Goal: Transaction & Acquisition: Obtain resource

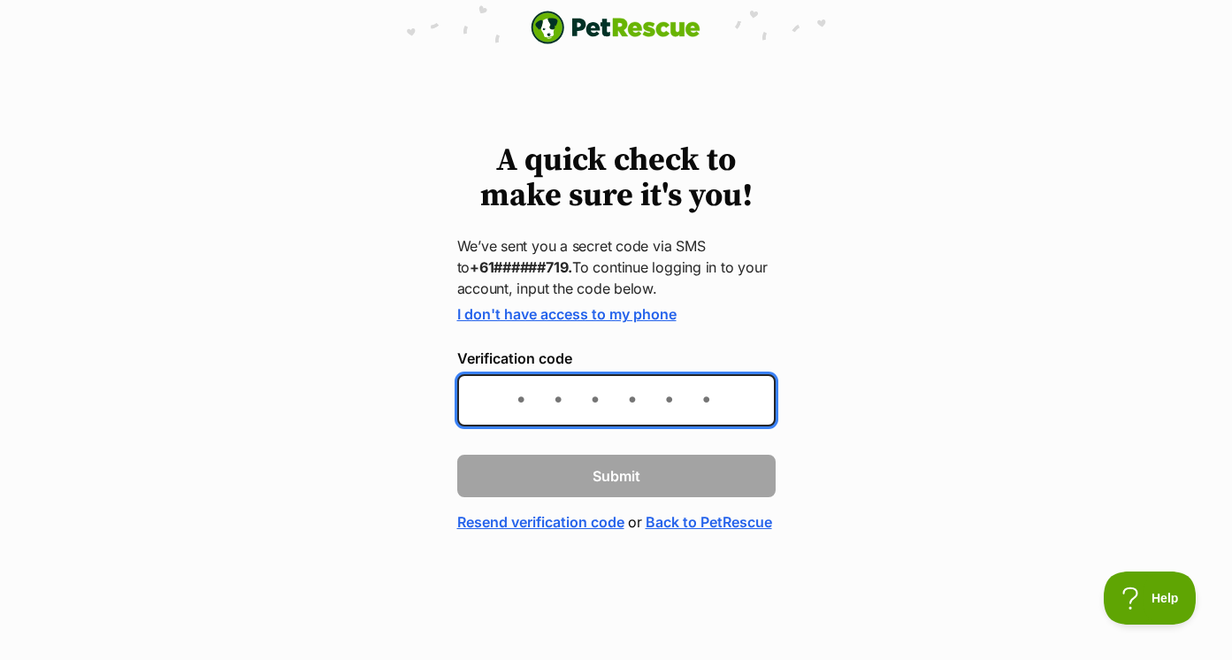
click at [522, 380] on input "Verification code" at bounding box center [616, 400] width 318 height 52
type input "274186"
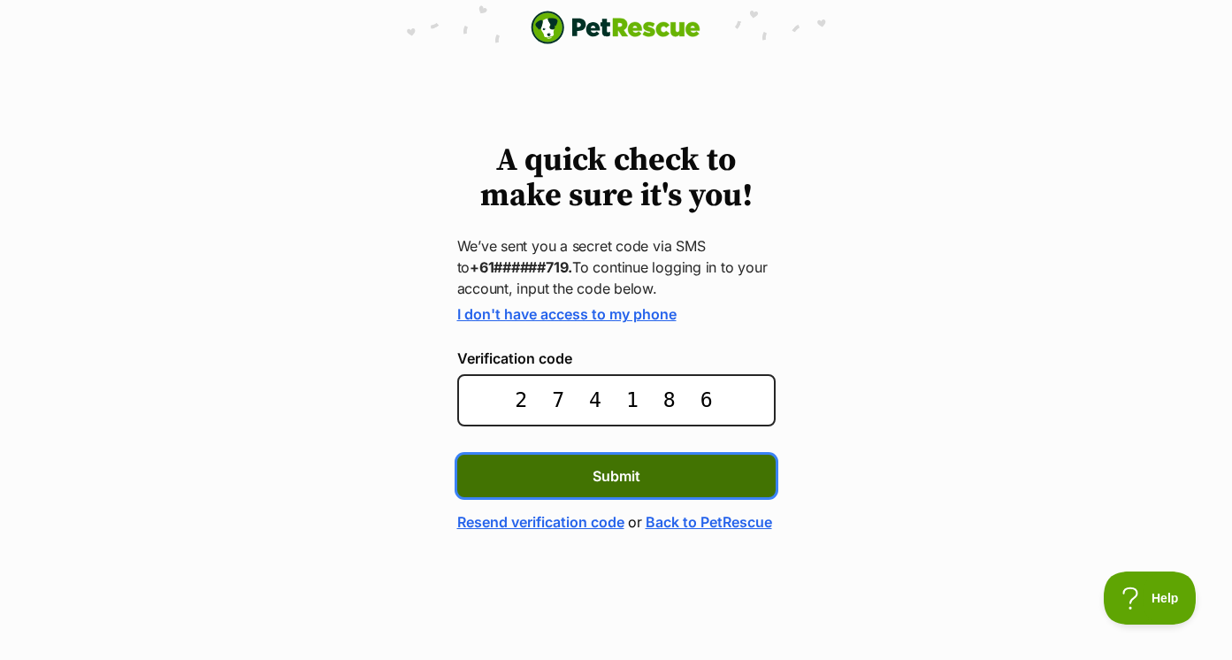
click at [554, 485] on button "Submit" at bounding box center [616, 476] width 318 height 42
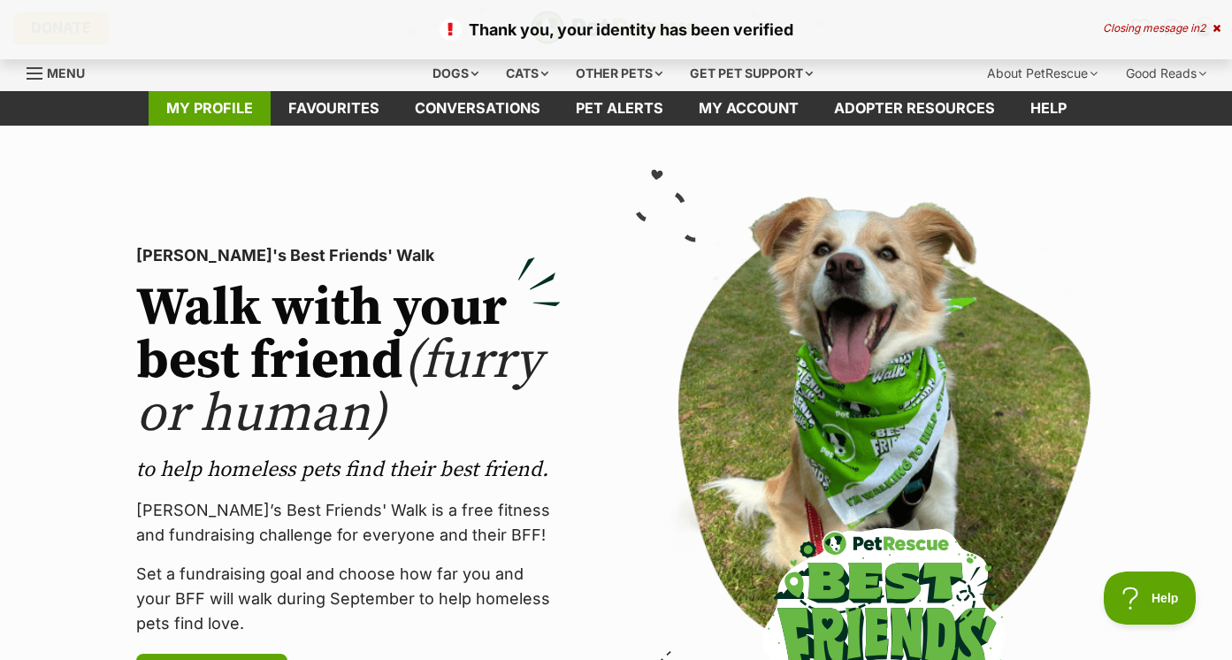
click at [220, 111] on link "My profile" at bounding box center [210, 108] width 122 height 34
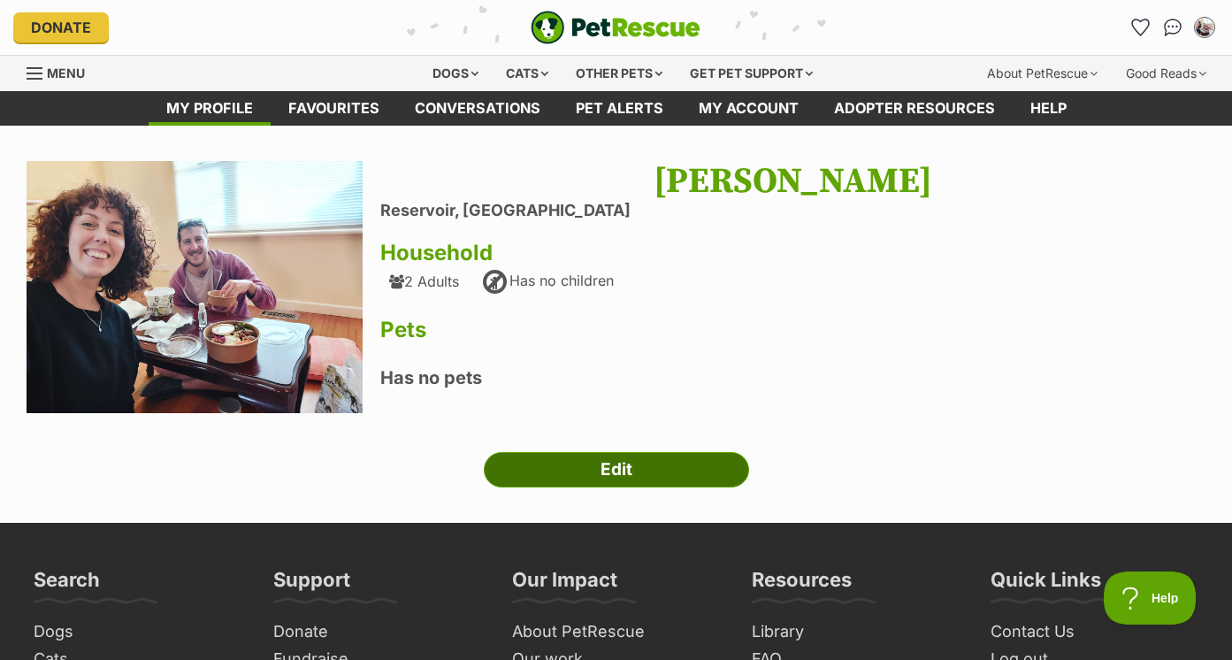
click at [551, 466] on link "Edit" at bounding box center [616, 469] width 265 height 35
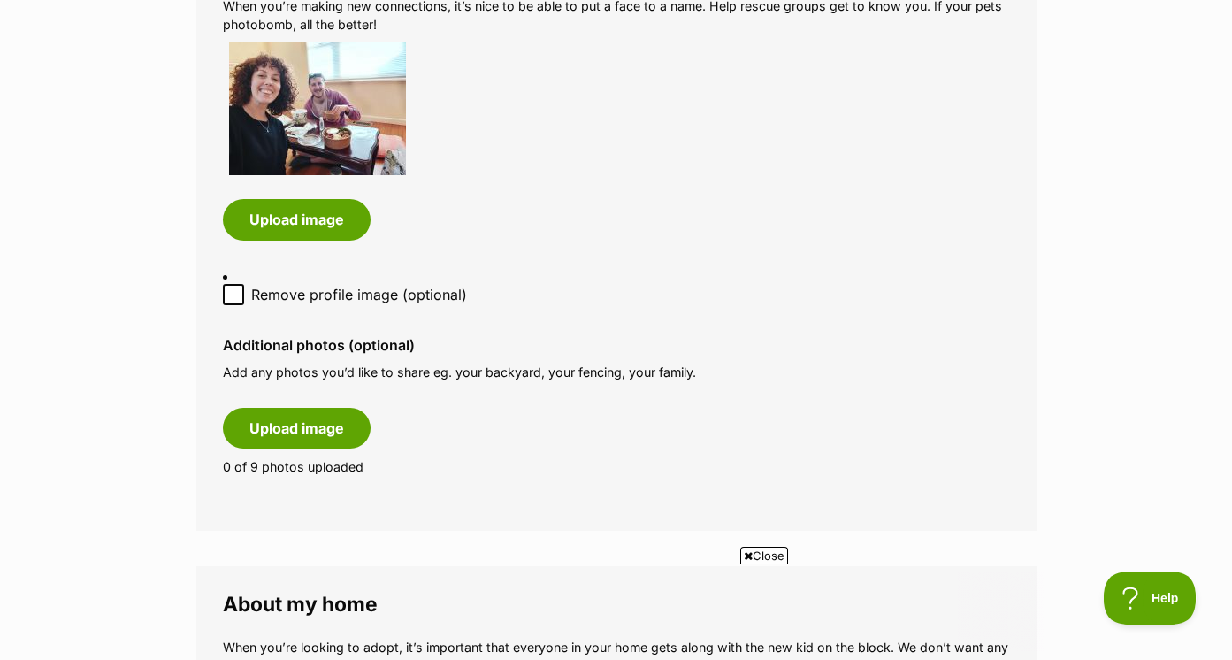
scroll to position [915, 0]
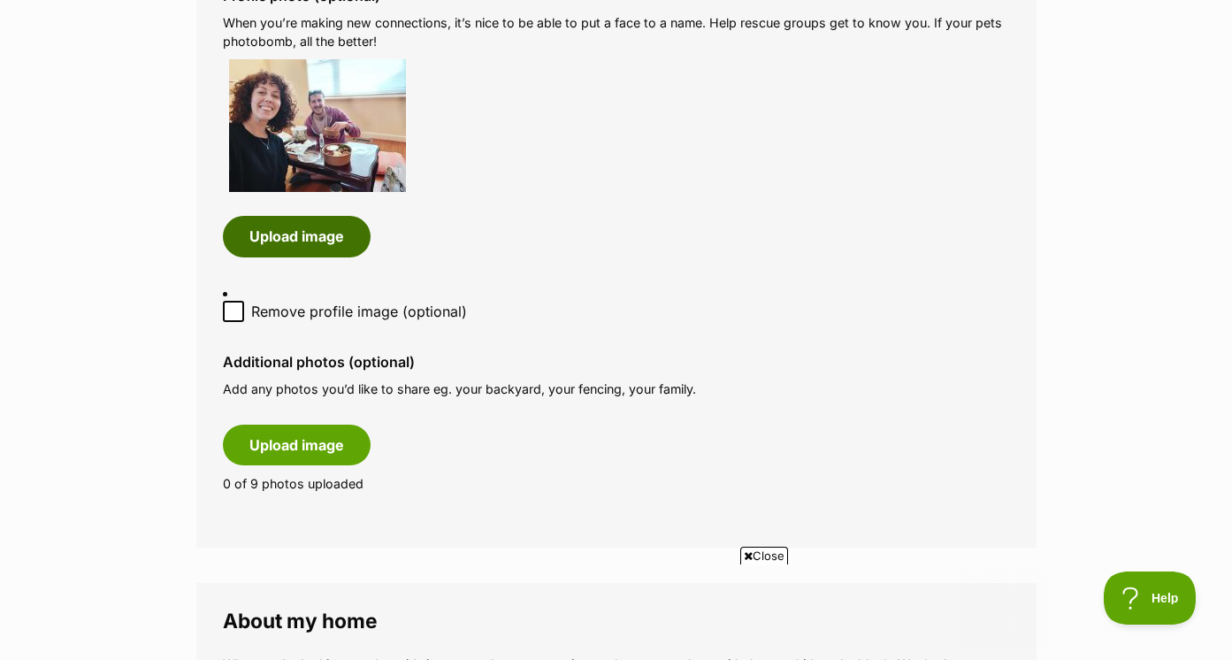
click at [318, 217] on button "Upload image" at bounding box center [297, 236] width 148 height 41
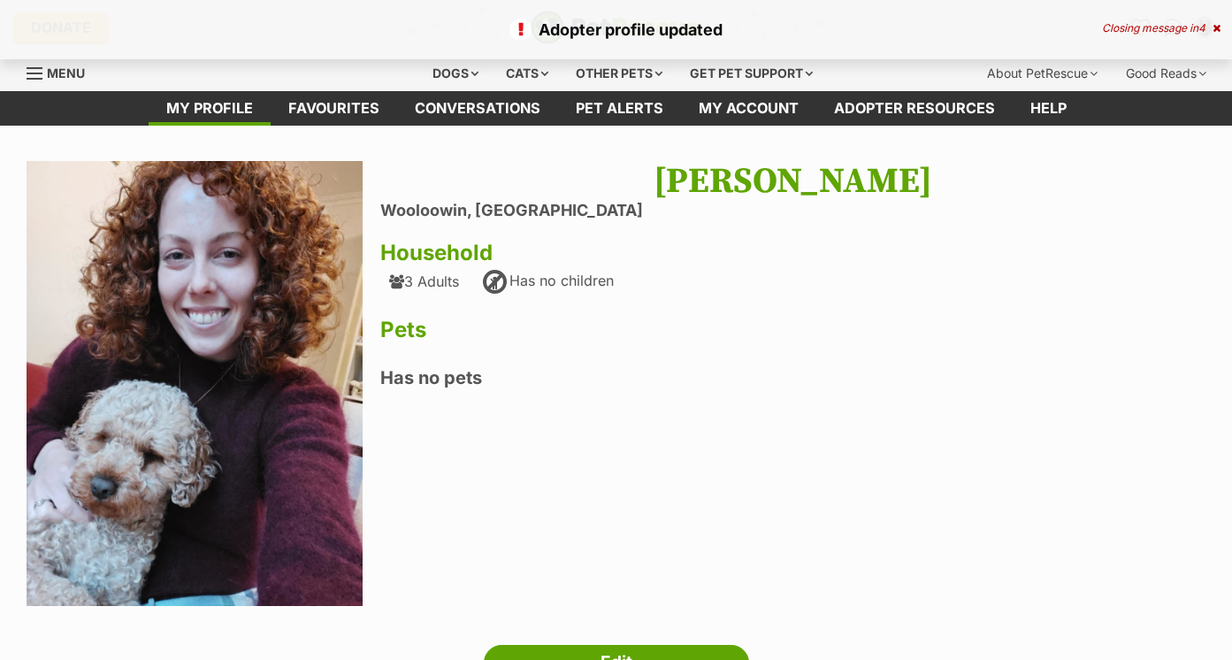
click at [437, 273] on div "3 Adults" at bounding box center [424, 281] width 70 height 16
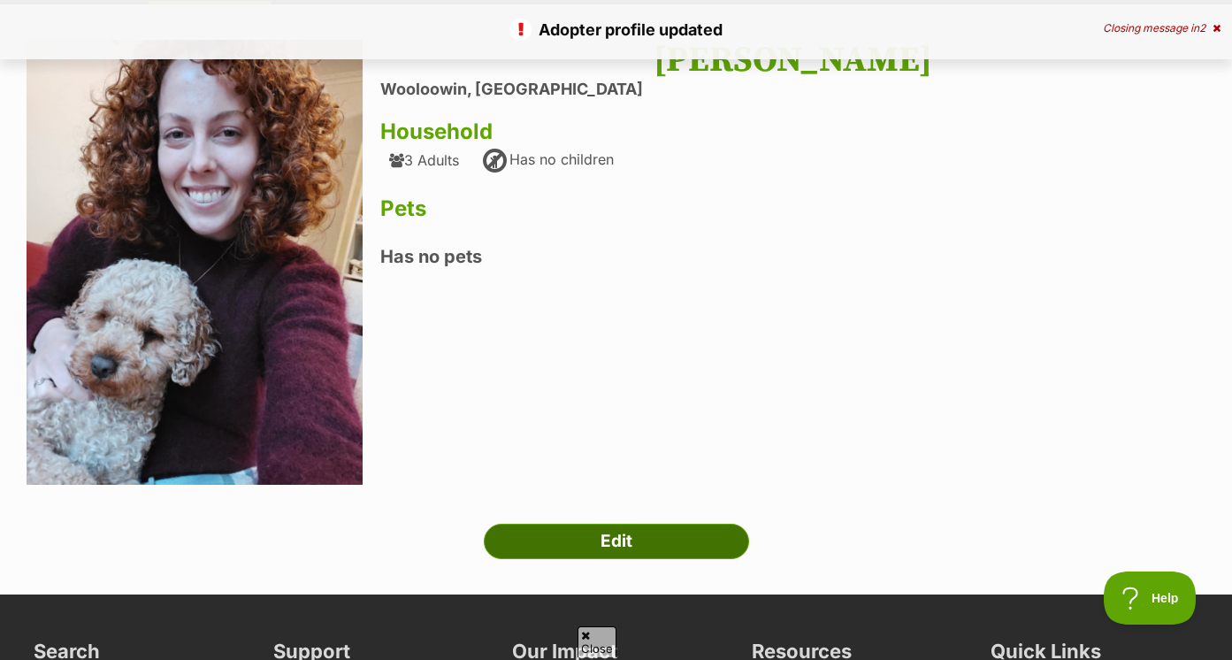
click at [580, 532] on link "Edit" at bounding box center [616, 540] width 265 height 35
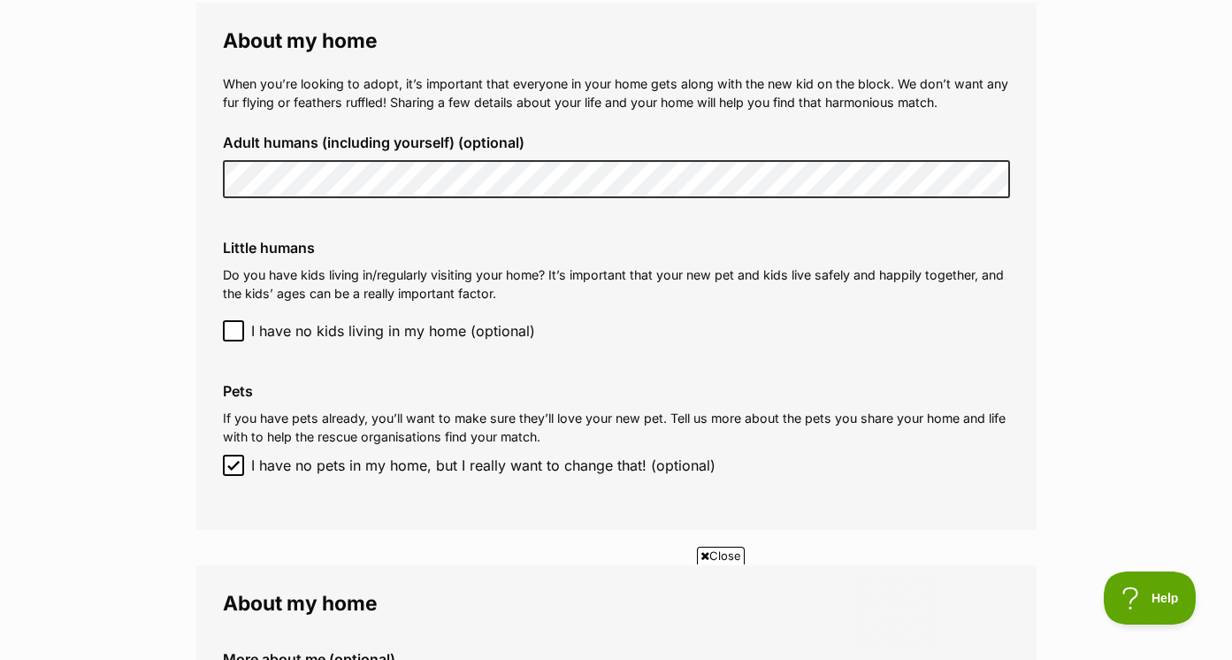
scroll to position [1543, 0]
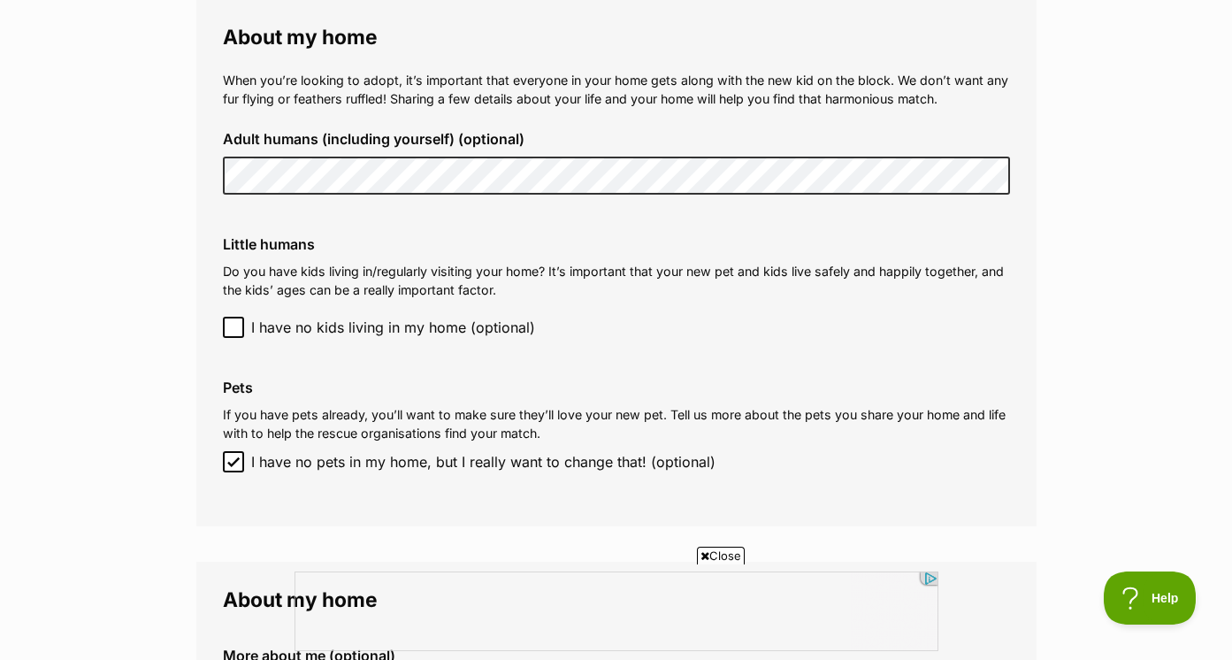
click at [235, 462] on icon at bounding box center [233, 461] width 12 height 12
click at [235, 462] on input "I have no pets in my home, but I really want to change that! (optional)" at bounding box center [233, 461] width 21 height 21
checkbox input "false"
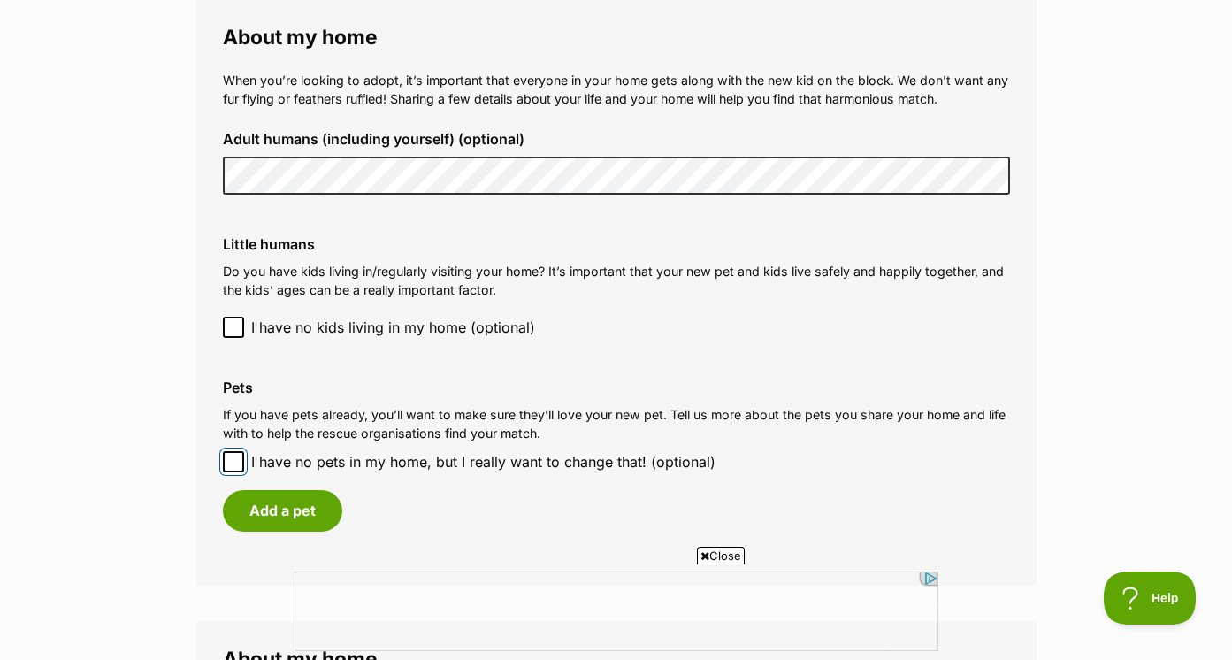
scroll to position [1609, 0]
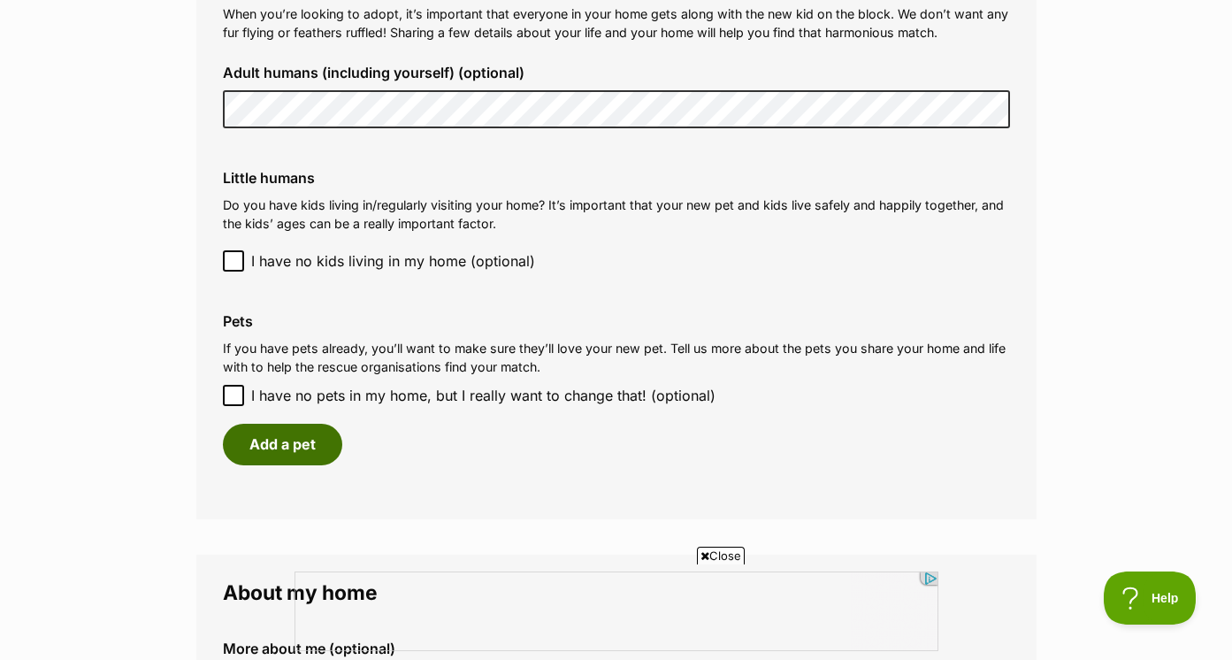
click at [321, 435] on button "Add a pet" at bounding box center [282, 444] width 119 height 41
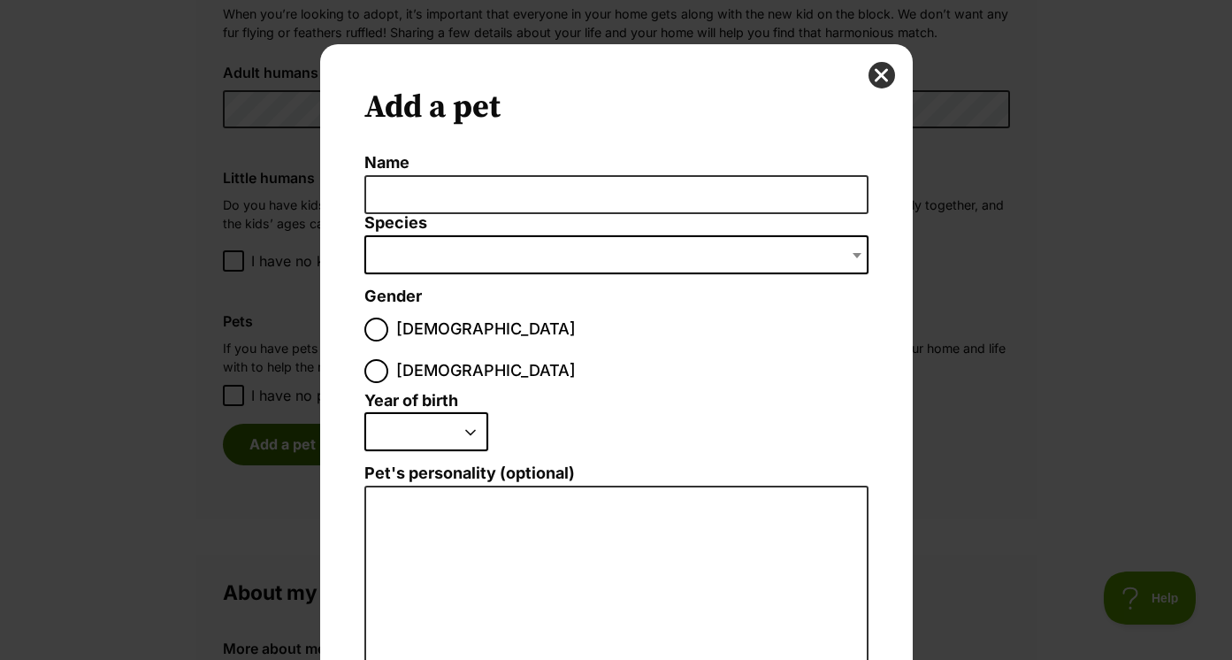
scroll to position [0, 0]
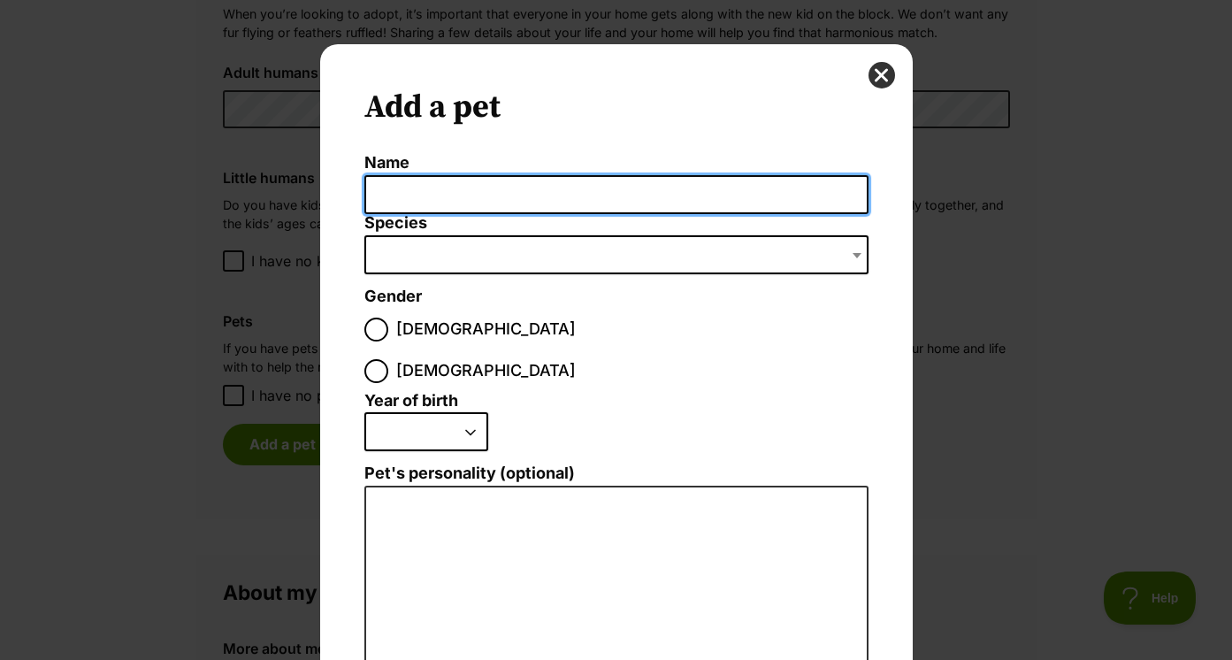
click at [476, 182] on input "Name" at bounding box center [616, 195] width 504 height 40
type input "Charlie"
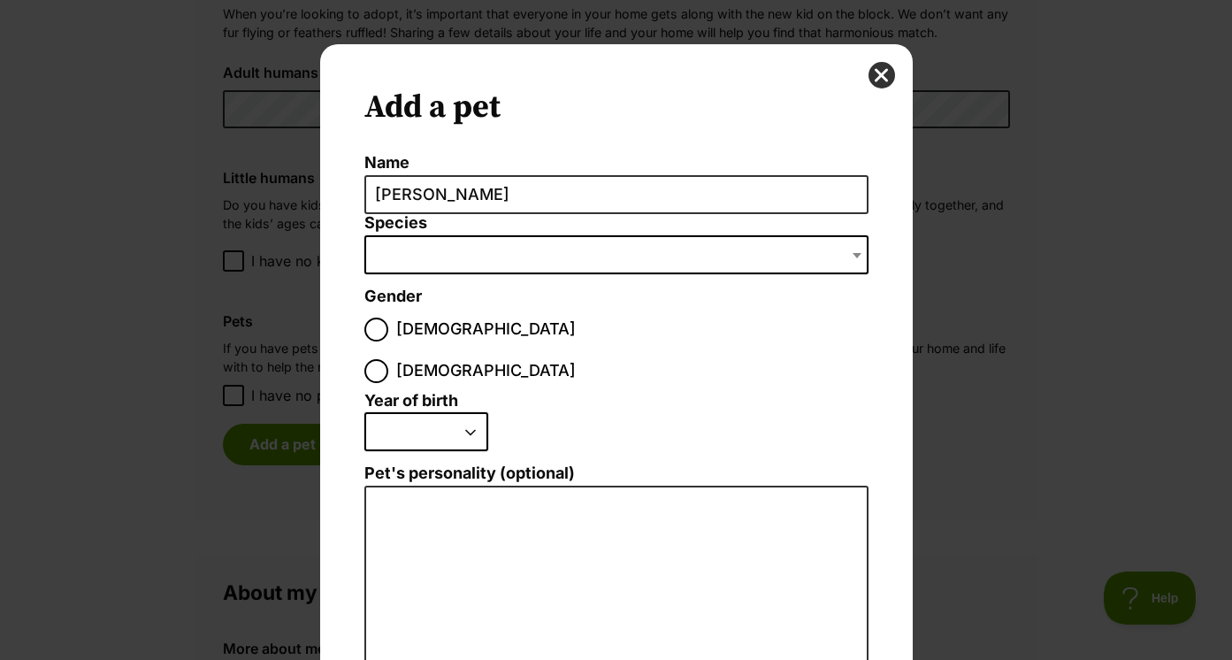
click at [443, 256] on span "Dialog Window - Close (Press escape to close)" at bounding box center [616, 254] width 504 height 39
type input "S"
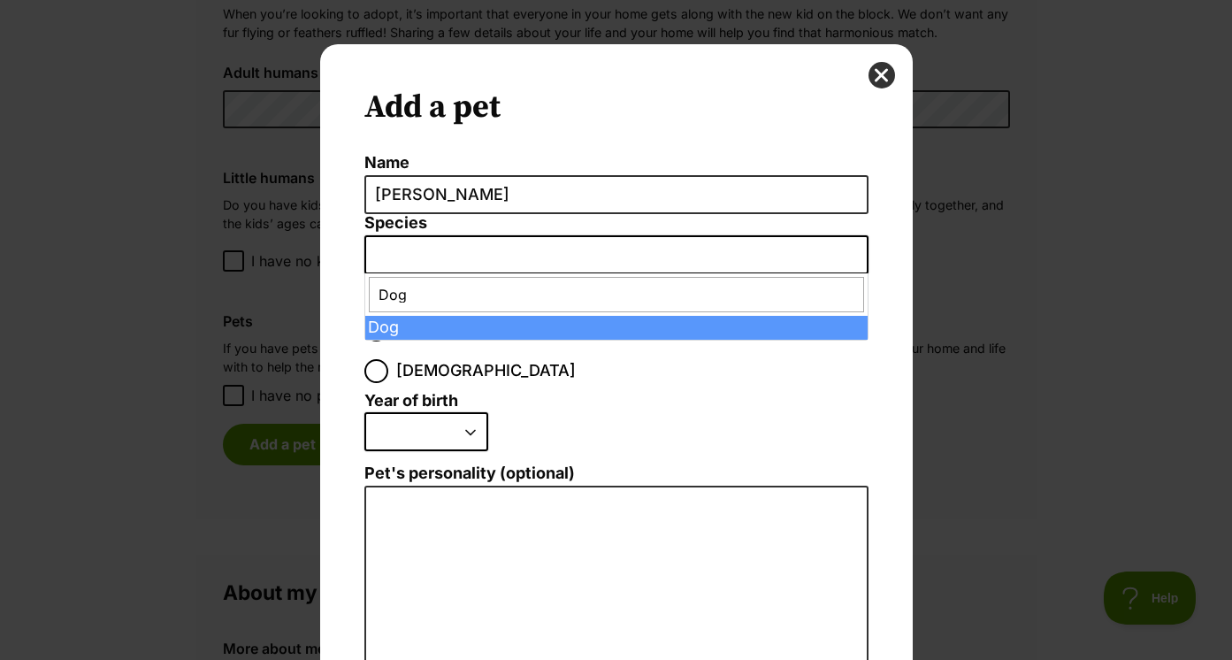
type input "Dog"
select select "1"
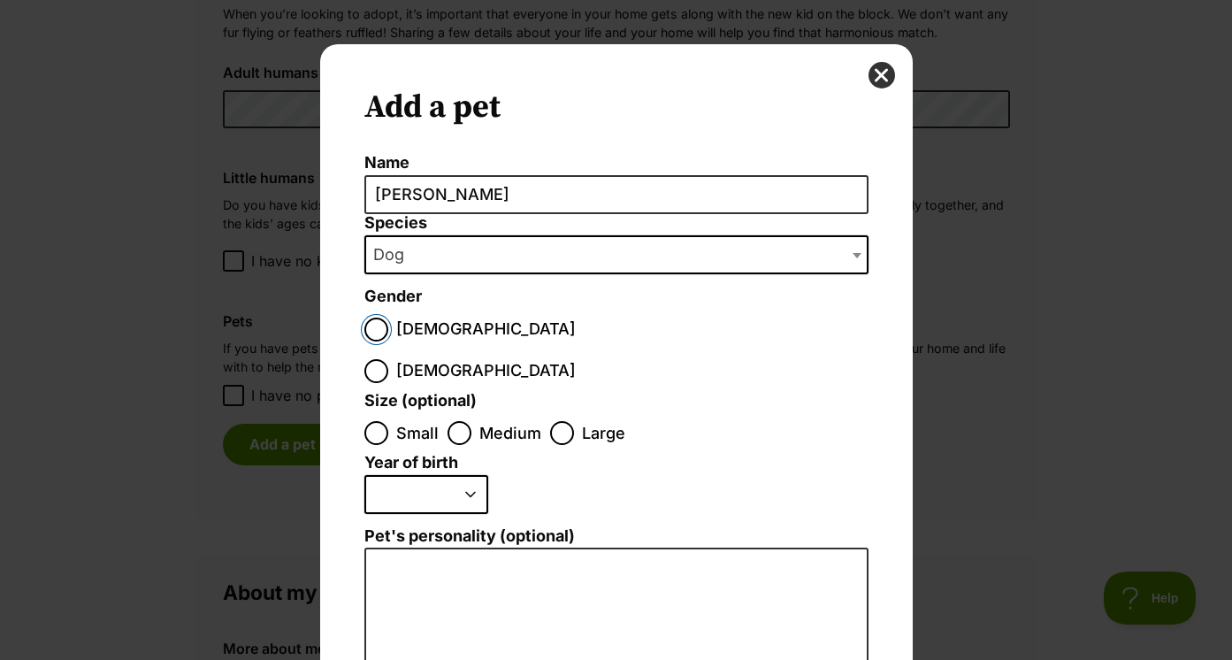
click at [381, 339] on input "Male" at bounding box center [376, 329] width 24 height 24
radio input "true"
click at [378, 421] on input "Small" at bounding box center [376, 433] width 24 height 24
radio input "true"
click at [392, 475] on select "2025 2024 2023 2022 2021 2020 2019 2018 2017 2016 2015 2014 2013 2012 2011 2010…" at bounding box center [426, 494] width 124 height 39
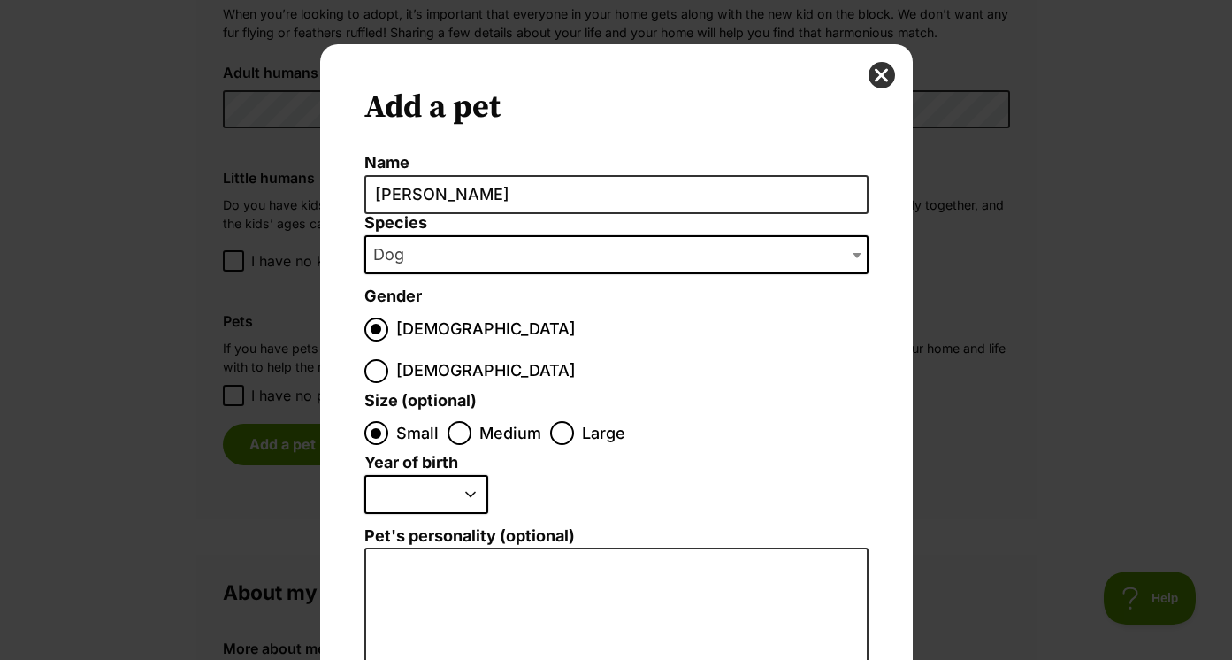
select select "2018"
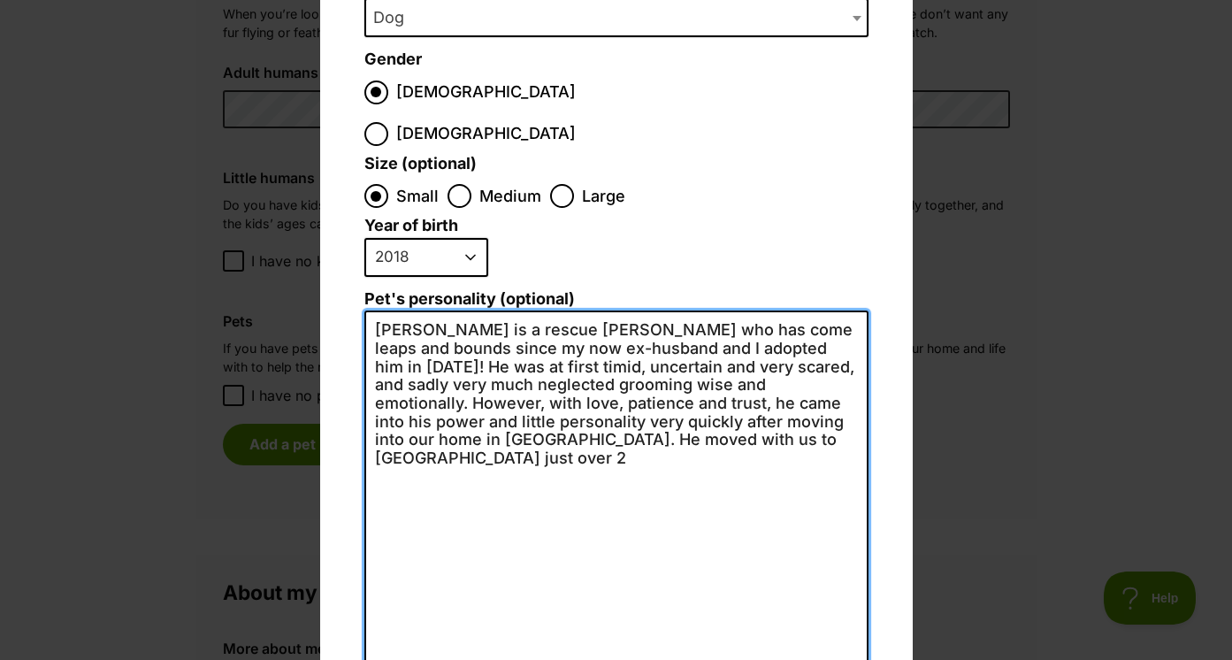
scroll to position [253, 0]
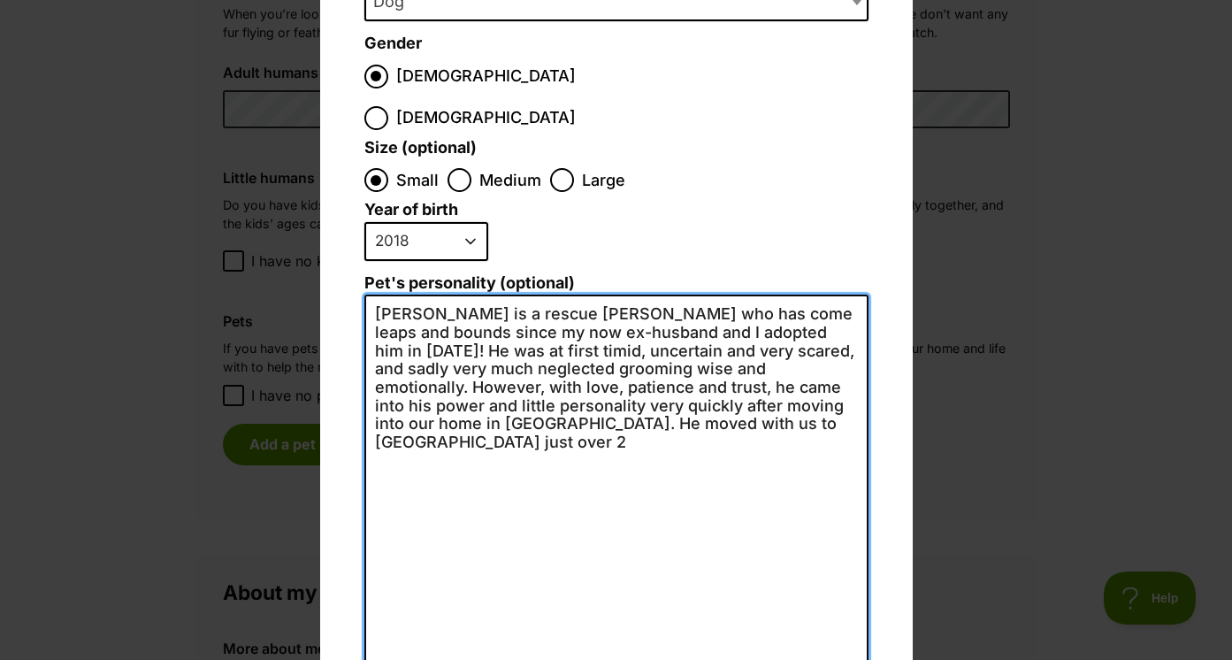
click at [685, 401] on textarea "Charlie is a rescue spoodle who has come leaps and bounds since my now ex-husba…" at bounding box center [616, 487] width 504 height 387
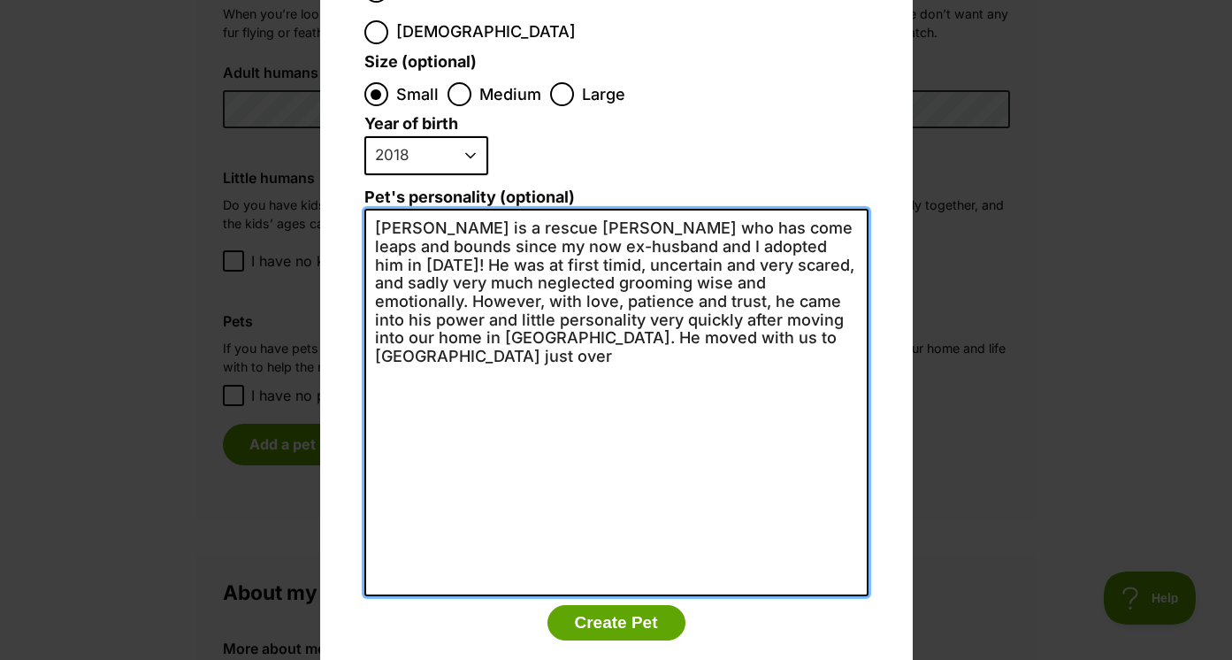
drag, startPoint x: 732, startPoint y: 306, endPoint x: 789, endPoint y: 286, distance: 60.1
click at [789, 286] on textarea "Charlie is a rescue spoodle who has come leaps and bounds since my now ex-husba…" at bounding box center [616, 402] width 504 height 387
click at [745, 262] on textarea "Charlie is a rescue spoodle who has come leaps and bounds since my now ex-husba…" at bounding box center [616, 402] width 504 height 387
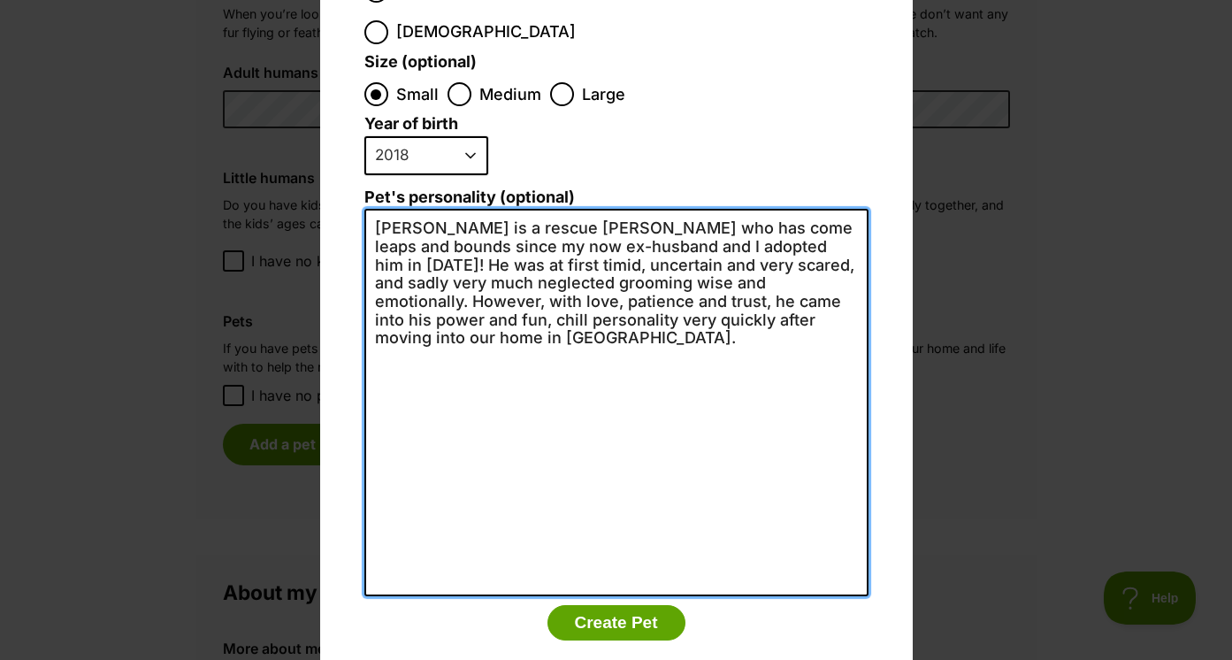
click at [486, 276] on textarea "Charlie is a rescue spoodle who has come leaps and bounds since my now ex-husba…" at bounding box center [616, 402] width 504 height 387
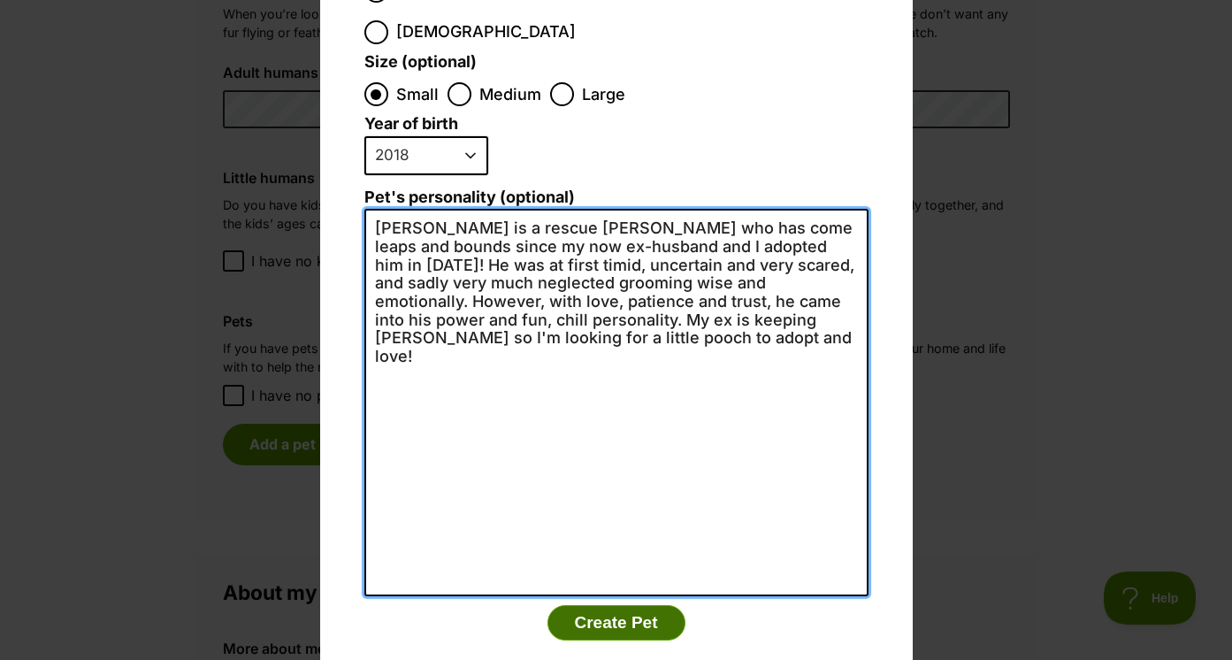
type textarea "Charlie is a rescue spoodle who has come leaps and bounds since my now ex-husba…"
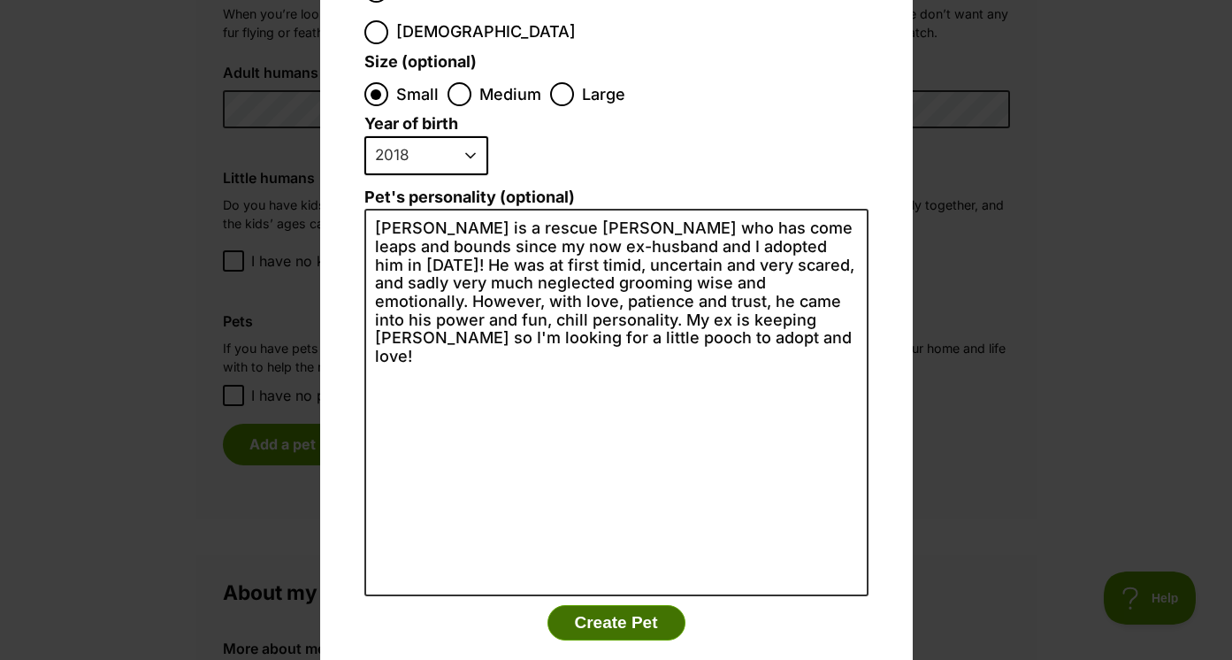
click at [581, 605] on button "Create Pet" at bounding box center [616, 622] width 138 height 35
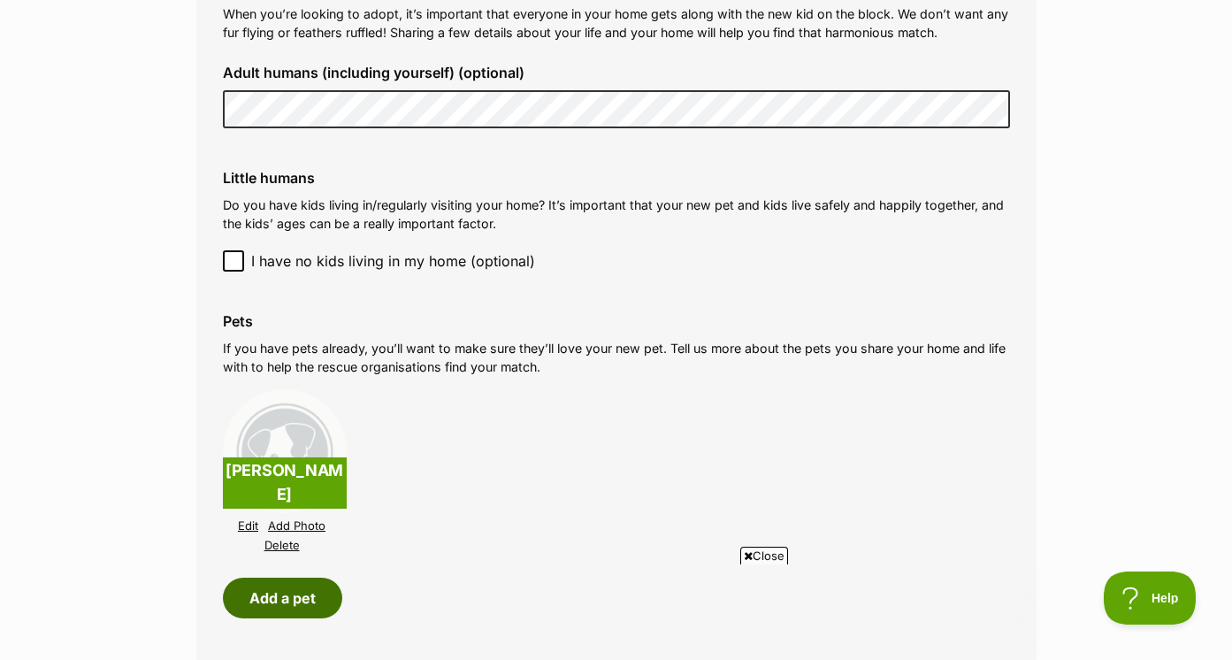
scroll to position [1736, 0]
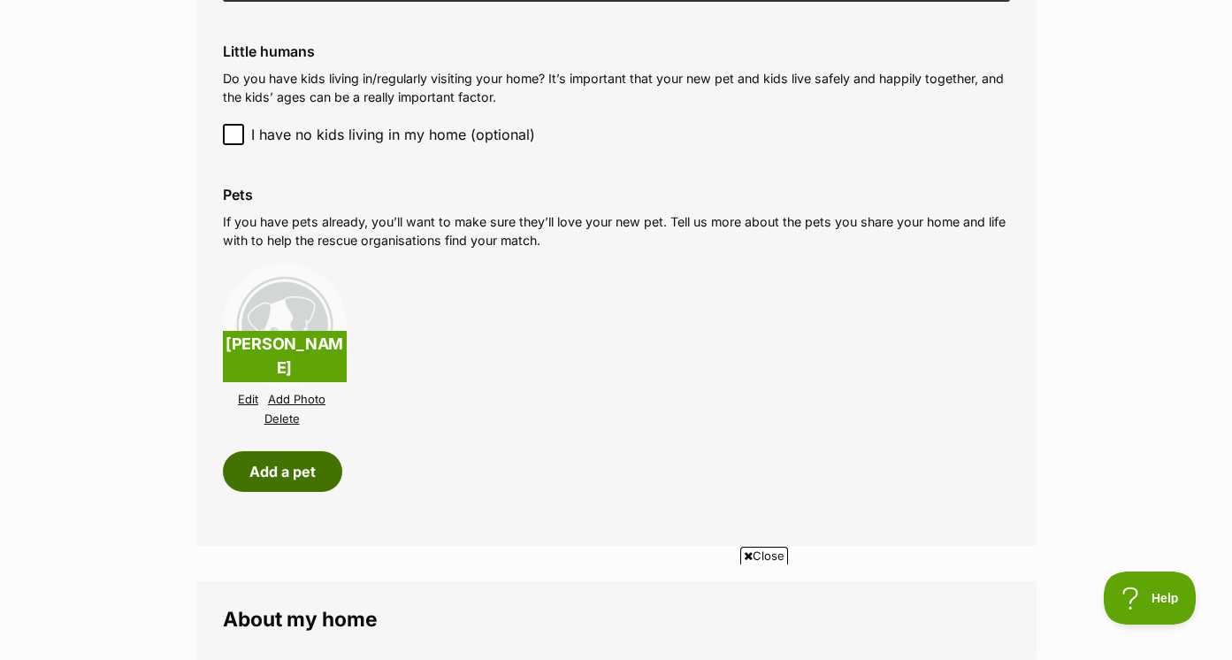
click at [294, 463] on button "Add a pet" at bounding box center [282, 471] width 119 height 41
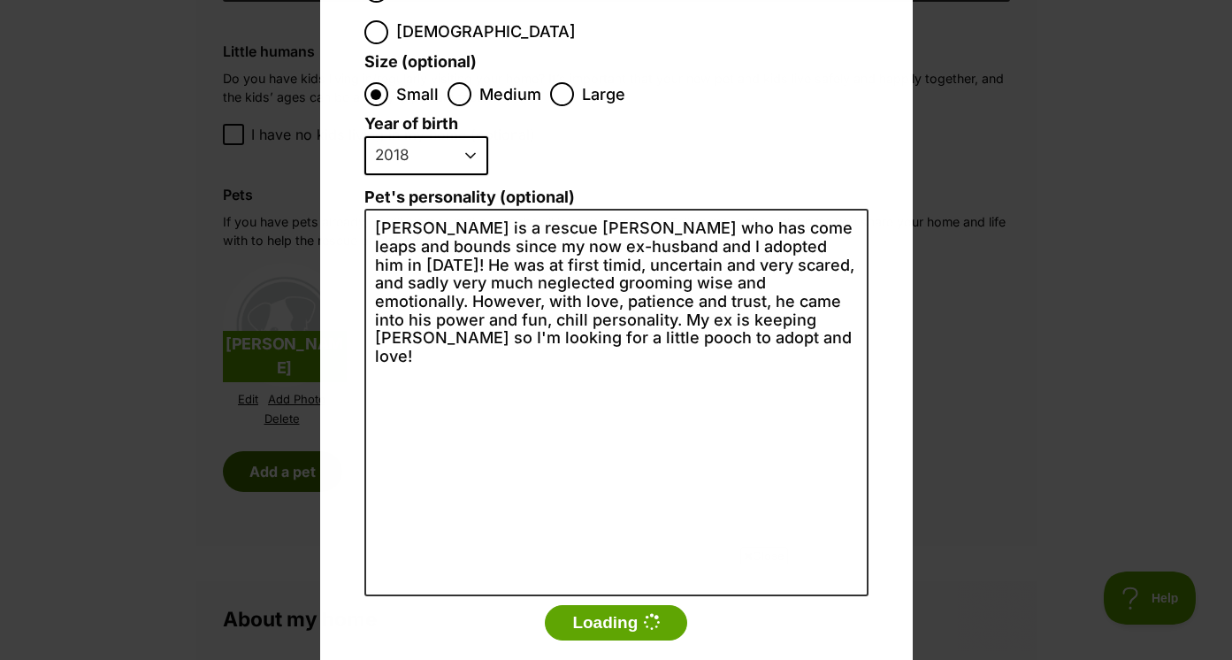
scroll to position [0, 0]
click at [1053, 396] on div "Add a pet Name Charlie Species Bird Cat Dog Farm Animal Ferret Guinea Pig Horse…" at bounding box center [616, 330] width 1232 height 660
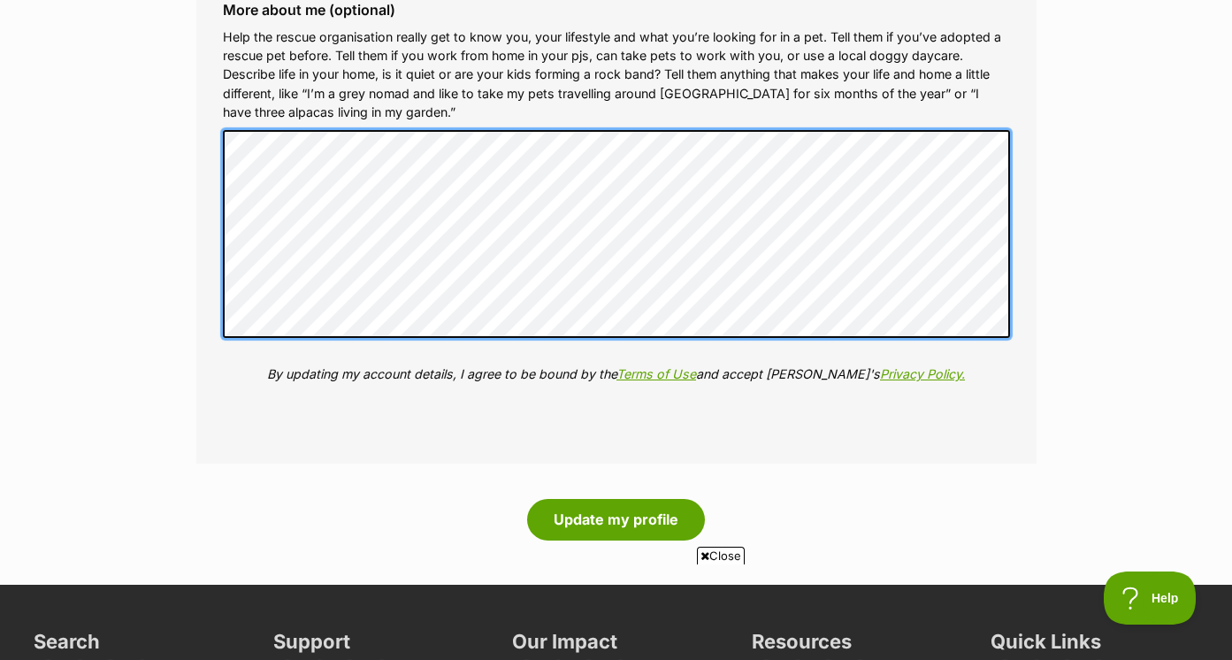
scroll to position [2410, 0]
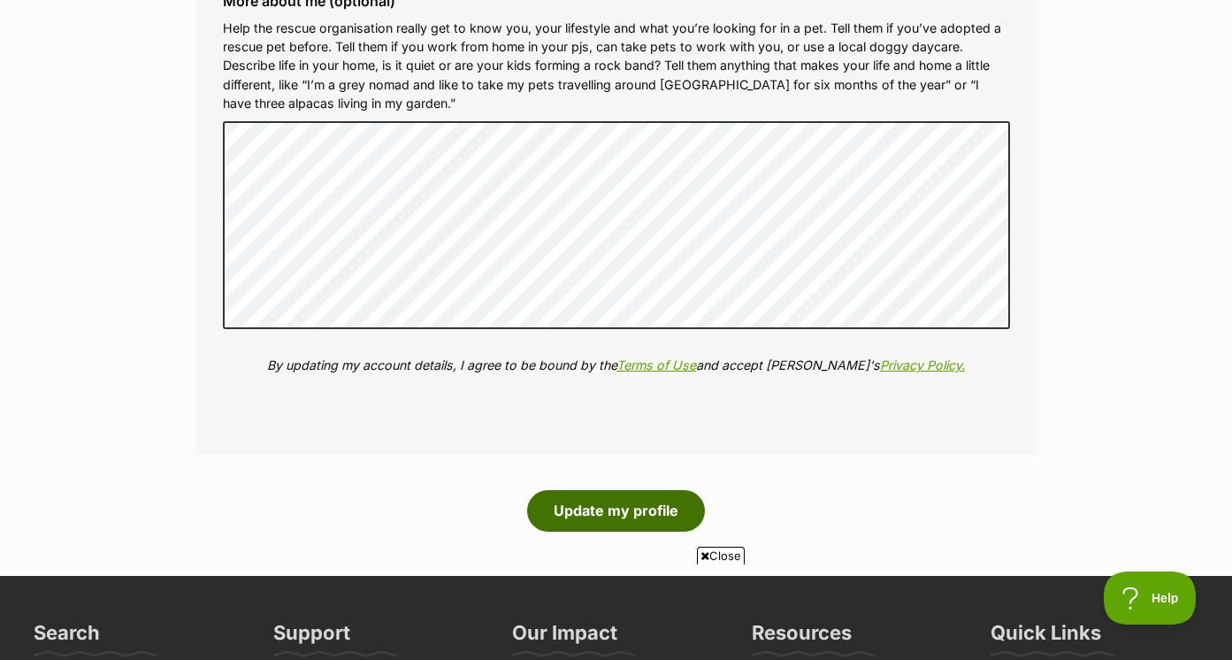
click at [600, 508] on button "Update my profile" at bounding box center [616, 510] width 178 height 41
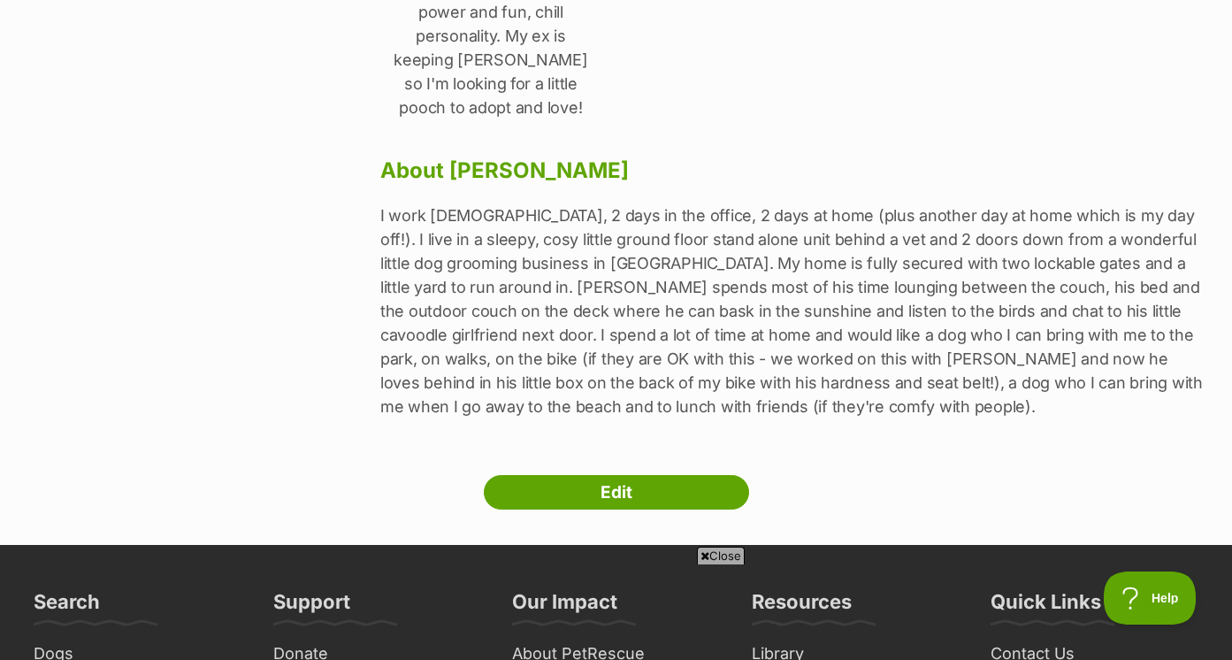
scroll to position [913, 0]
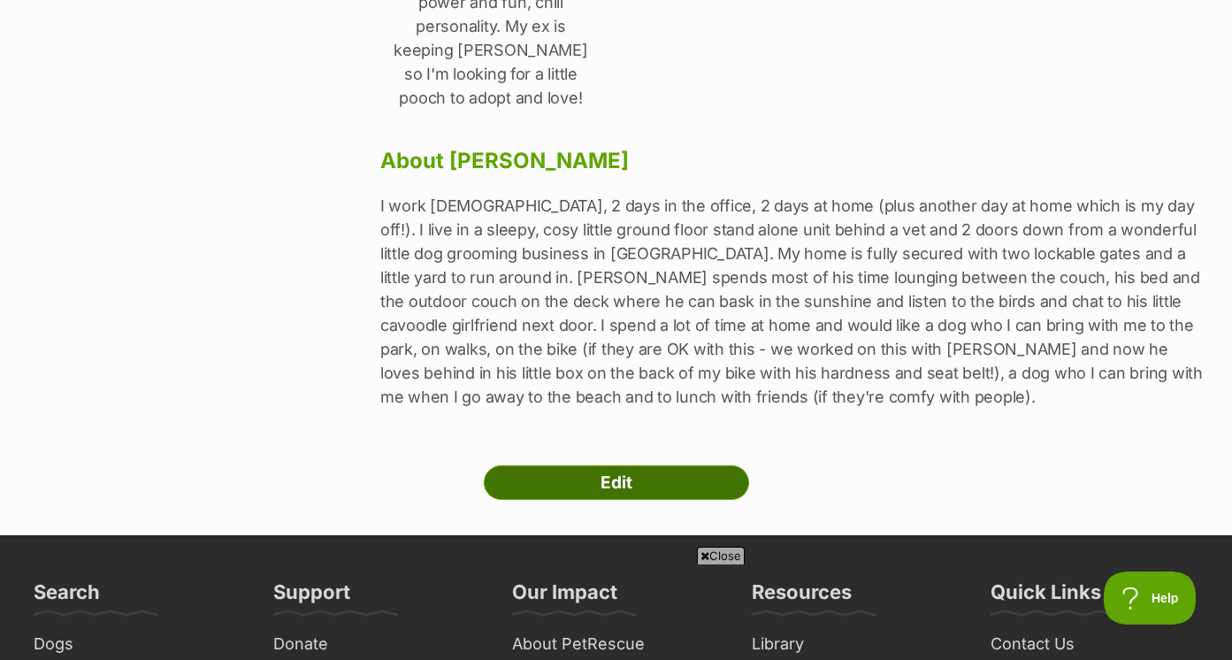
click at [616, 465] on link "Edit" at bounding box center [616, 482] width 265 height 35
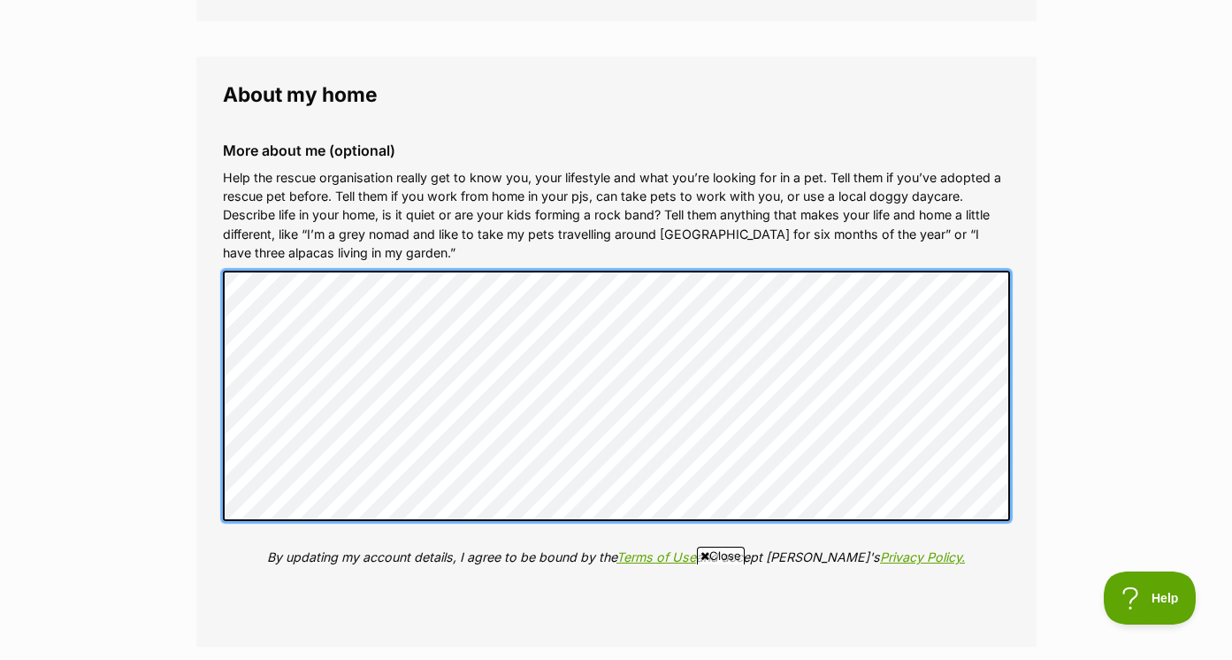
scroll to position [2446, 0]
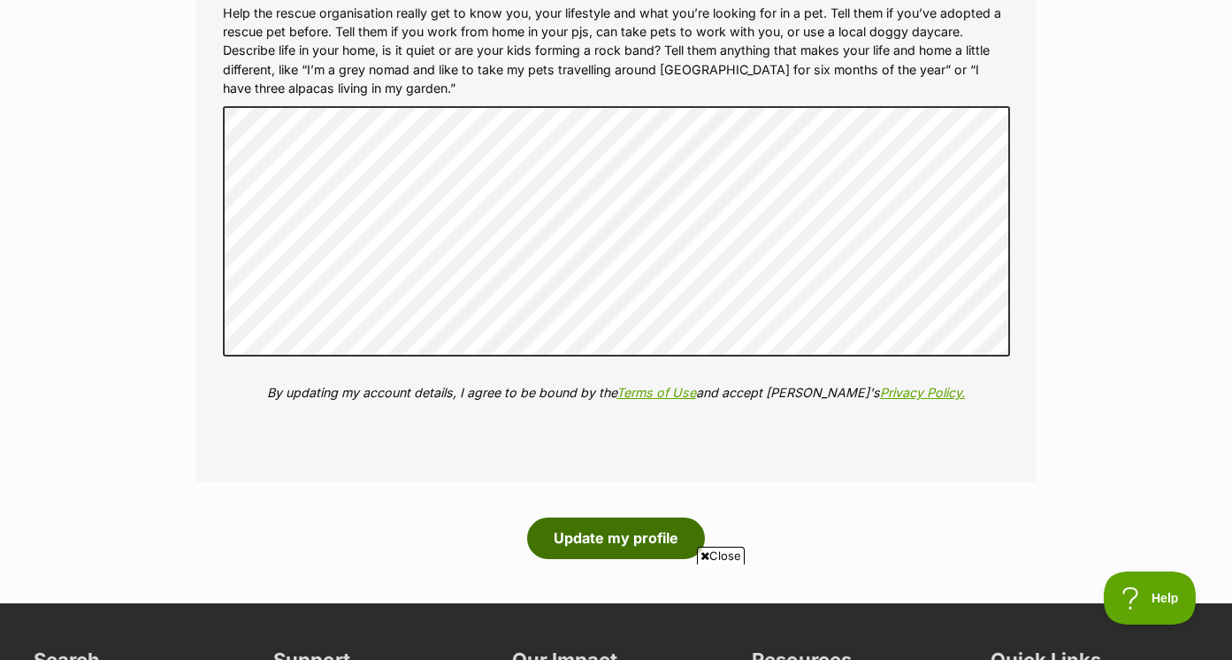
click at [590, 530] on button "Update my profile" at bounding box center [616, 537] width 178 height 41
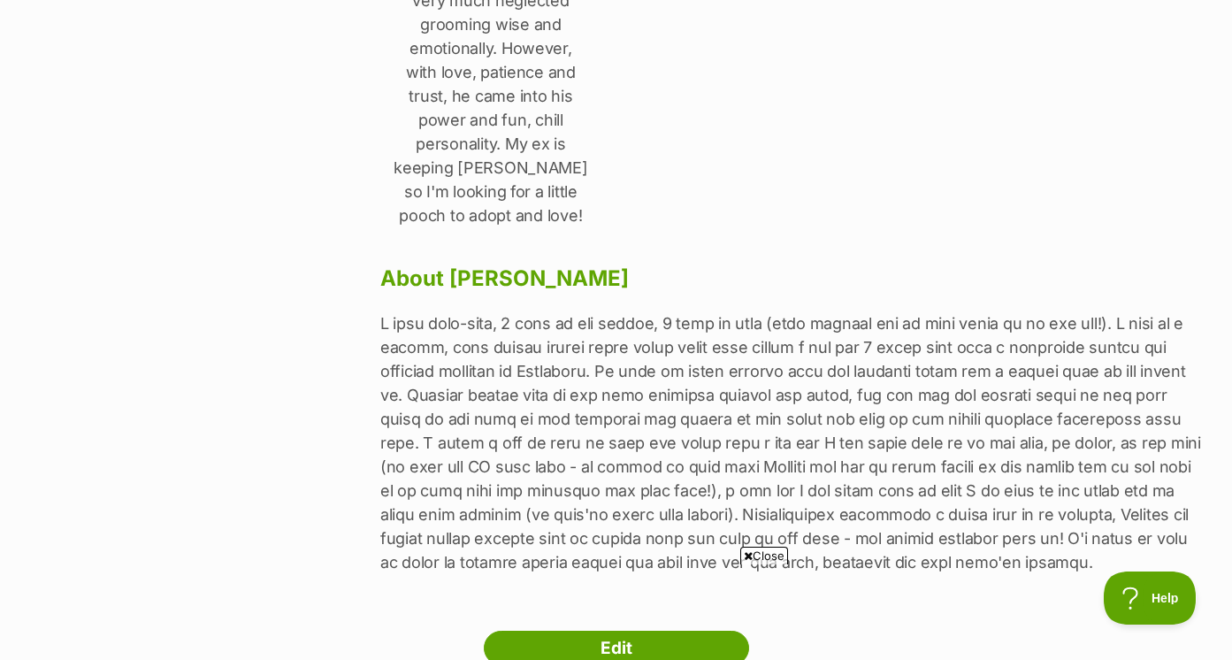
scroll to position [889, 0]
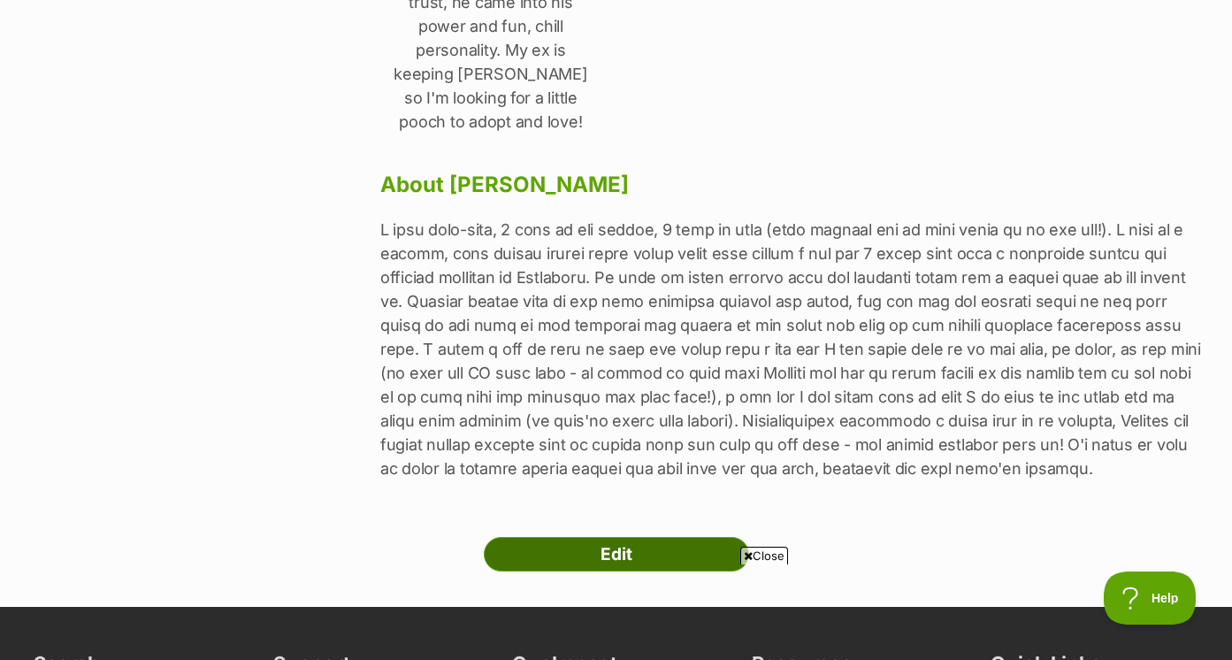
click at [659, 537] on link "Edit" at bounding box center [616, 554] width 265 height 35
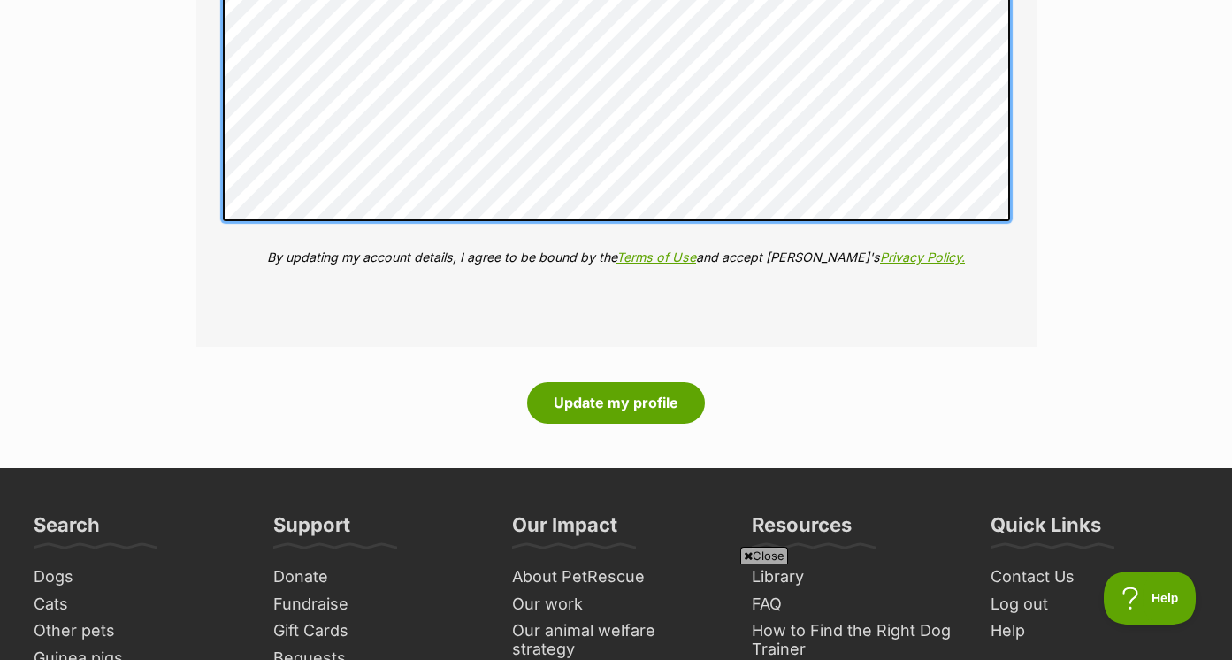
scroll to position [2641, 0]
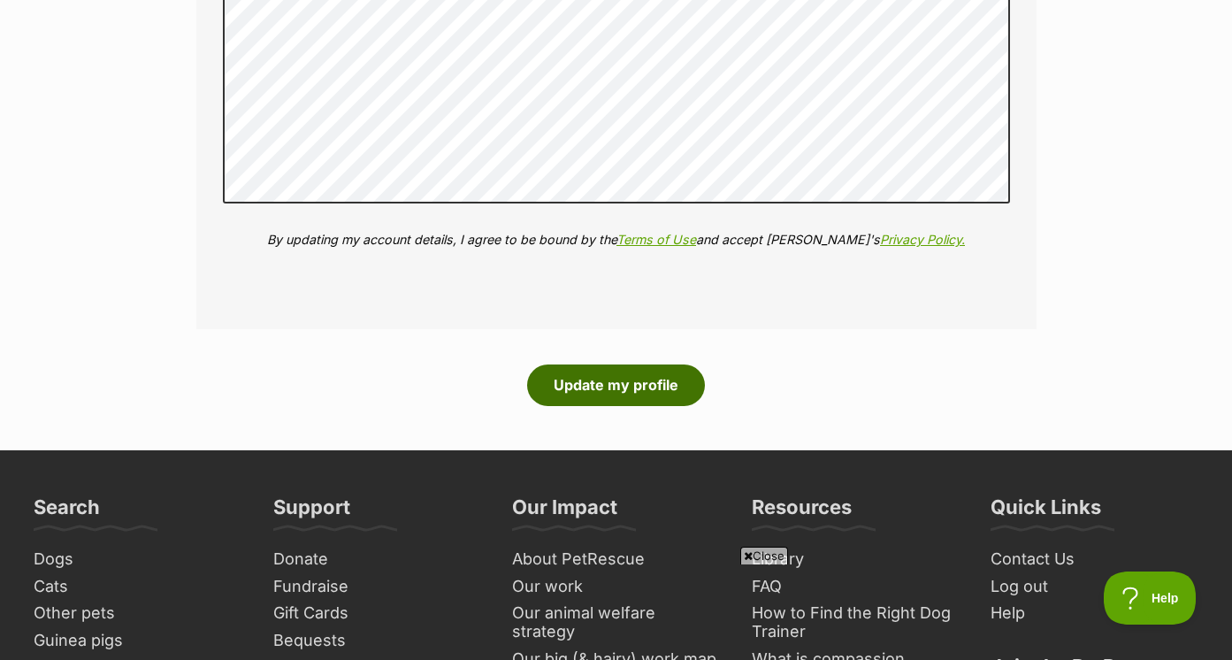
click at [642, 385] on button "Update my profile" at bounding box center [616, 384] width 178 height 41
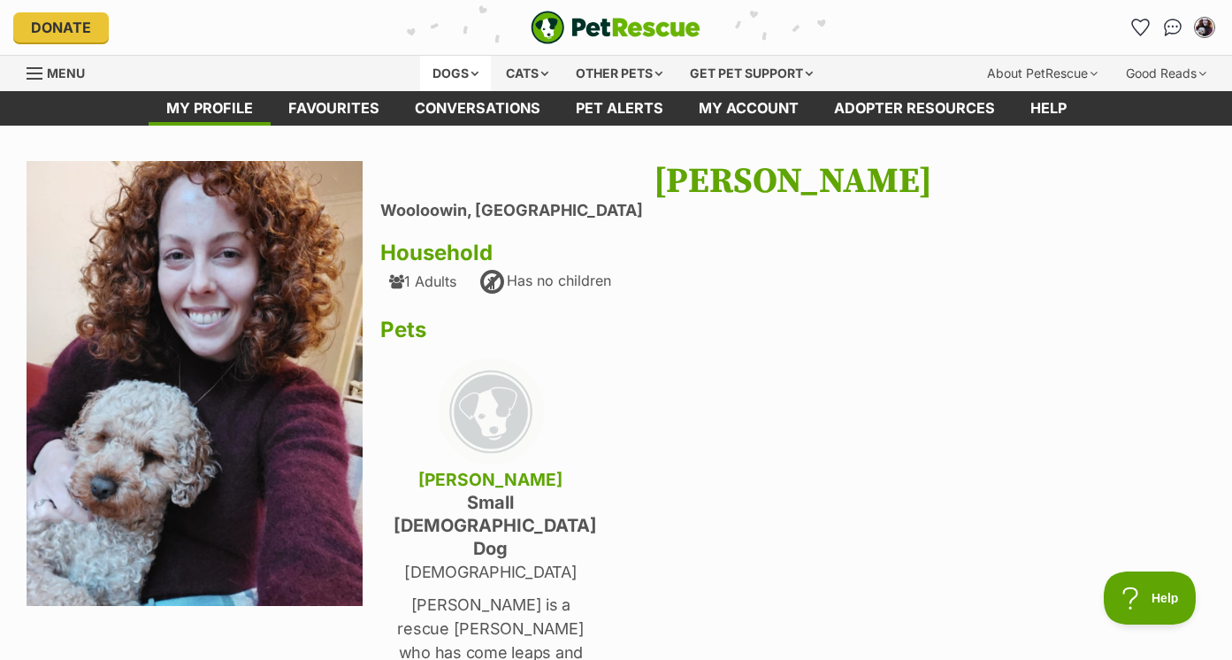
click at [451, 67] on div "Dogs" at bounding box center [455, 73] width 71 height 35
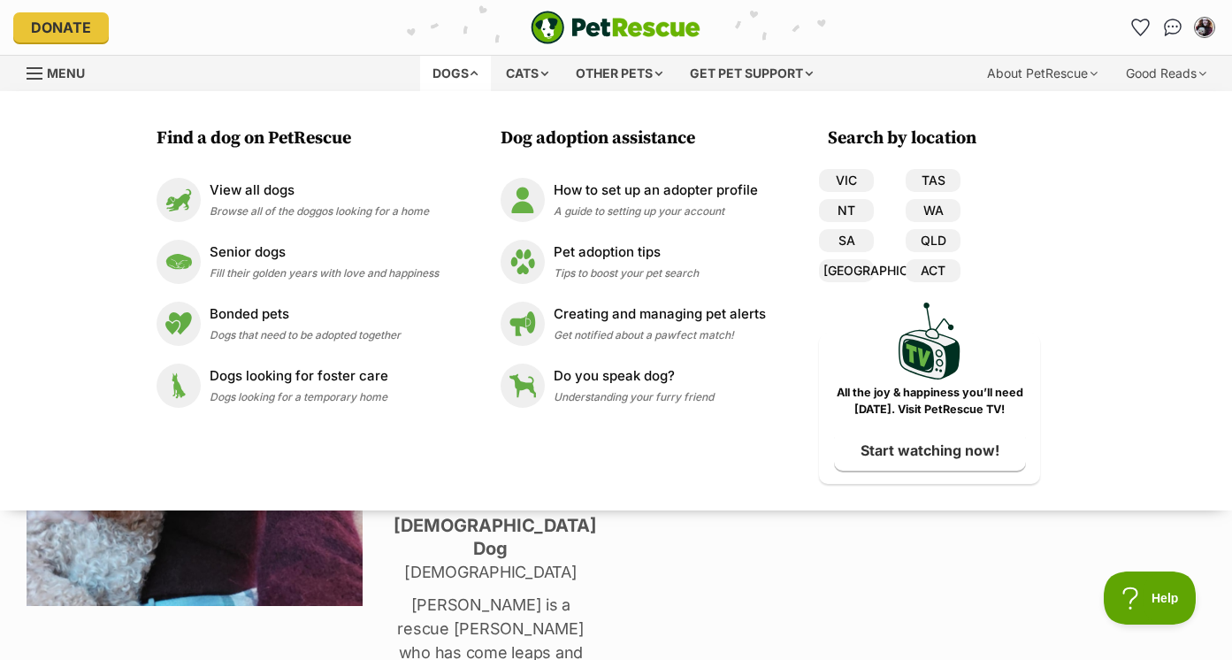
click at [73, 59] on link "Menu" at bounding box center [62, 72] width 71 height 32
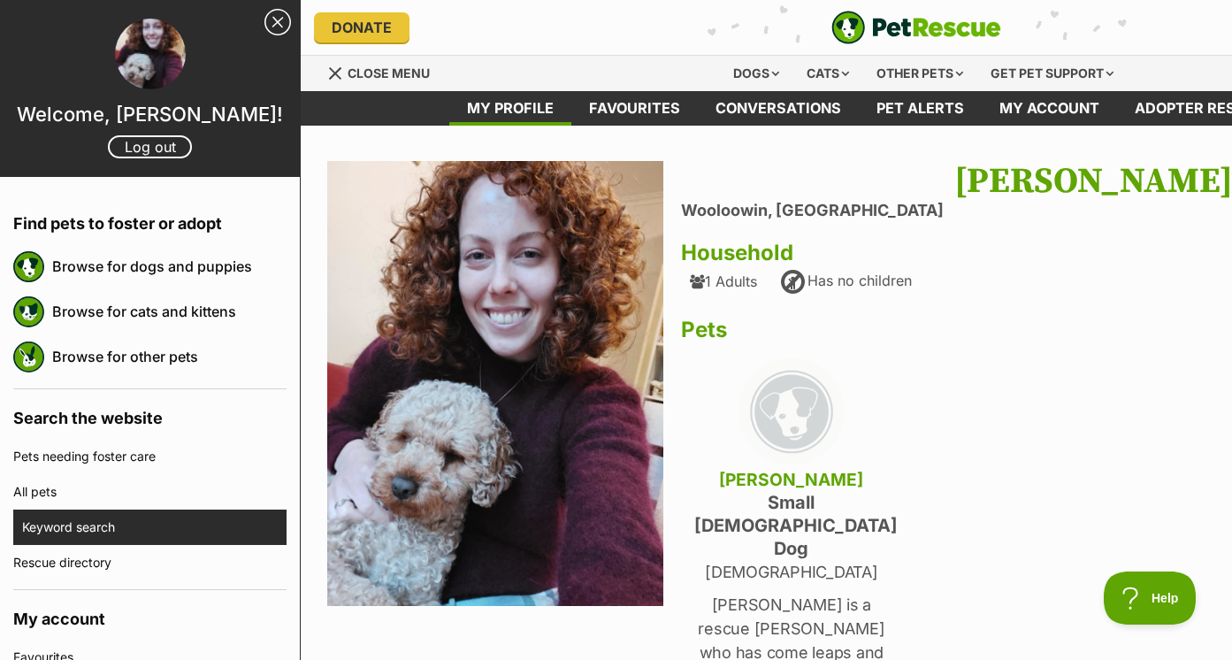
click at [109, 523] on link "Keyword search" at bounding box center [154, 526] width 264 height 35
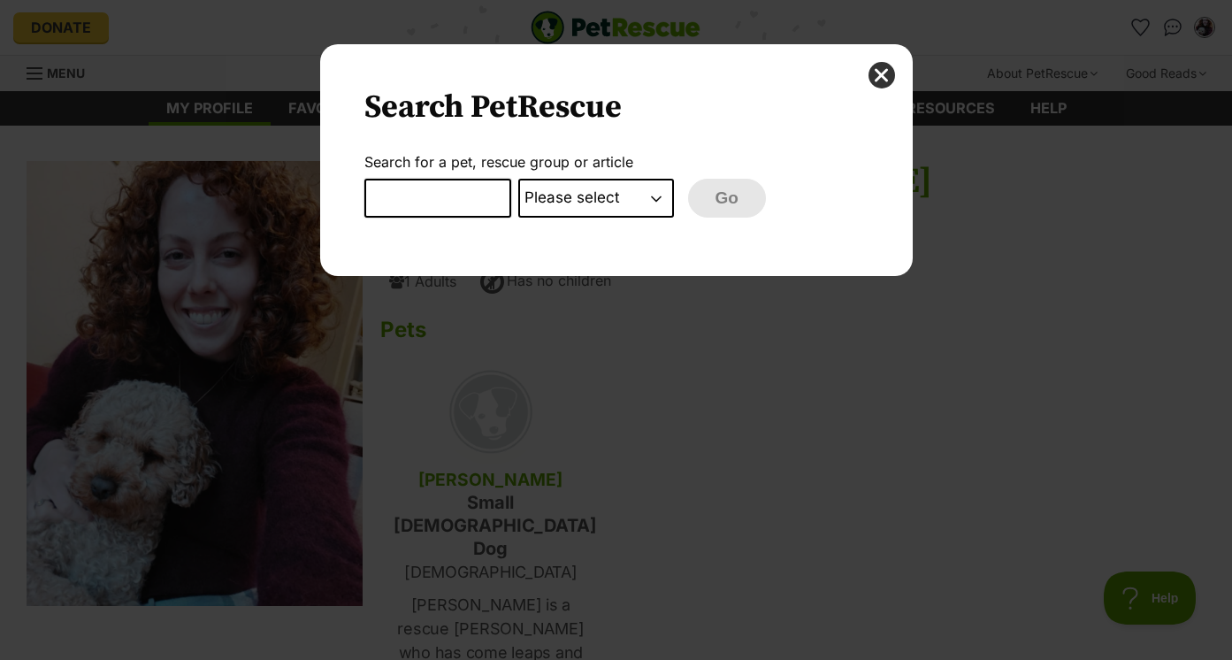
click at [493, 209] on input "Dialog Window - Close (Press escape to close)" at bounding box center [437, 198] width 147 height 39
type input "[GEOGRAPHIC_DATA]"
click at [597, 210] on select "Please select PetRescue ID Pet name Group Article" at bounding box center [596, 198] width 156 height 39
select select "pet_name"
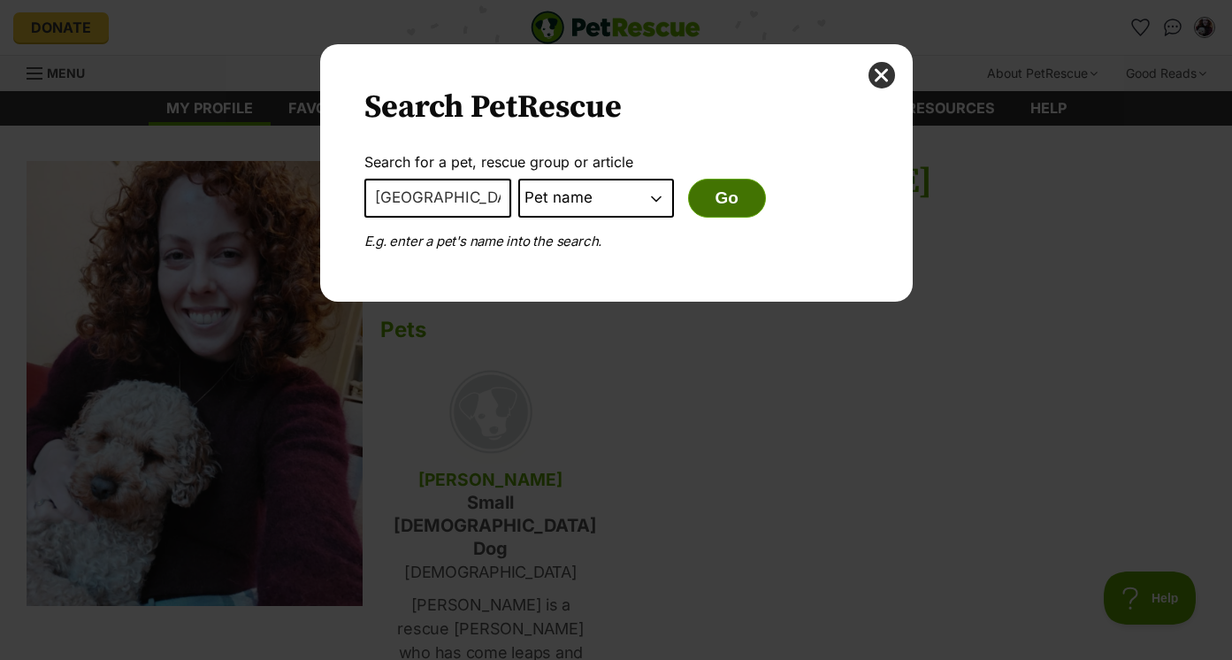
click at [742, 203] on button "Go" at bounding box center [727, 198] width 78 height 39
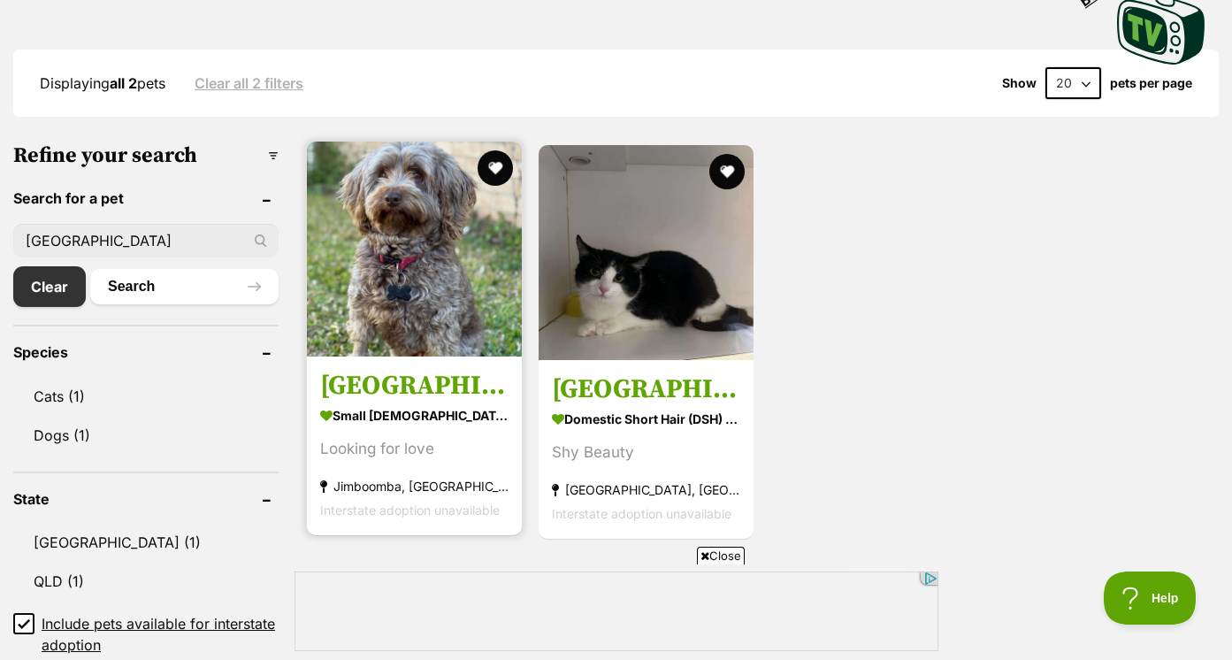
scroll to position [436, 0]
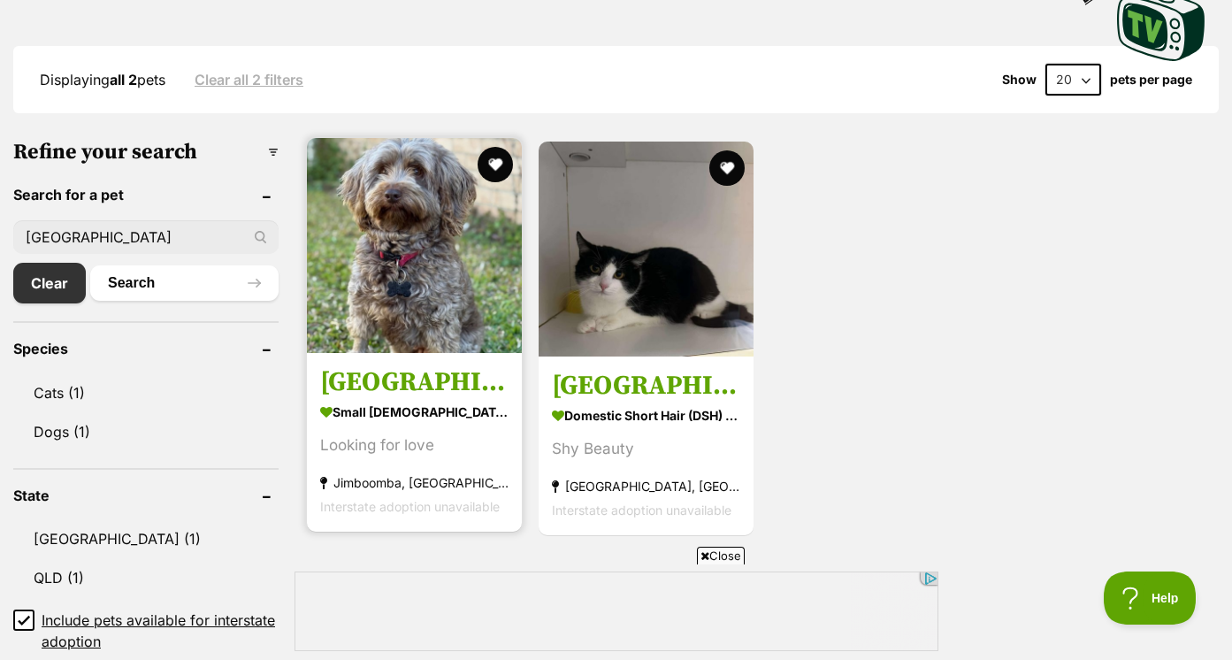
click at [441, 386] on h3 "[GEOGRAPHIC_DATA]" at bounding box center [414, 383] width 188 height 34
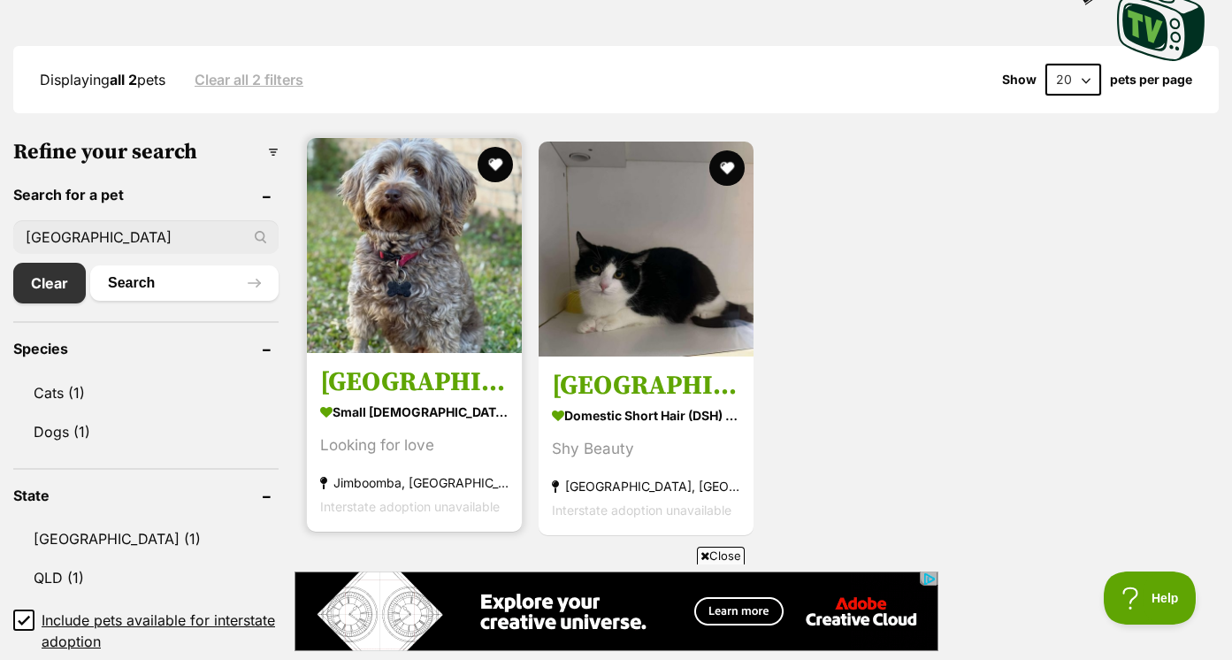
scroll to position [0, 0]
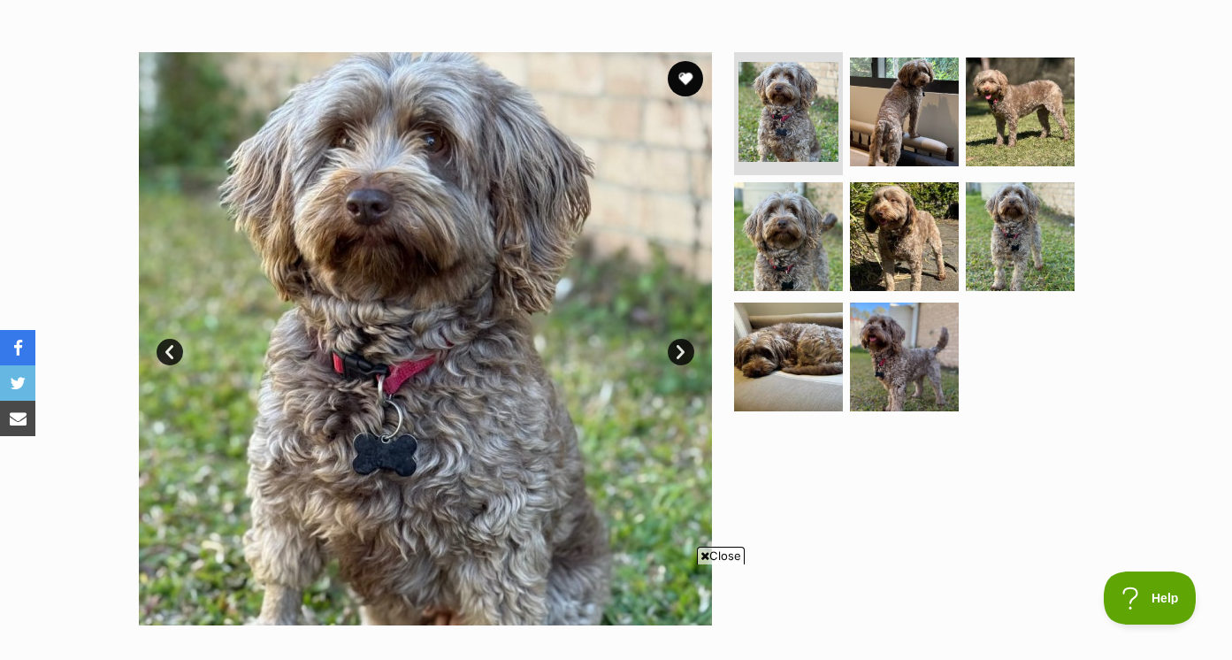
click at [685, 350] on link "Next" at bounding box center [681, 352] width 27 height 27
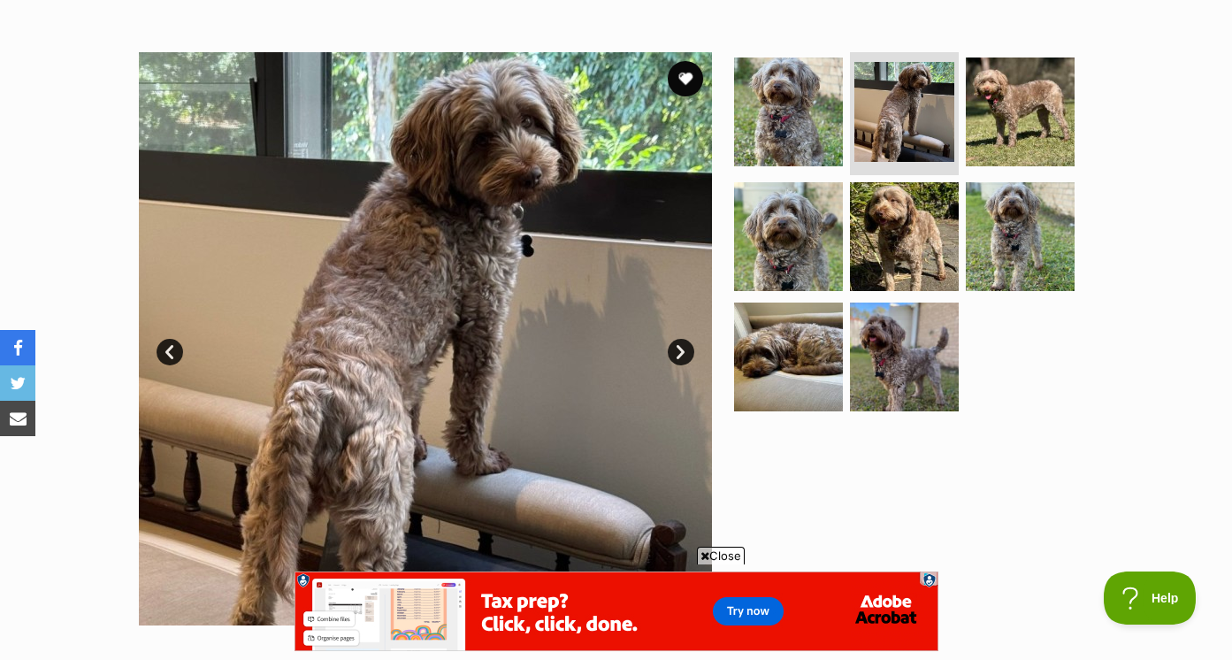
click at [683, 355] on link "Next" at bounding box center [681, 352] width 27 height 27
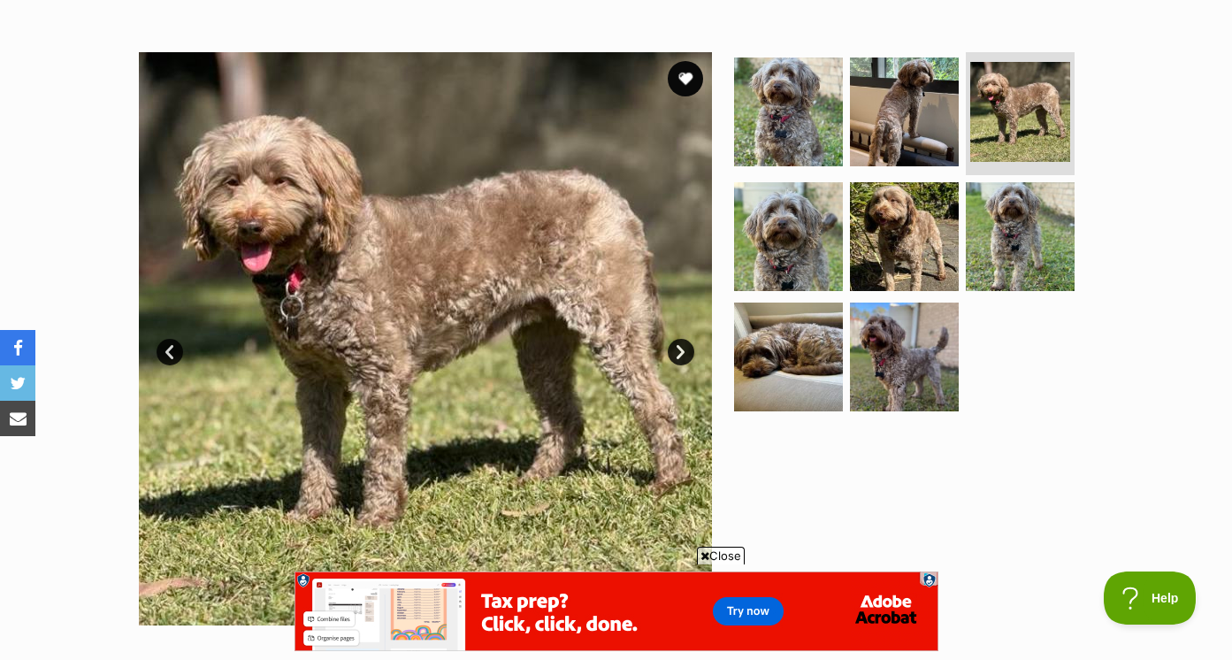
click at [683, 356] on link "Next" at bounding box center [681, 352] width 27 height 27
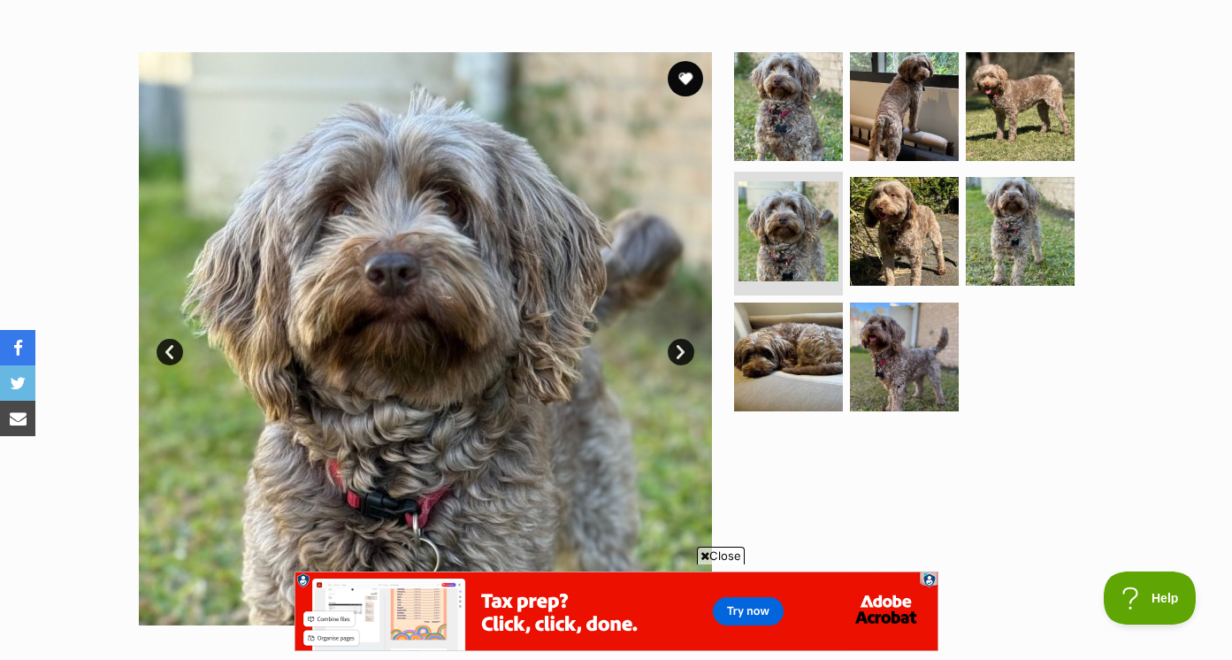
click at [683, 362] on link "Next" at bounding box center [681, 352] width 27 height 27
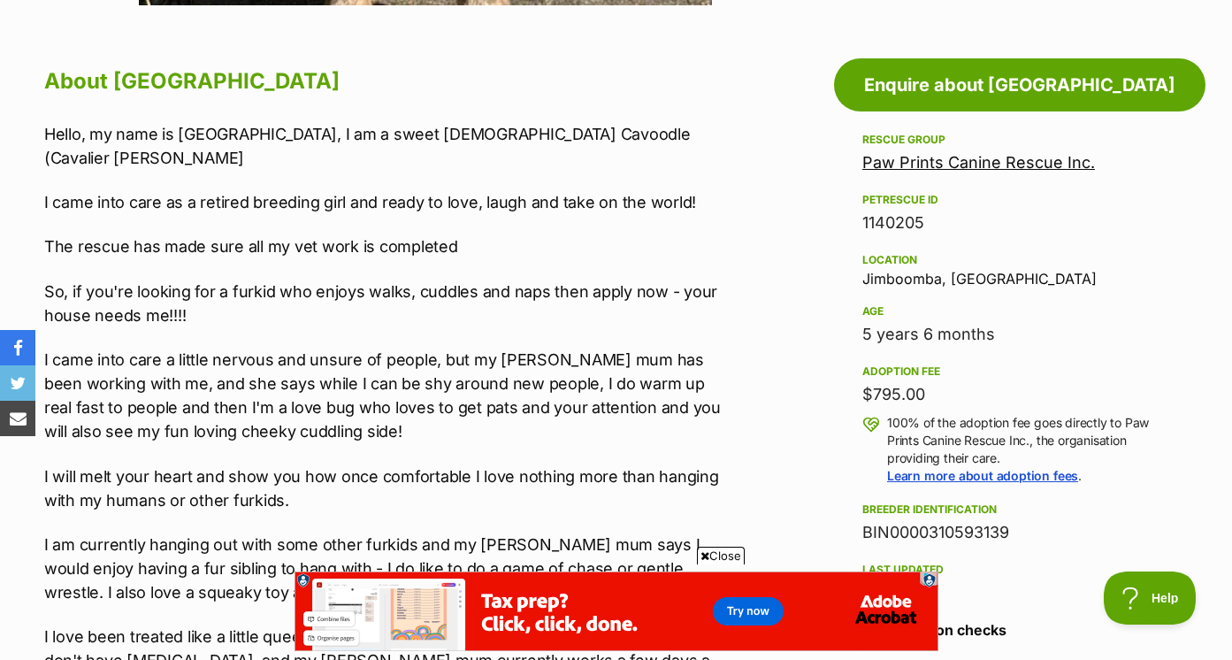
scroll to position [917, 0]
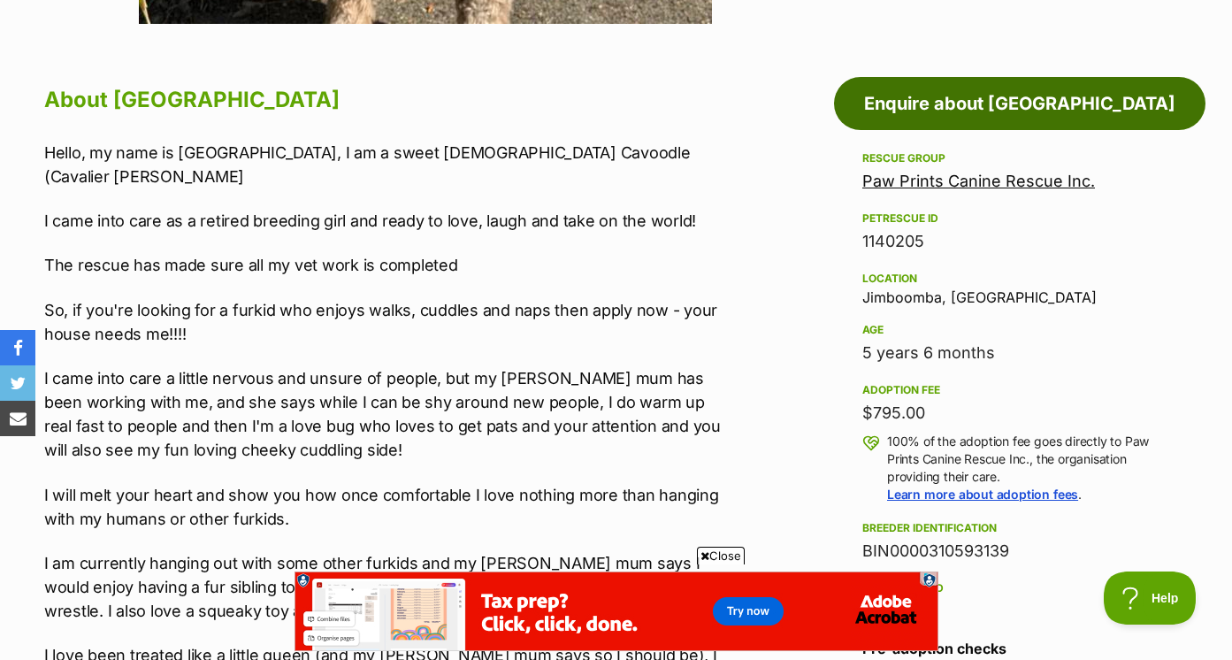
click at [985, 121] on link "Enquire about Brooklyn" at bounding box center [1019, 103] width 371 height 53
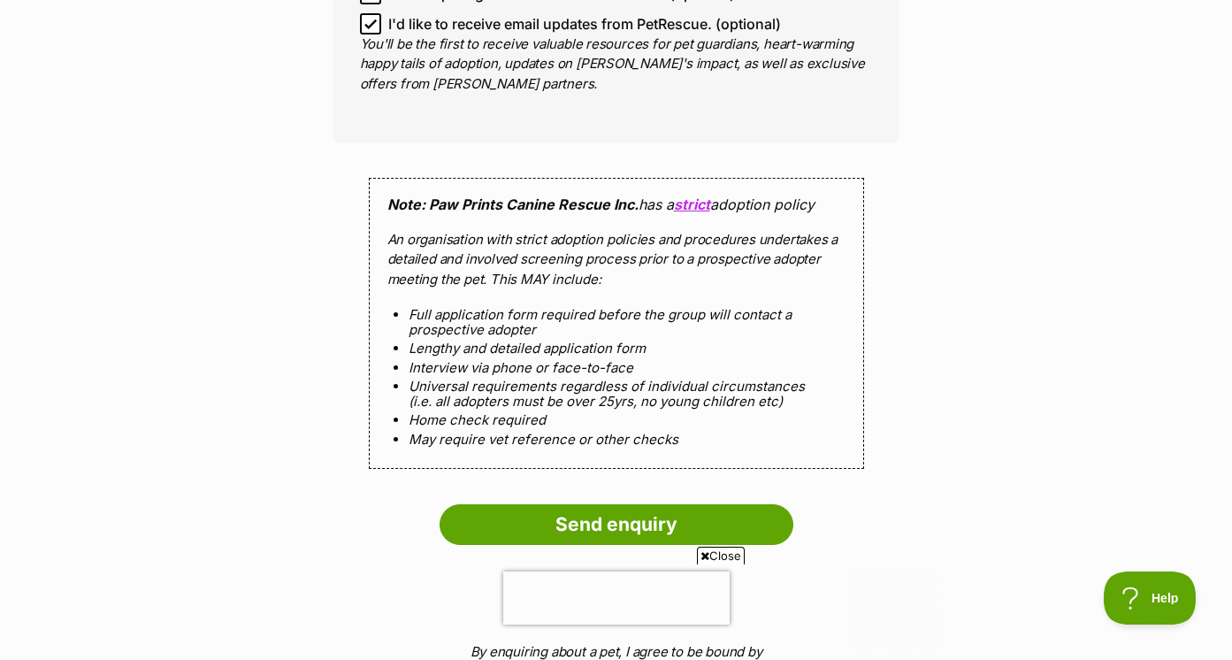
scroll to position [1614, 0]
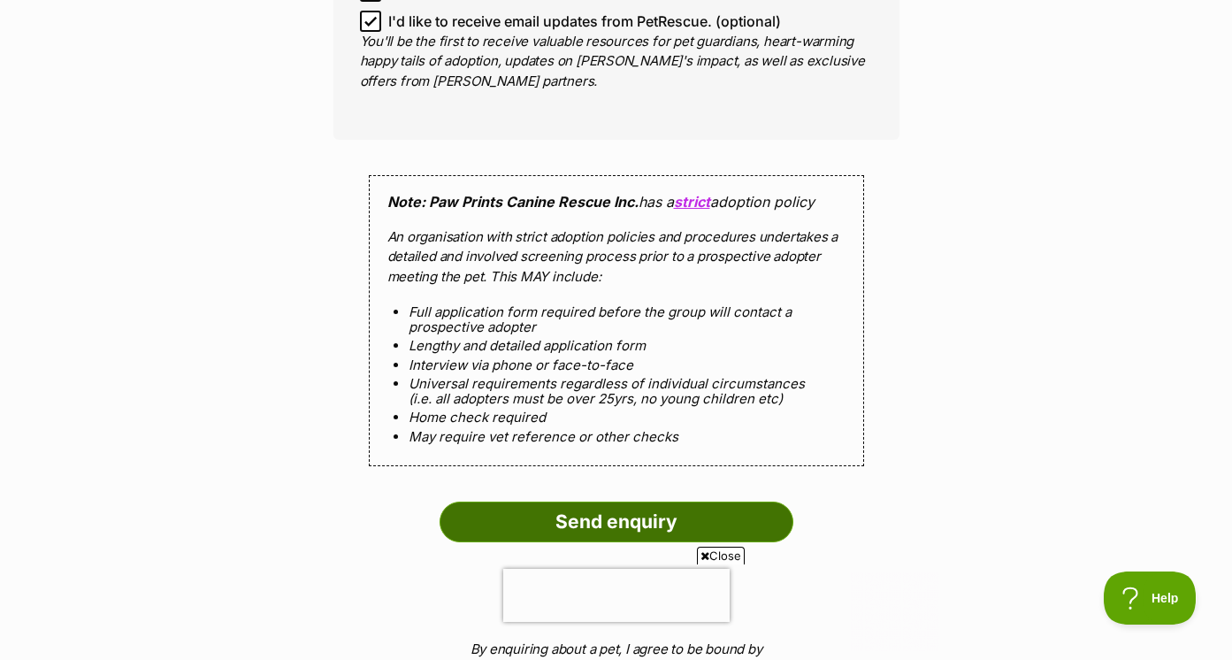
click at [752, 501] on input "Send enquiry" at bounding box center [616, 521] width 354 height 41
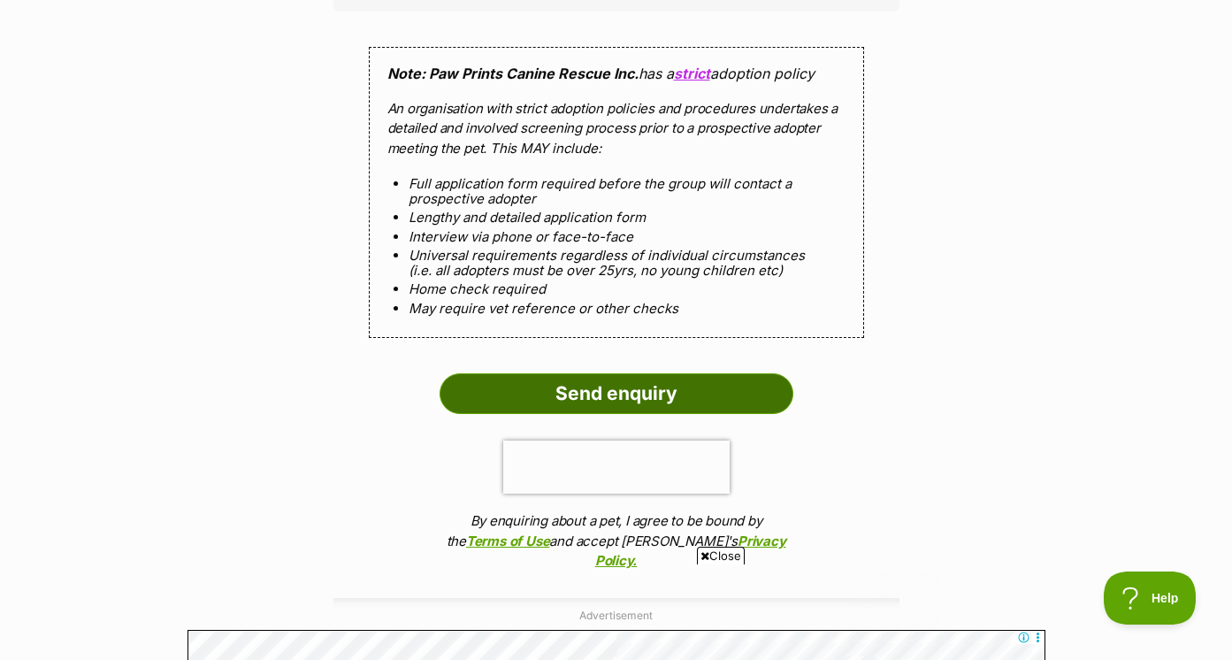
scroll to position [1703, 0]
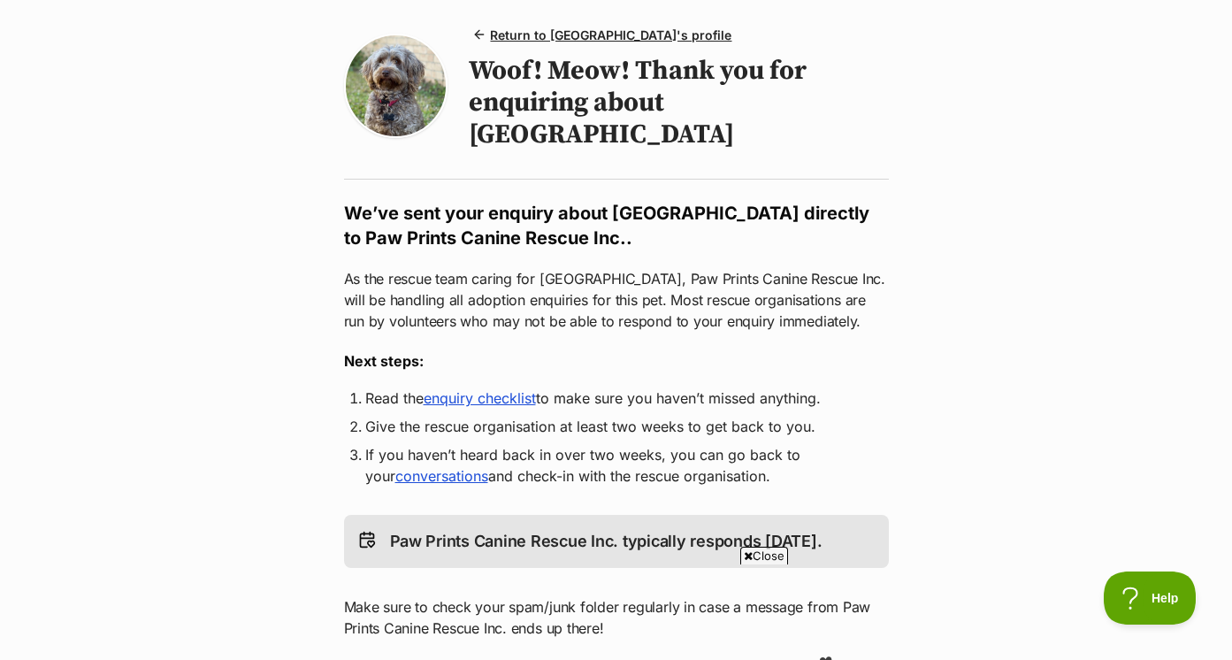
scroll to position [142, 0]
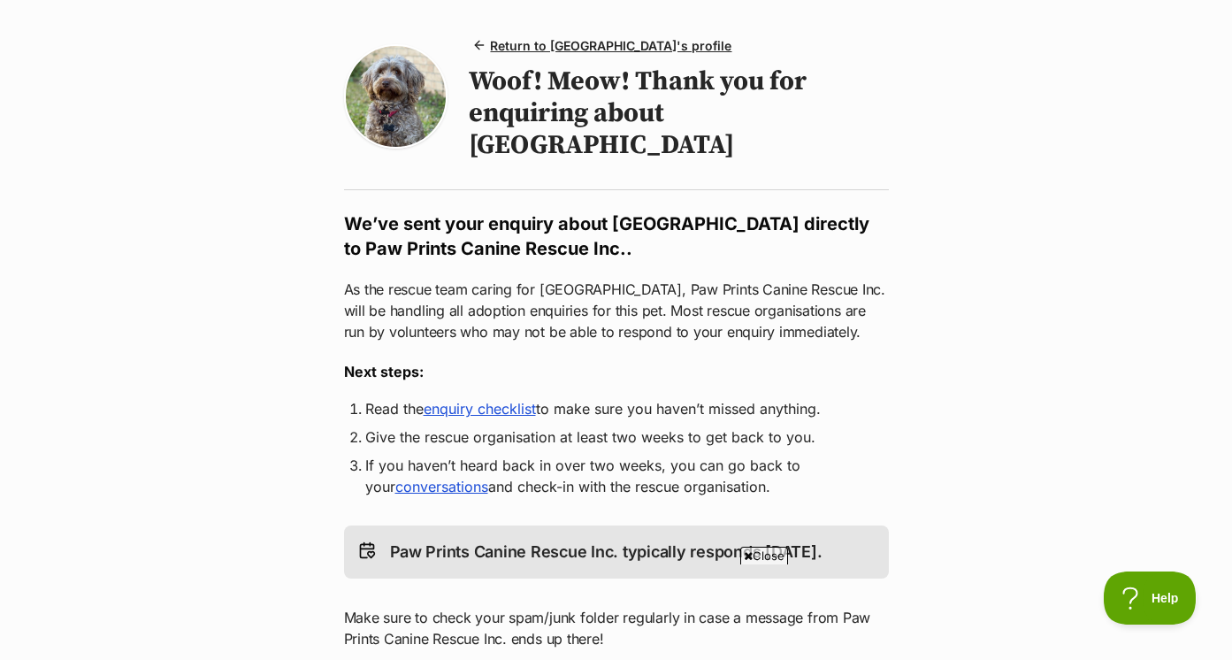
click at [471, 400] on link "enquiry checklist" at bounding box center [480, 409] width 112 height 18
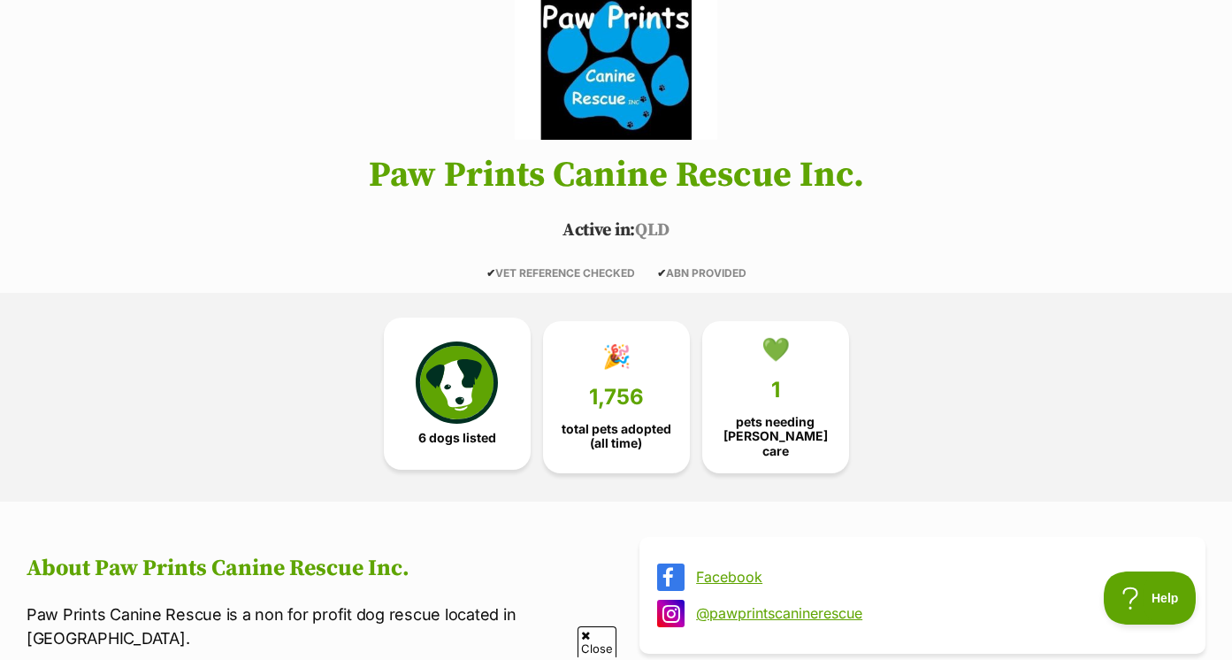
click at [483, 431] on span "6 dogs listed" at bounding box center [457, 438] width 78 height 14
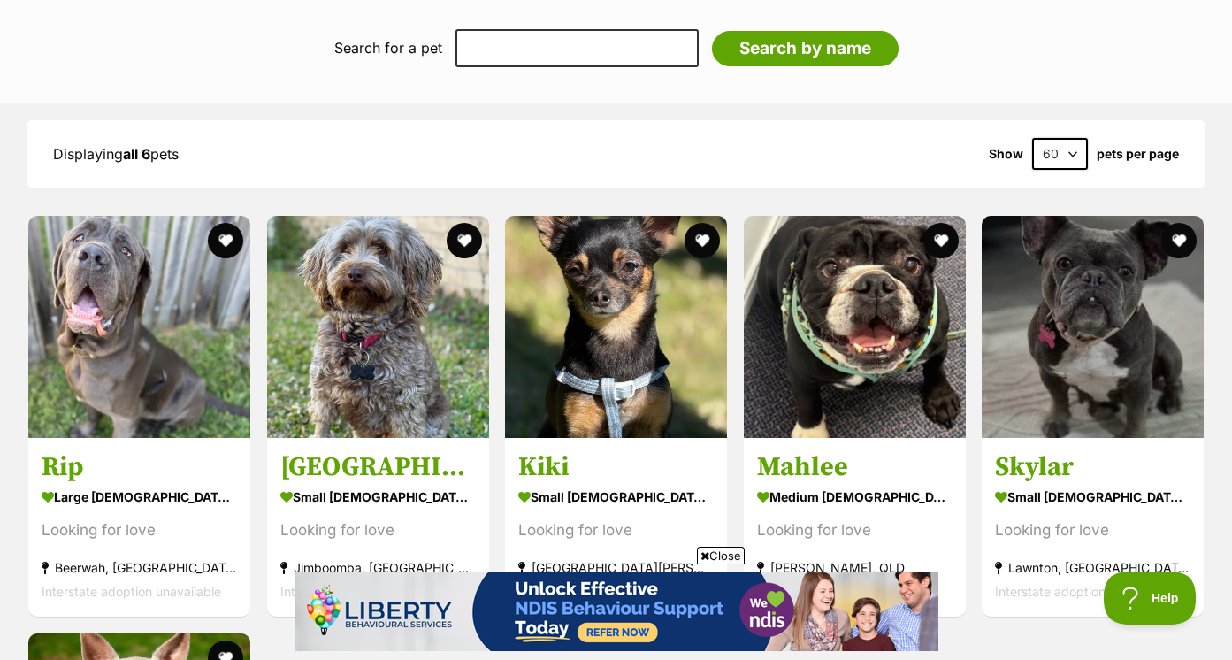
scroll to position [1874, 0]
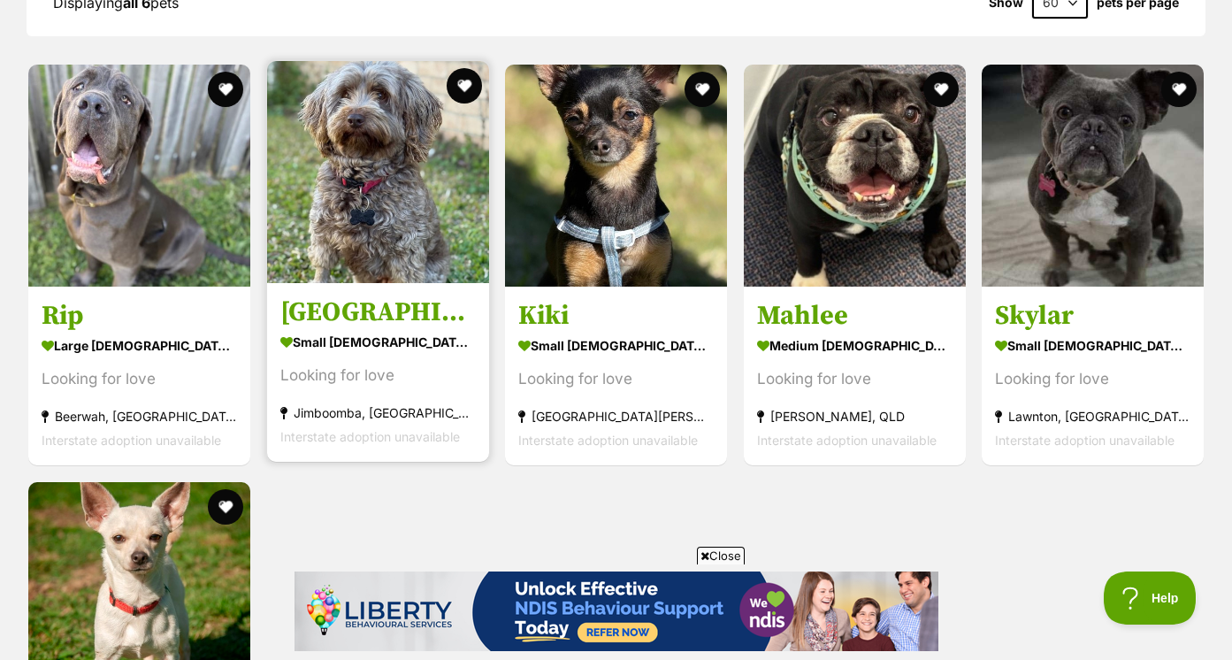
click at [407, 317] on h3 "Brooklyn" at bounding box center [377, 312] width 195 height 34
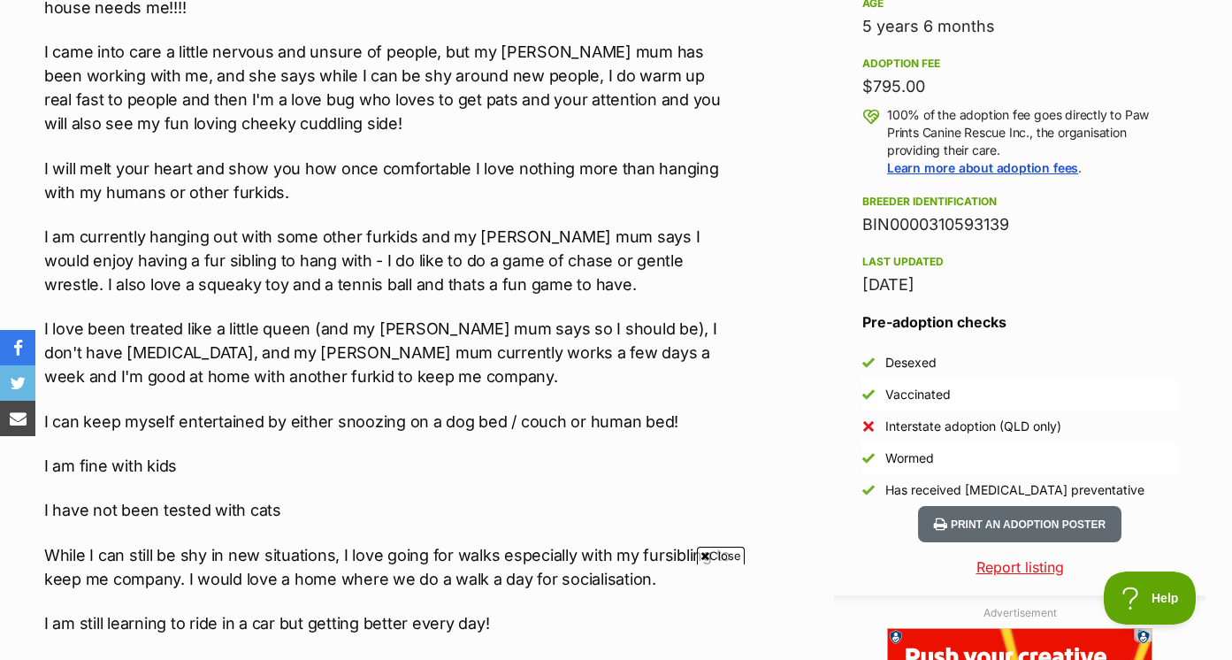
scroll to position [1247, 0]
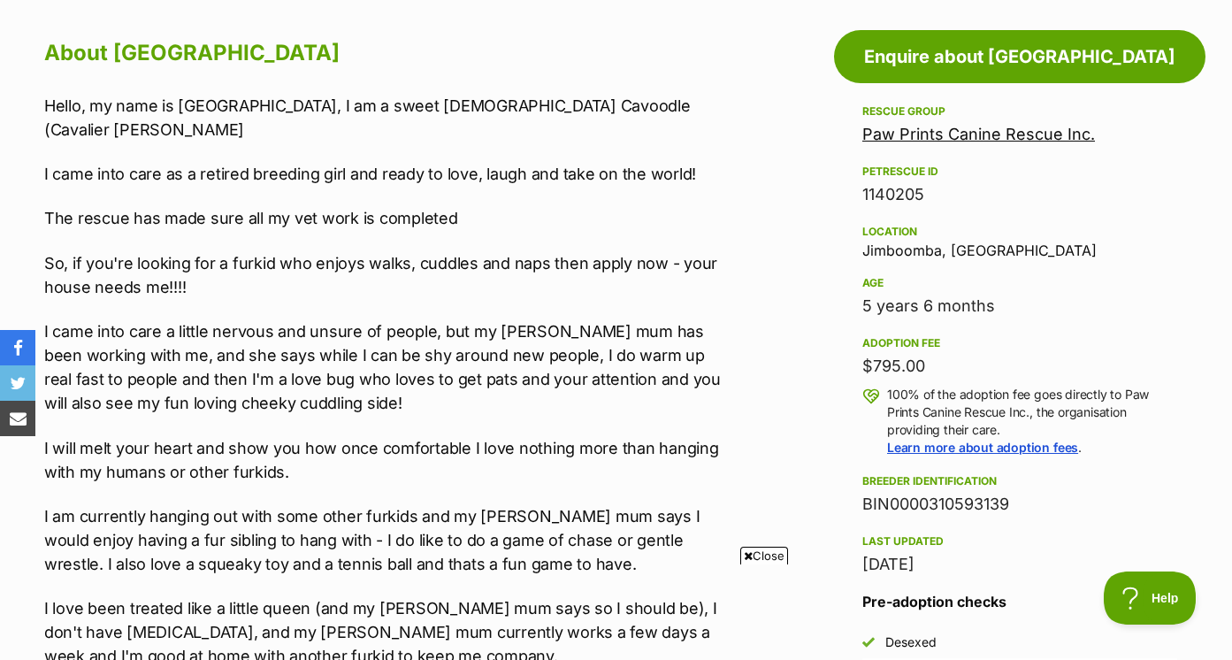
click at [1035, 140] on link "Paw Prints Canine Rescue Inc." at bounding box center [978, 134] width 233 height 19
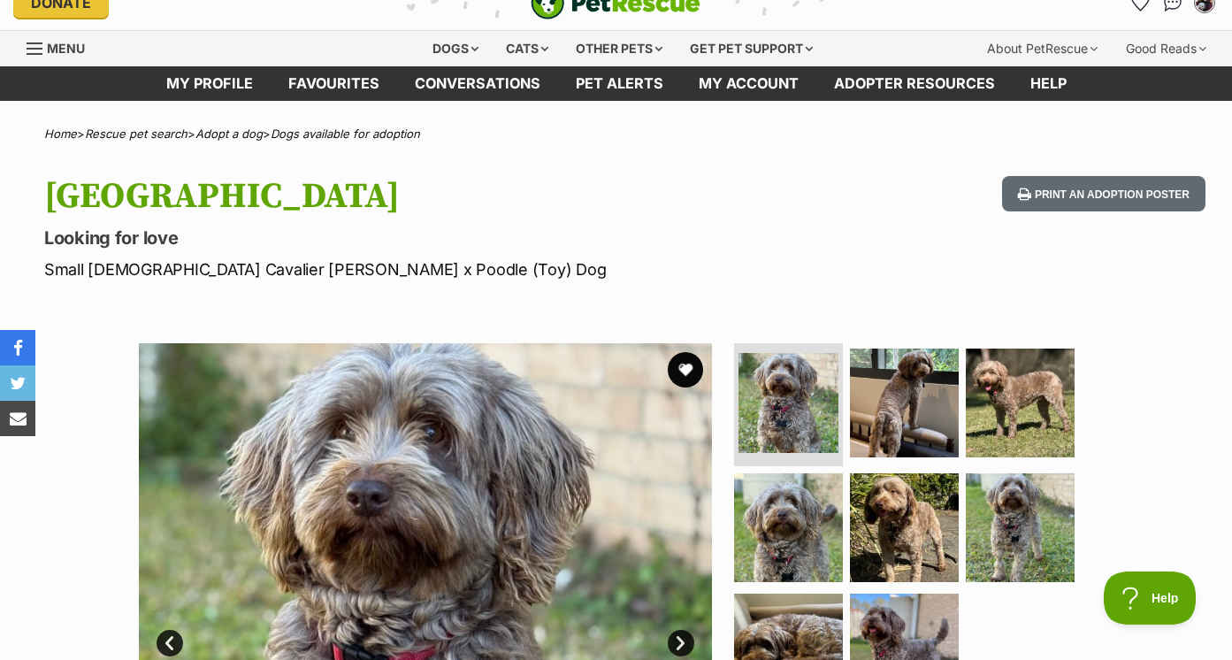
click at [666, 12] on img "PetRescue" at bounding box center [616, 3] width 170 height 34
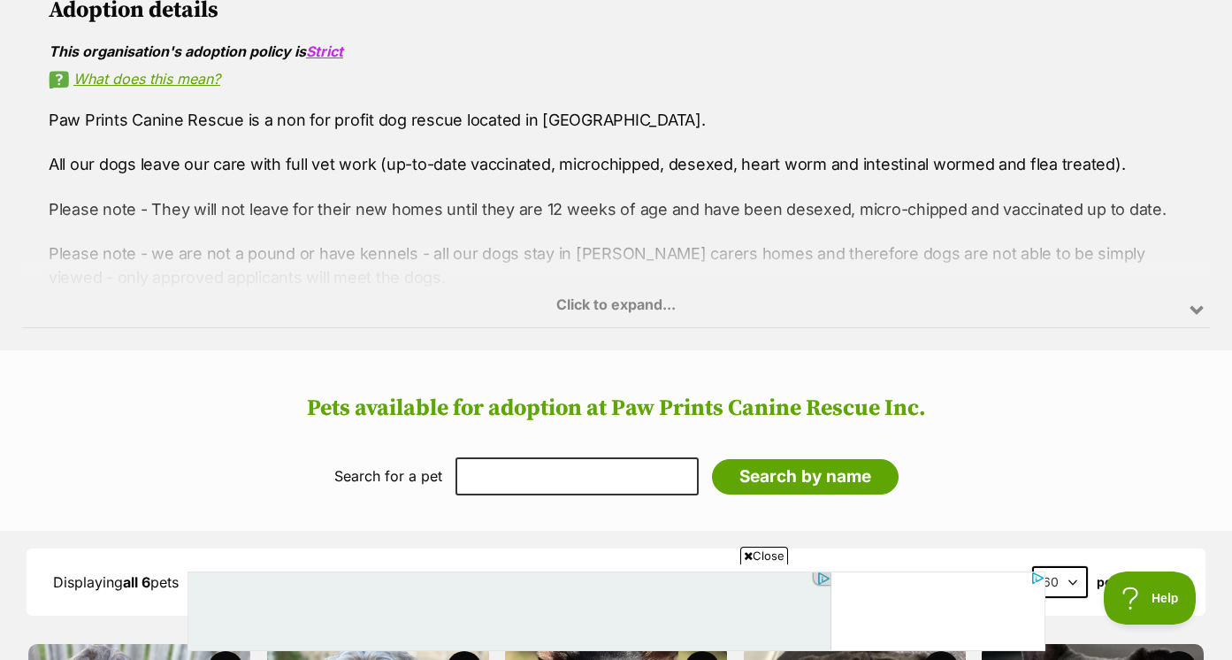
scroll to position [1230, 0]
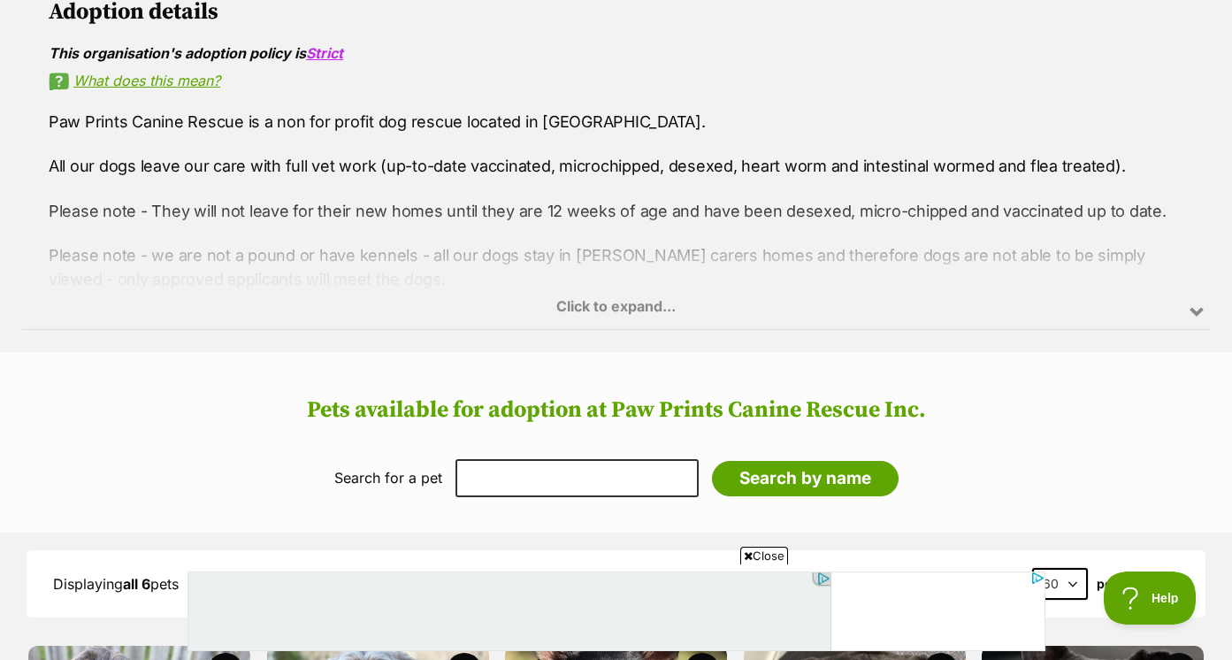
click at [655, 302] on div "Click to expand..." at bounding box center [616, 261] width 1188 height 138
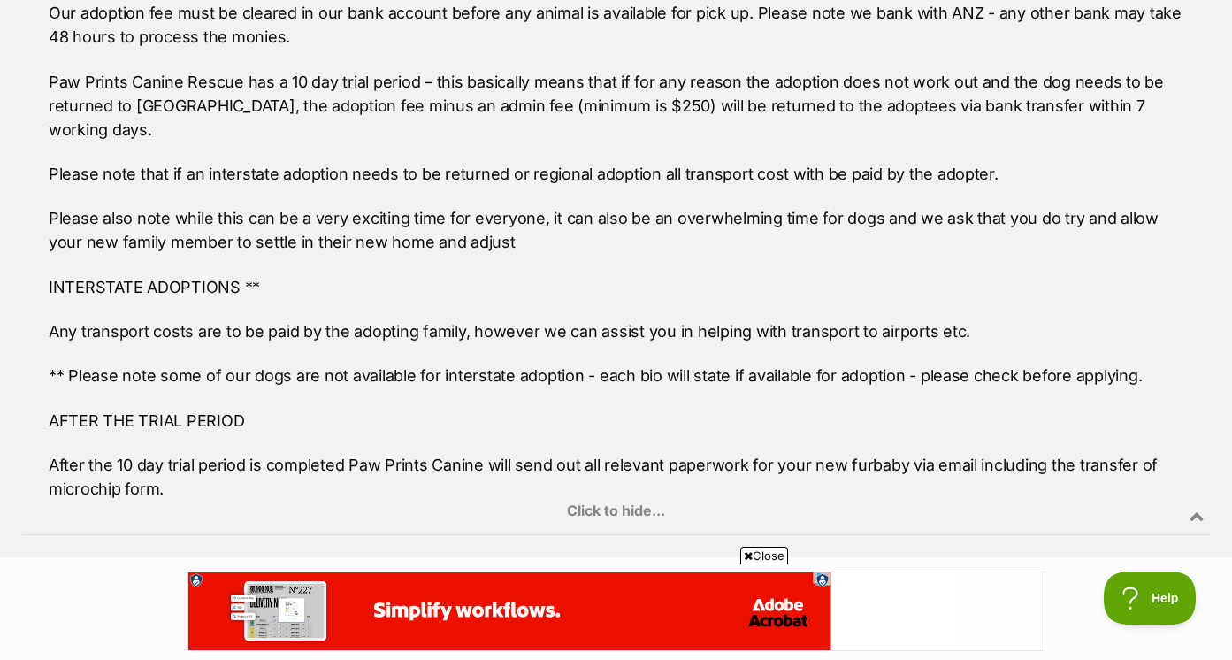
scroll to position [1945, 0]
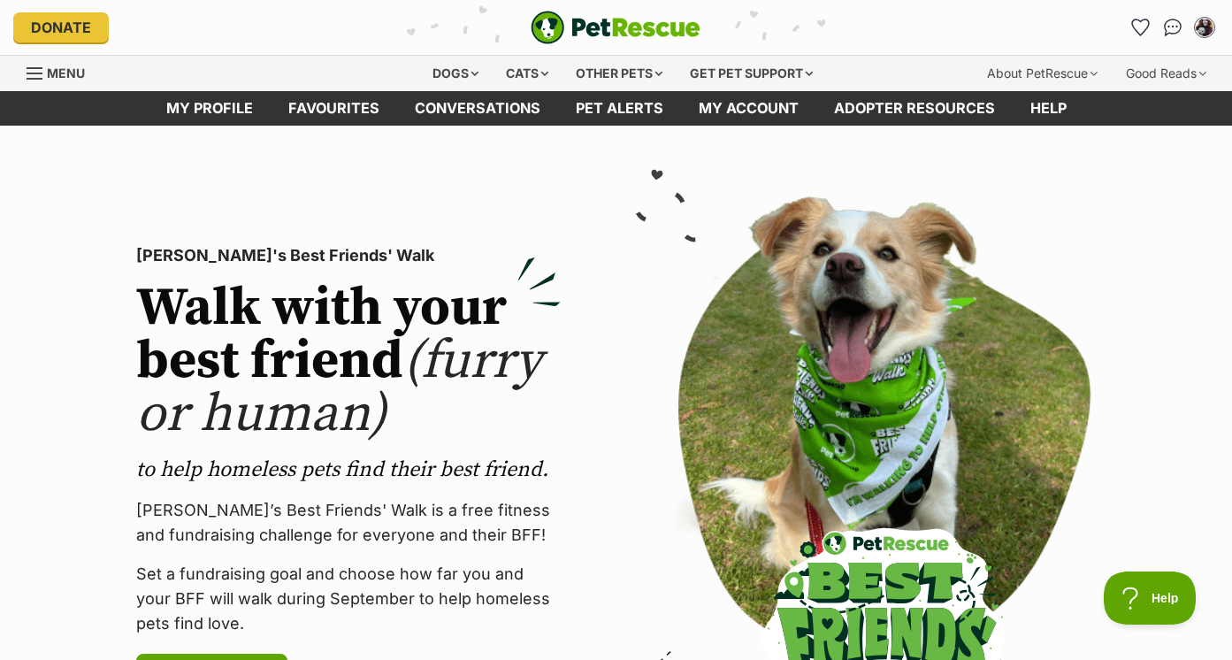
click at [72, 74] on span "Menu" at bounding box center [66, 72] width 38 height 15
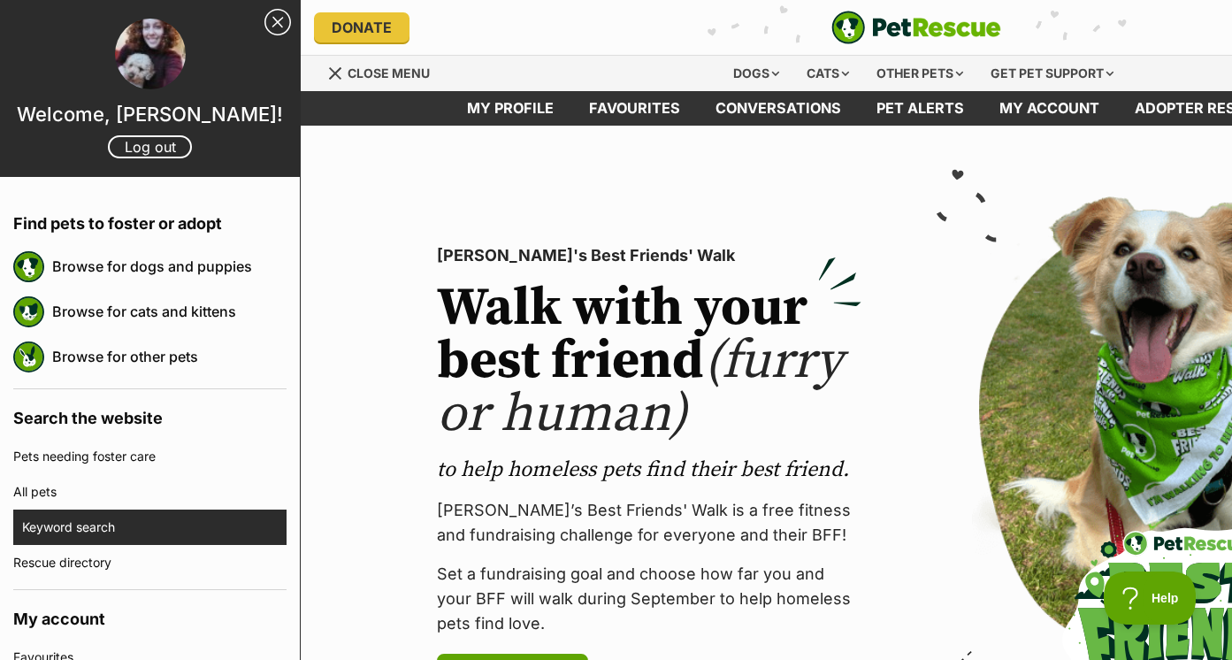
click at [79, 526] on link "Keyword search" at bounding box center [154, 526] width 264 height 35
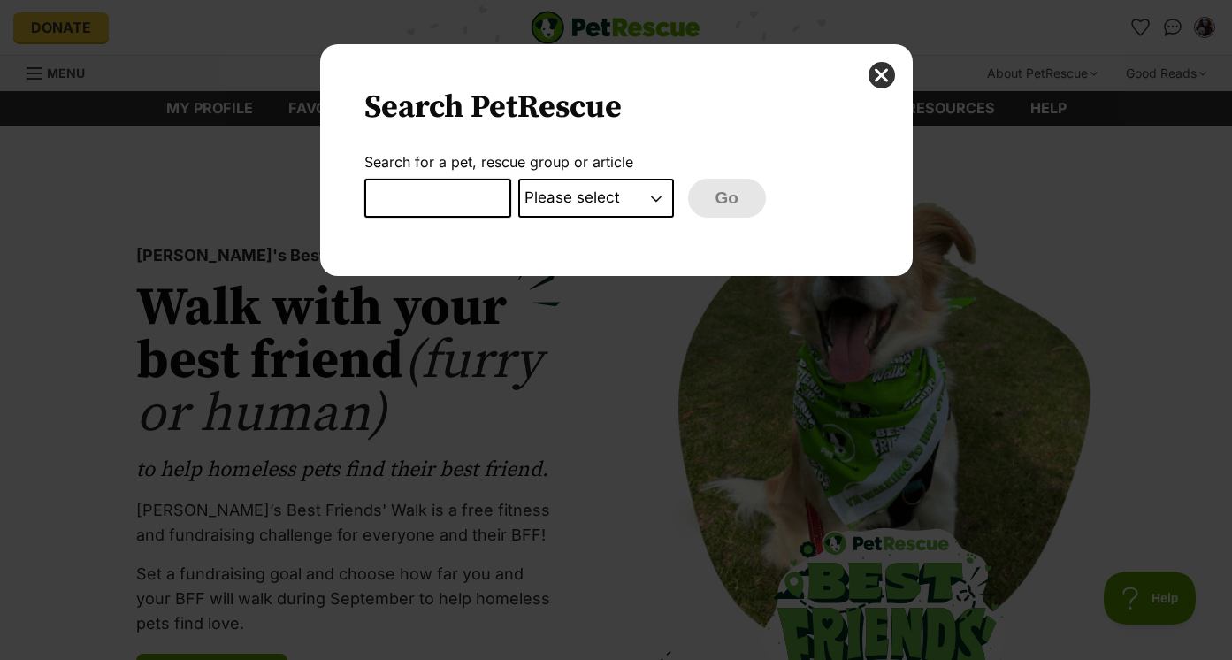
click at [462, 207] on input "Dialog Window - Close (Press escape to close)" at bounding box center [437, 198] width 147 height 39
type input "[PERSON_NAME]"
click at [578, 187] on select "Please select PetRescue ID Pet name Group Article" at bounding box center [596, 198] width 156 height 39
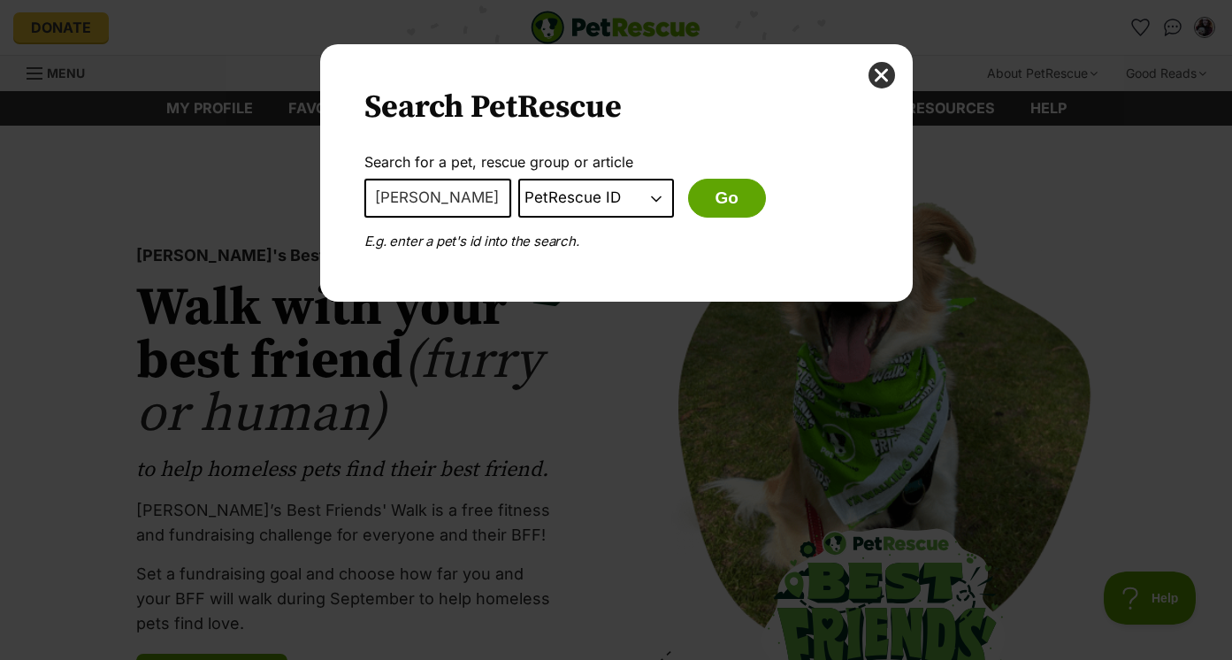
click at [579, 204] on select "Please select PetRescue ID Pet name Group Article" at bounding box center [596, 198] width 156 height 39
select select "pet_name"
click at [723, 197] on button "Go" at bounding box center [727, 198] width 78 height 39
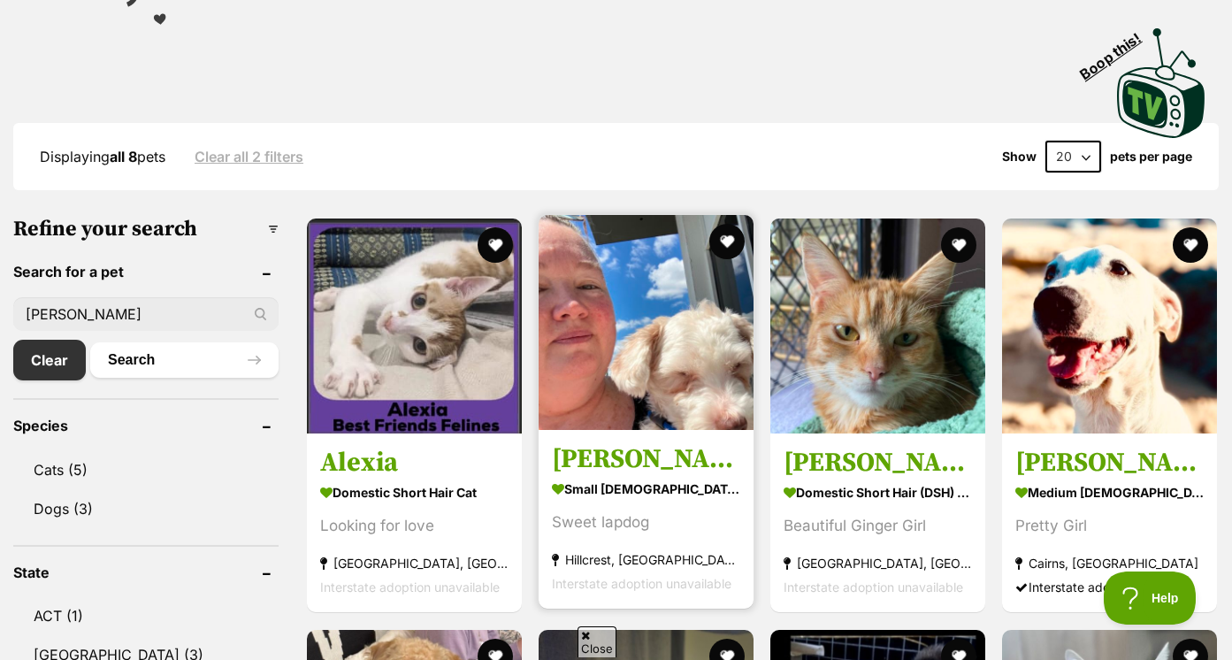
click at [621, 443] on h3 "[PERSON_NAME]" at bounding box center [646, 460] width 188 height 34
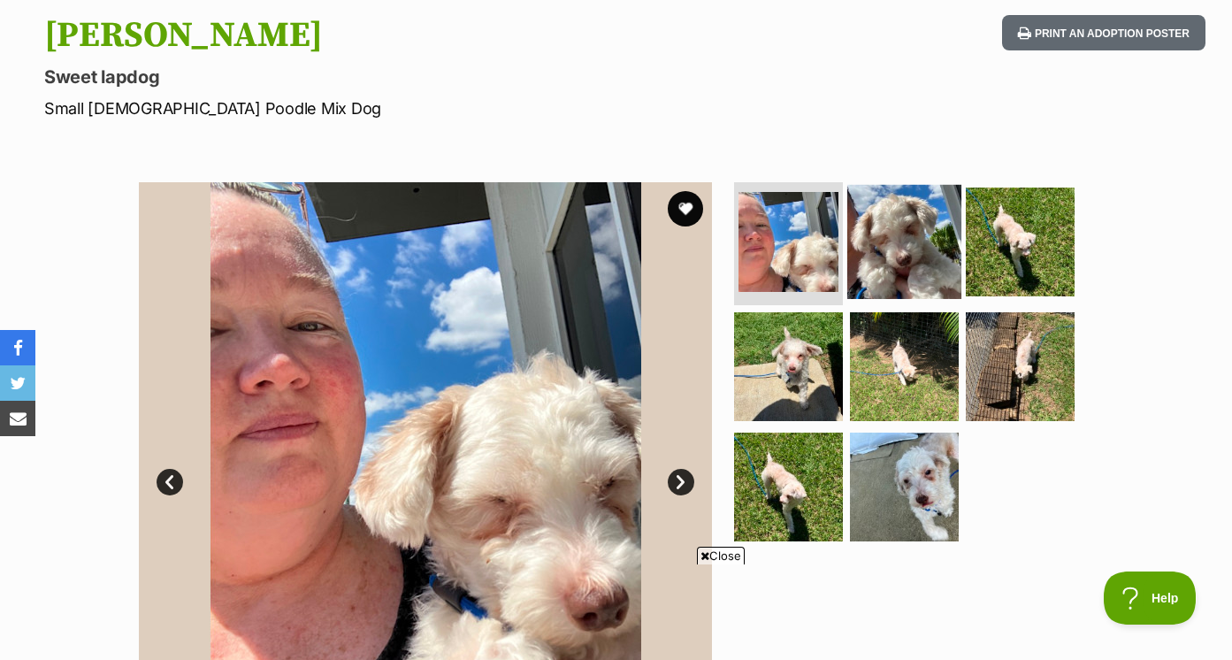
click at [903, 263] on img at bounding box center [904, 241] width 114 height 114
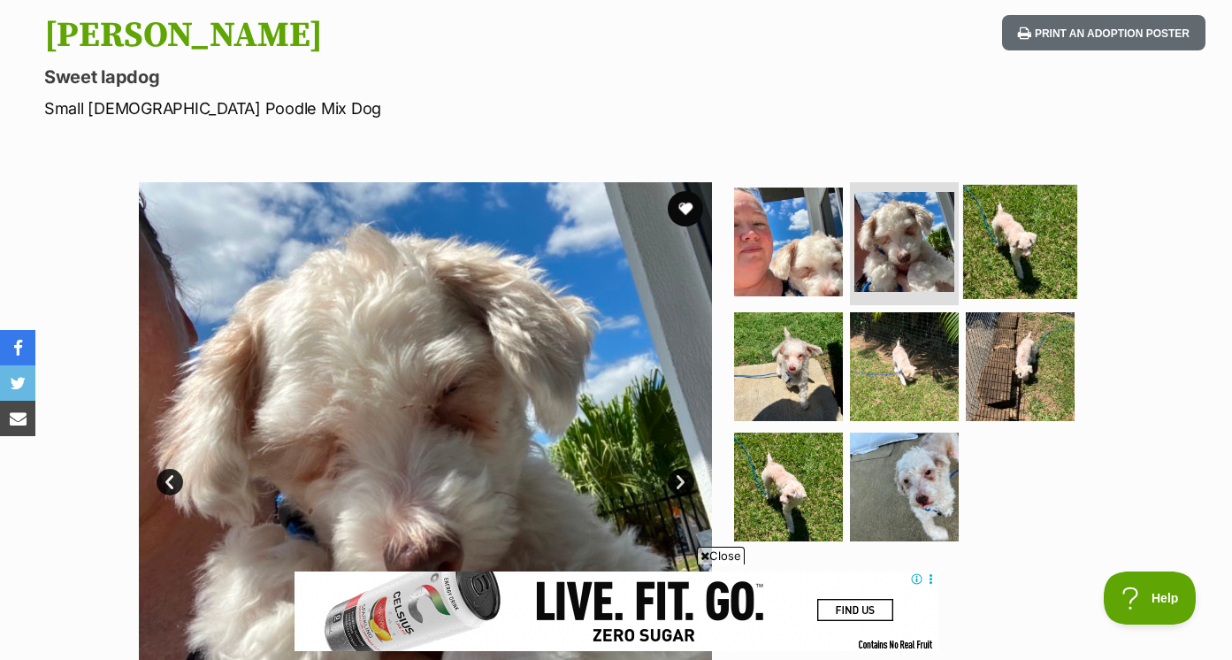
click at [1050, 233] on img at bounding box center [1020, 241] width 114 height 114
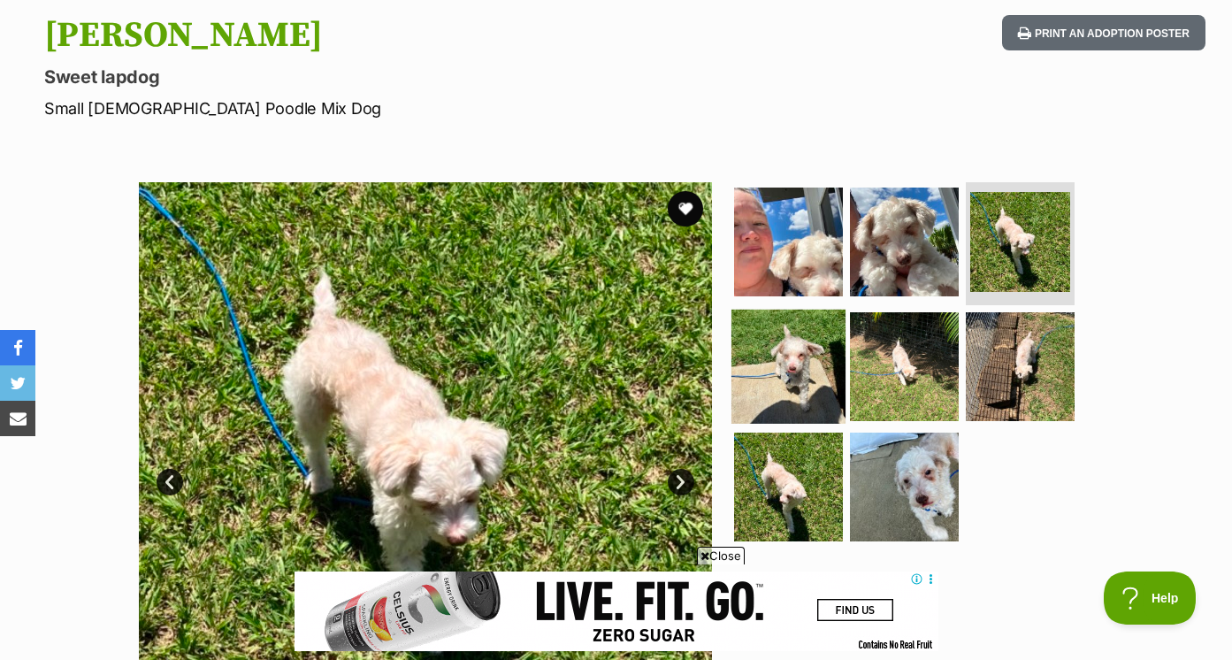
click at [814, 355] on img at bounding box center [788, 366] width 114 height 114
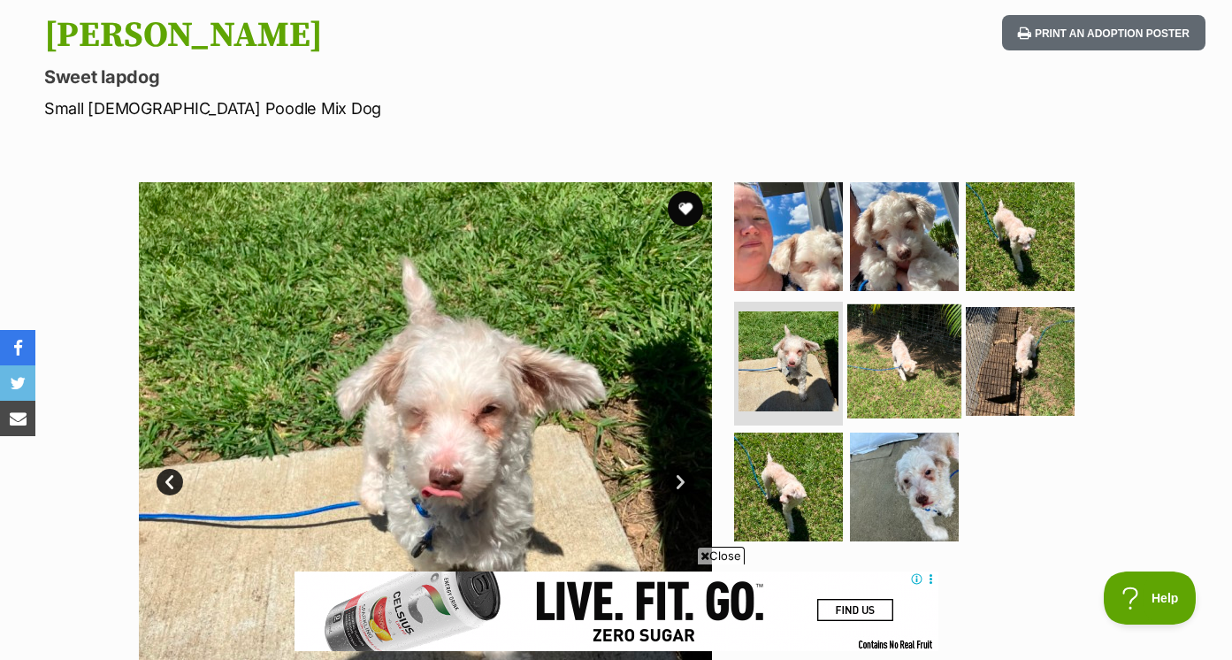
click at [883, 364] on img at bounding box center [904, 361] width 114 height 114
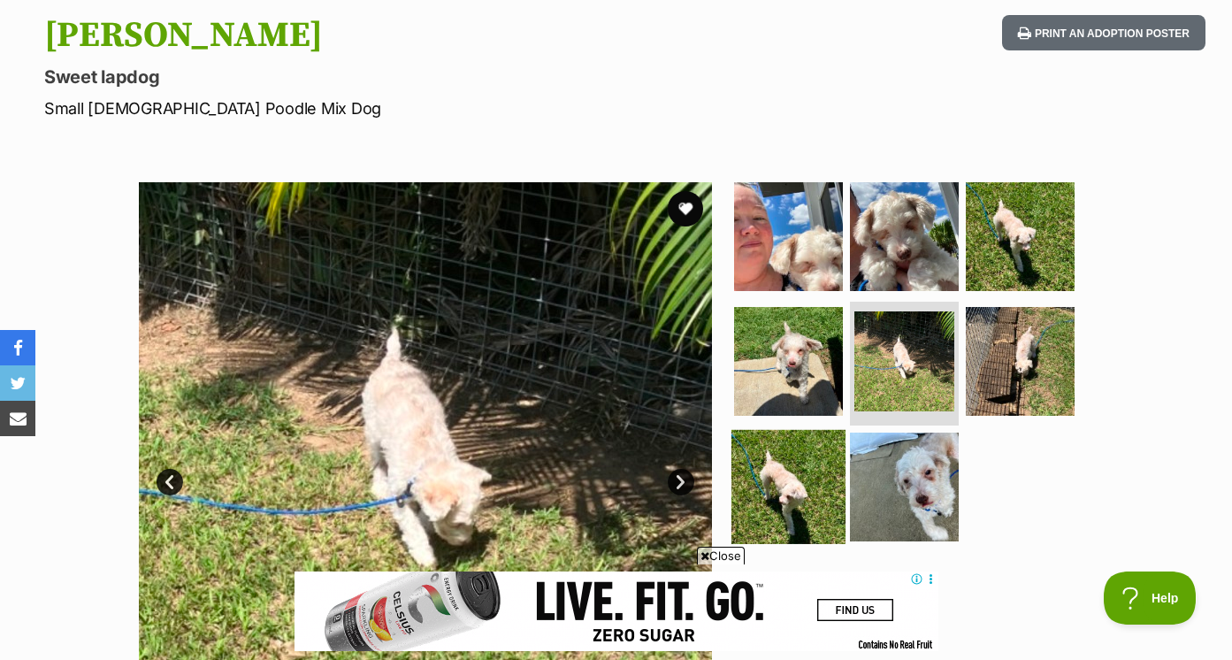
click at [789, 485] on img at bounding box center [788, 487] width 114 height 114
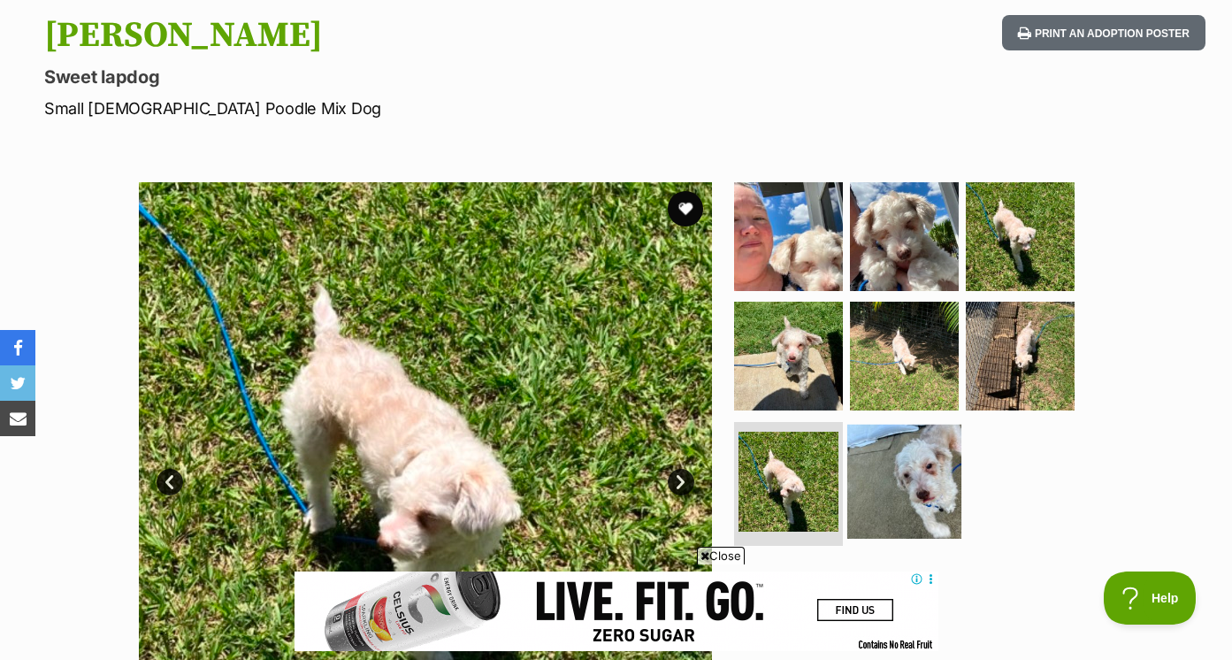
click at [898, 481] on img at bounding box center [904, 481] width 114 height 114
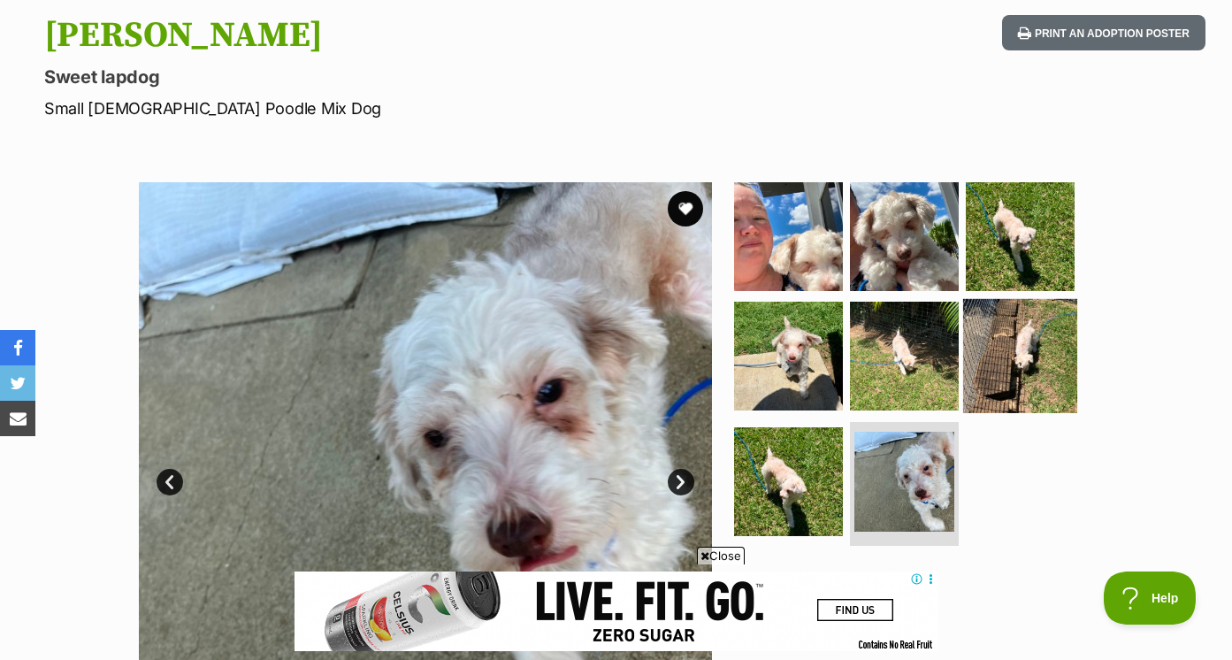
click at [990, 374] on img at bounding box center [1020, 356] width 114 height 114
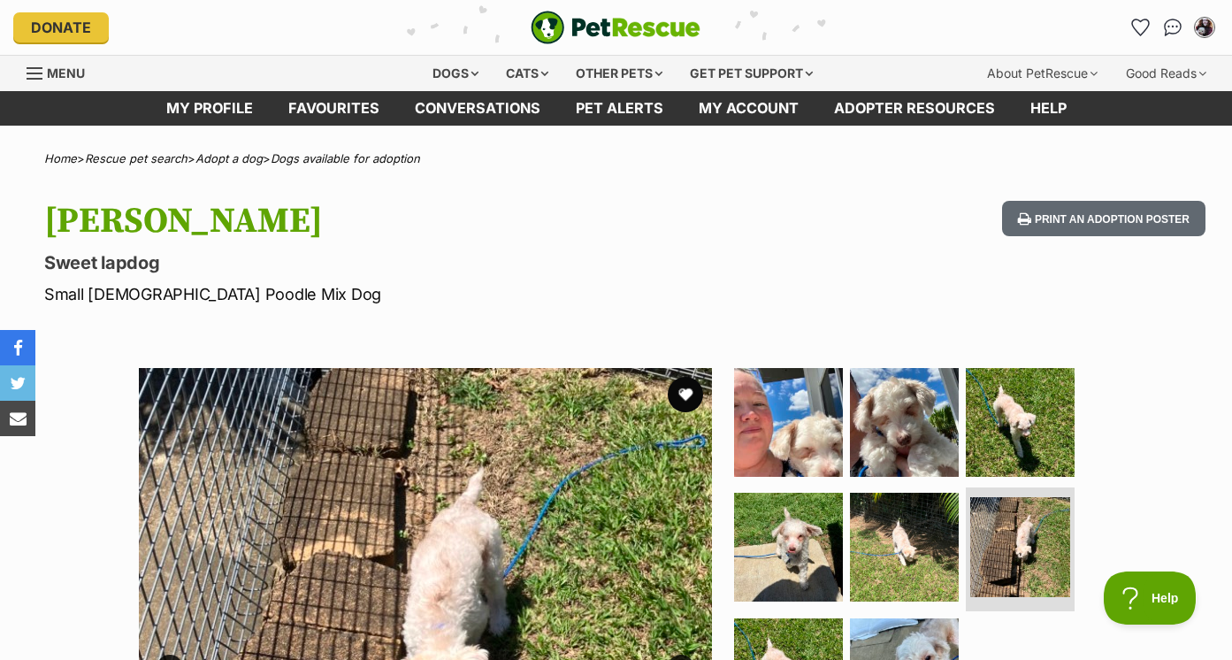
scroll to position [145, 0]
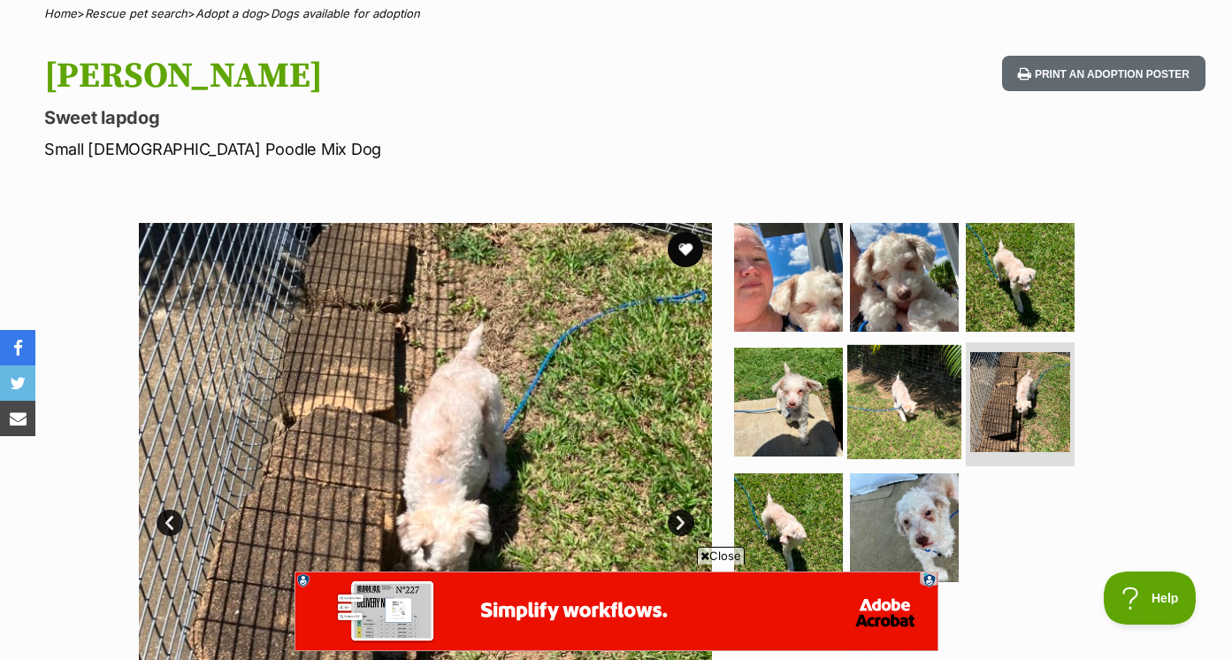
click at [926, 383] on img at bounding box center [904, 402] width 114 height 114
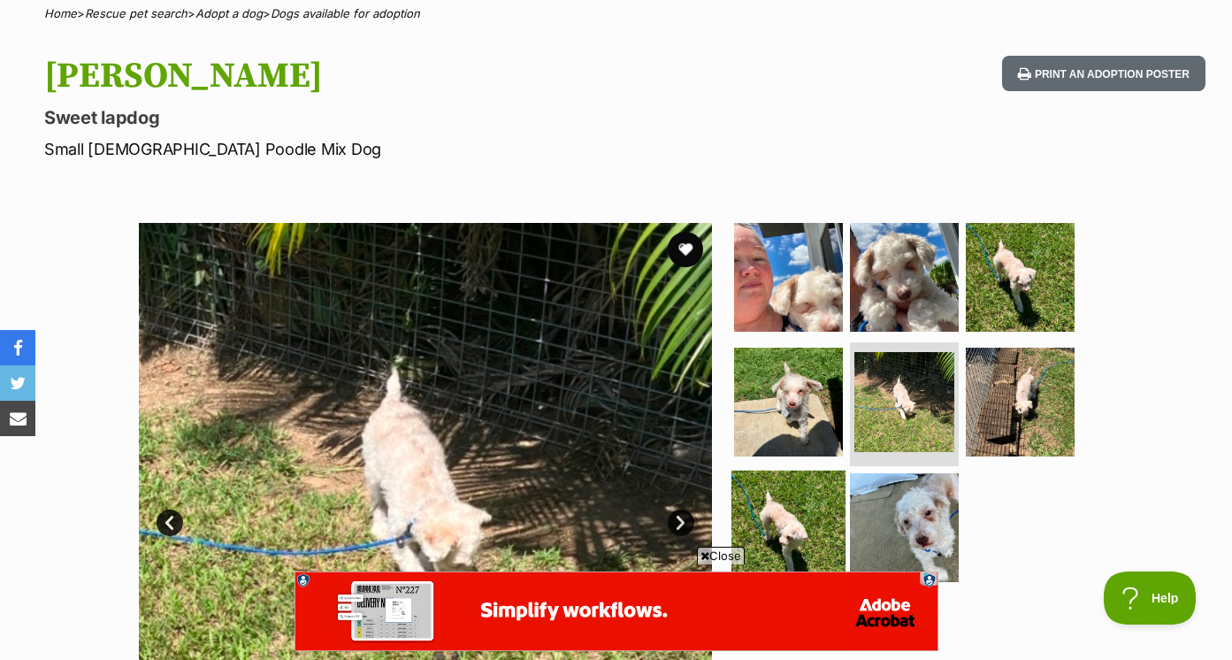
click at [824, 505] on img at bounding box center [788, 527] width 114 height 114
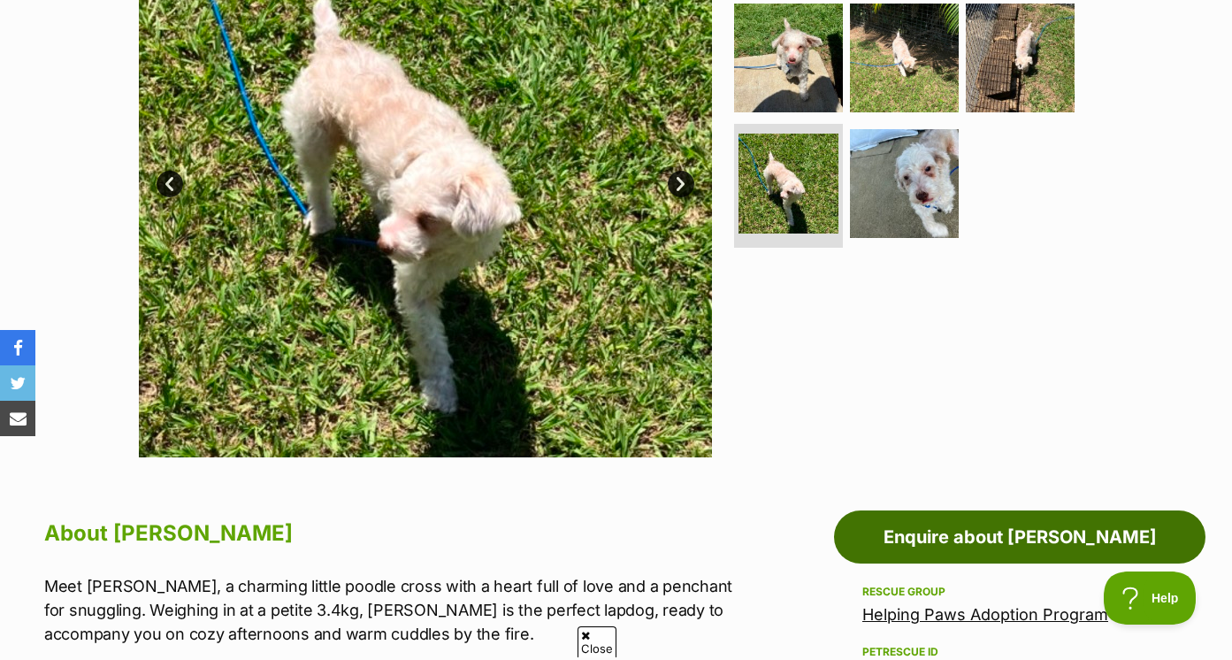
scroll to position [565, 0]
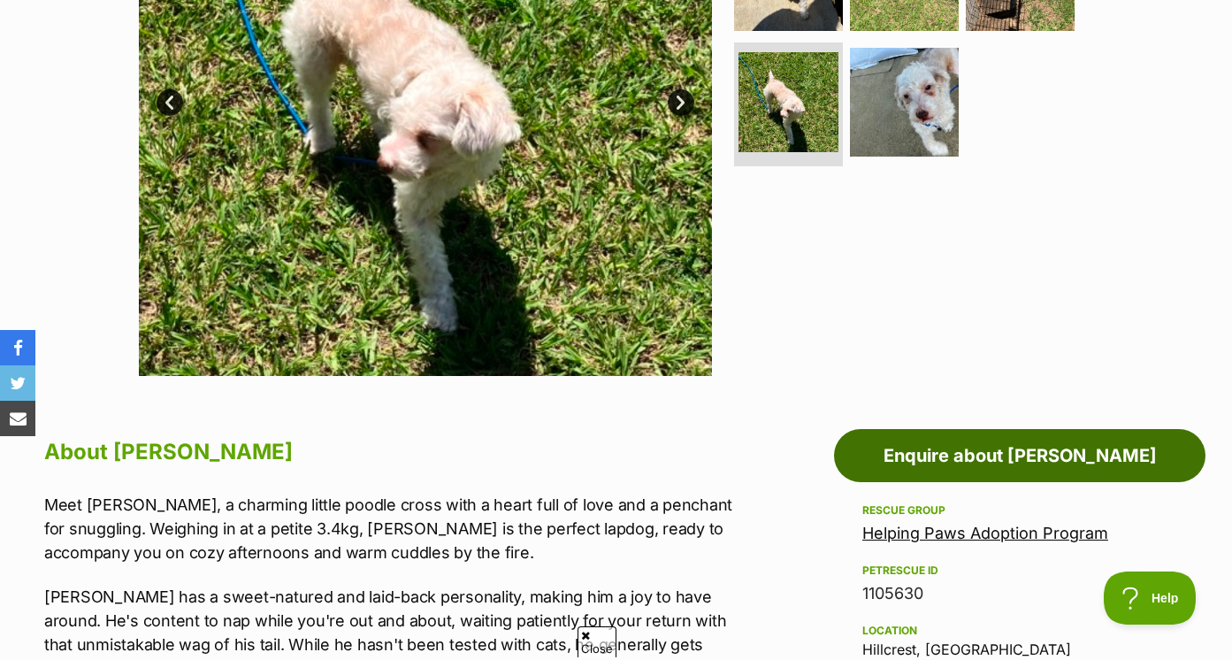
click at [923, 462] on link "Enquire about Alex" at bounding box center [1019, 455] width 371 height 53
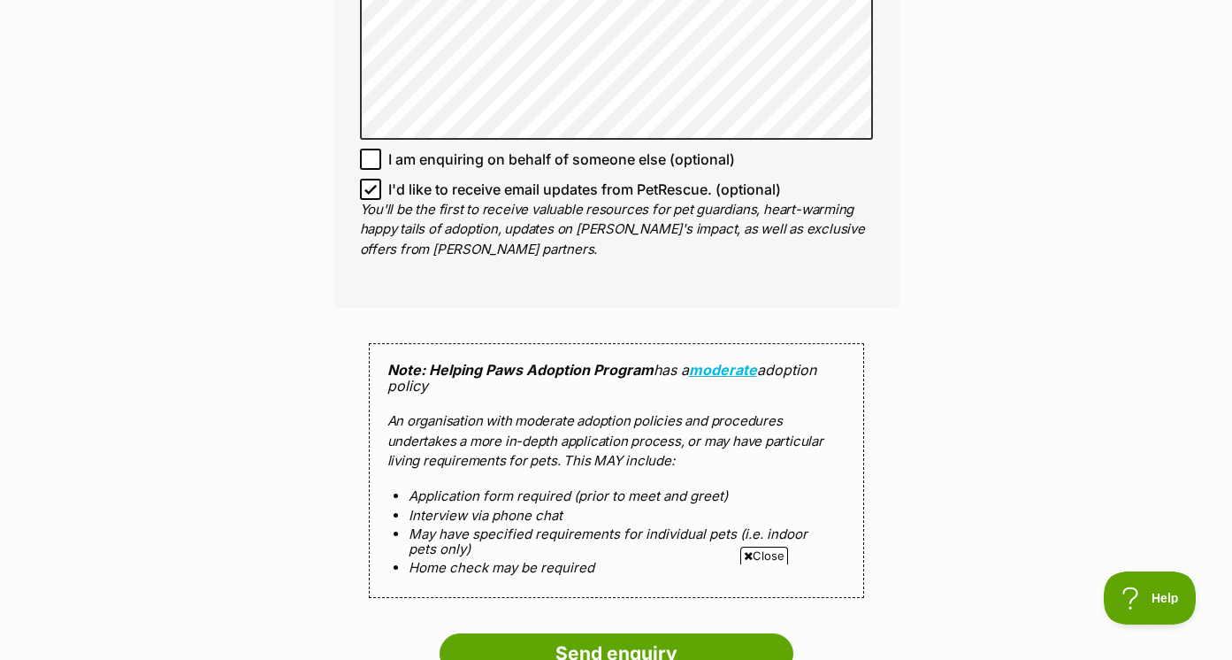
scroll to position [1412, 0]
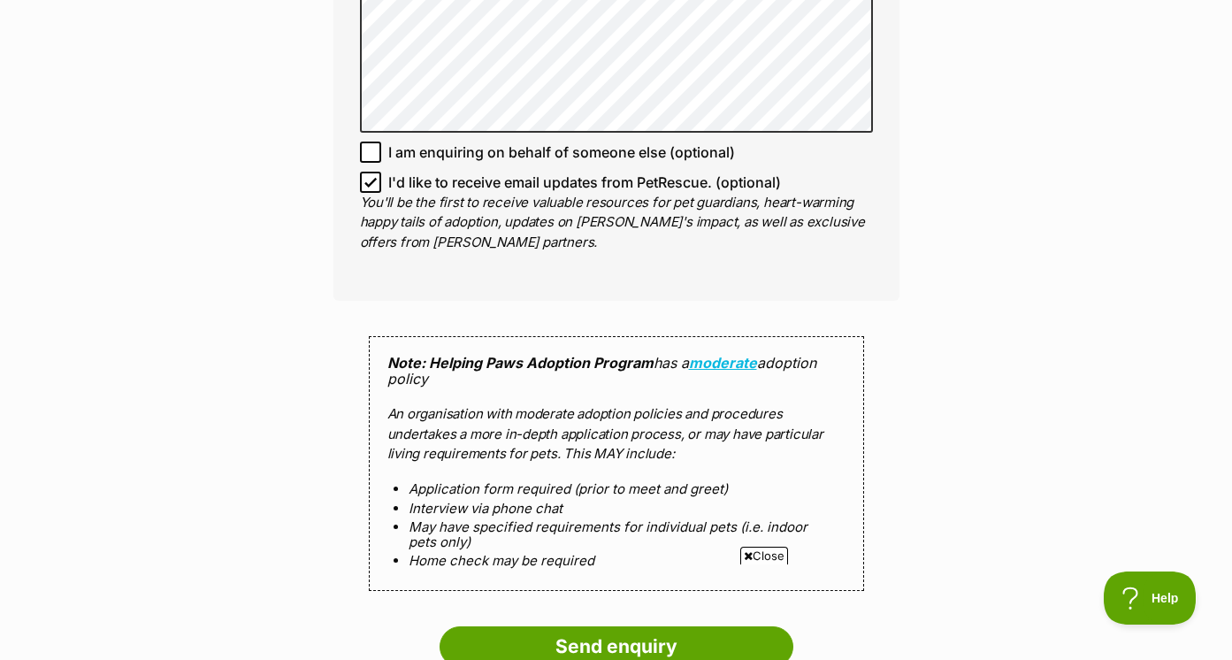
click at [370, 178] on icon at bounding box center [370, 182] width 11 height 8
click at [370, 172] on input "I'd like to receive email updates from PetRescue. (optional)" at bounding box center [370, 182] width 21 height 21
checkbox input "false"
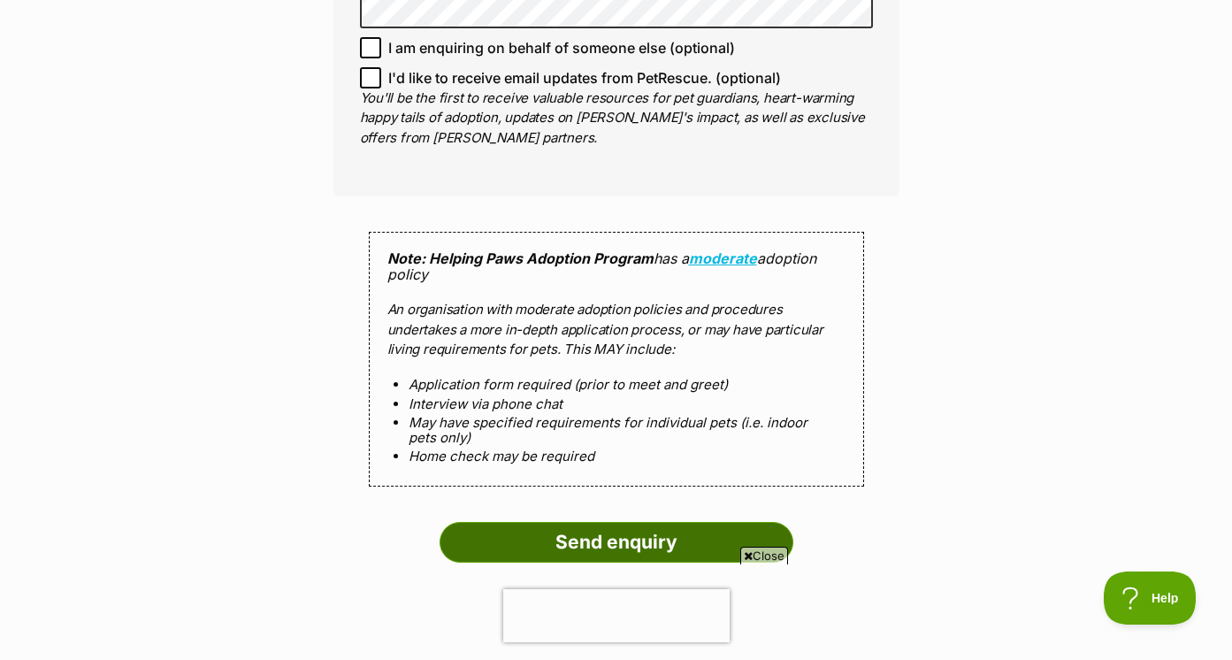
click at [537, 522] on input "Send enquiry" at bounding box center [616, 542] width 354 height 41
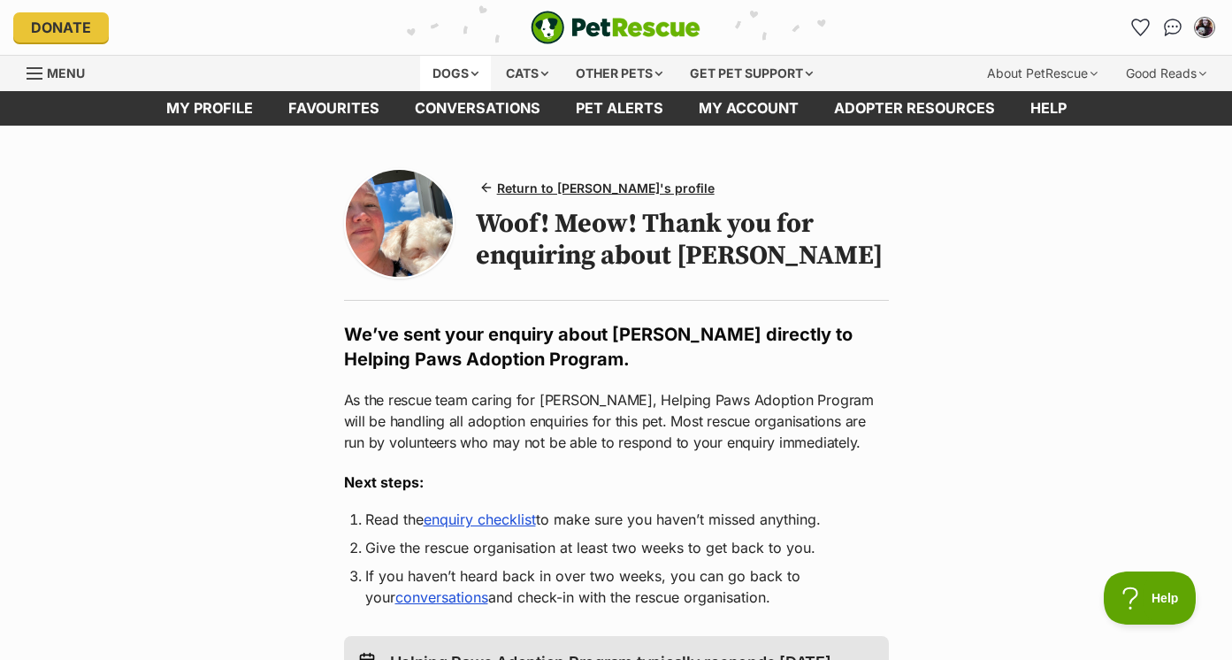
click at [458, 73] on div "Dogs" at bounding box center [455, 73] width 71 height 35
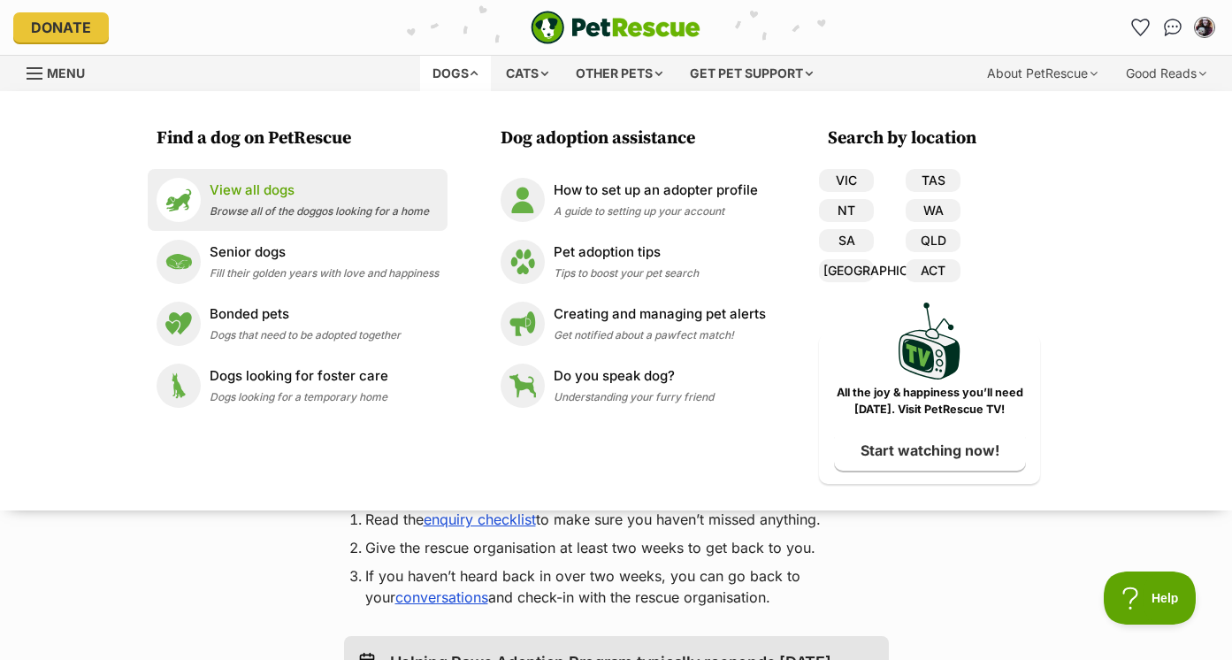
click at [348, 206] on span "Browse all of the doggos looking for a home" at bounding box center [319, 210] width 219 height 13
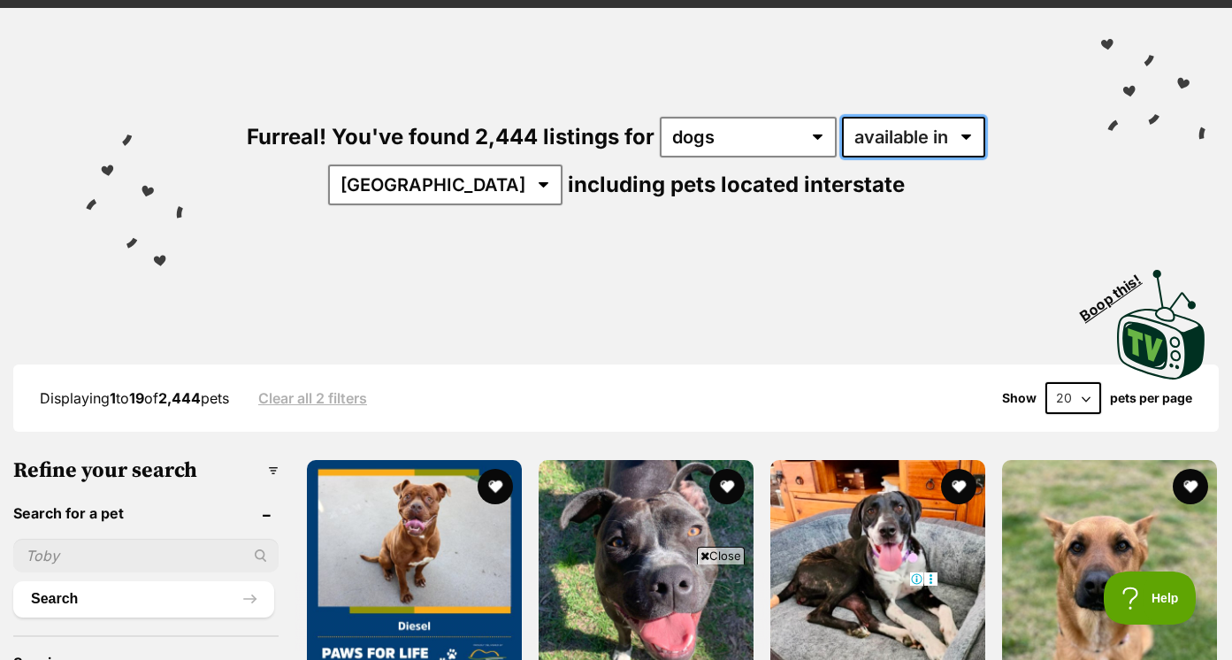
click at [896, 132] on select "available in located in" at bounding box center [913, 137] width 143 height 41
select select "disabled"
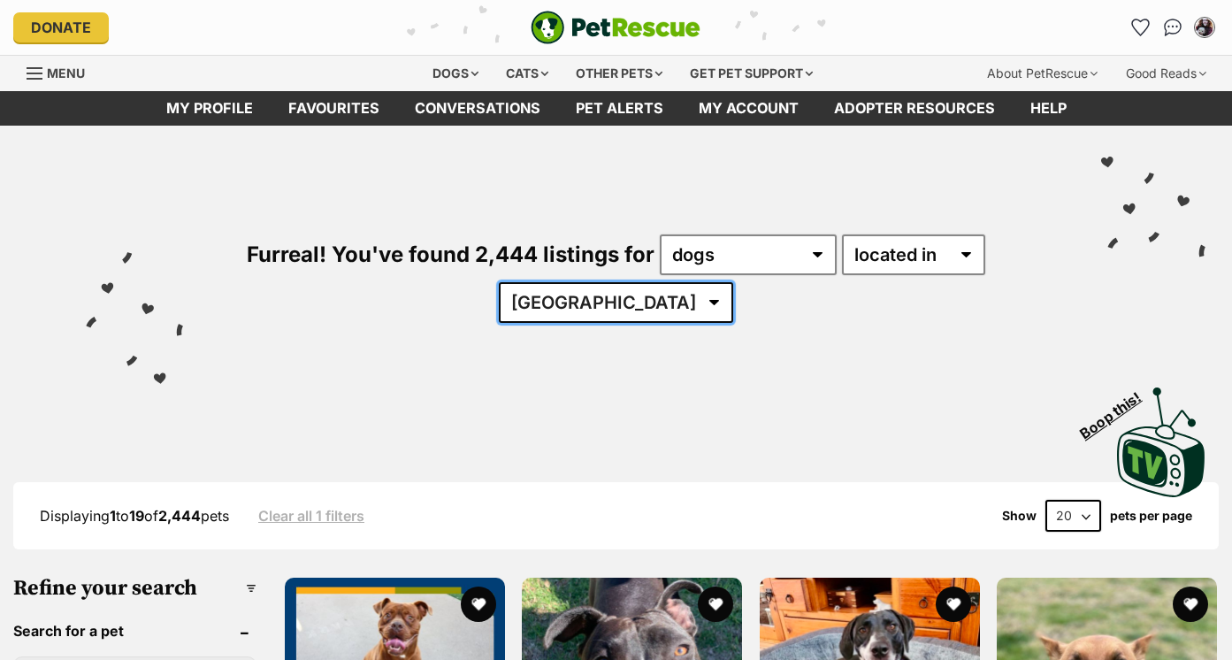
click at [620, 309] on select "[GEOGRAPHIC_DATA] [GEOGRAPHIC_DATA] [GEOGRAPHIC_DATA] [GEOGRAPHIC_DATA] [GEOGRA…" at bounding box center [616, 302] width 234 height 41
select select "QLD"
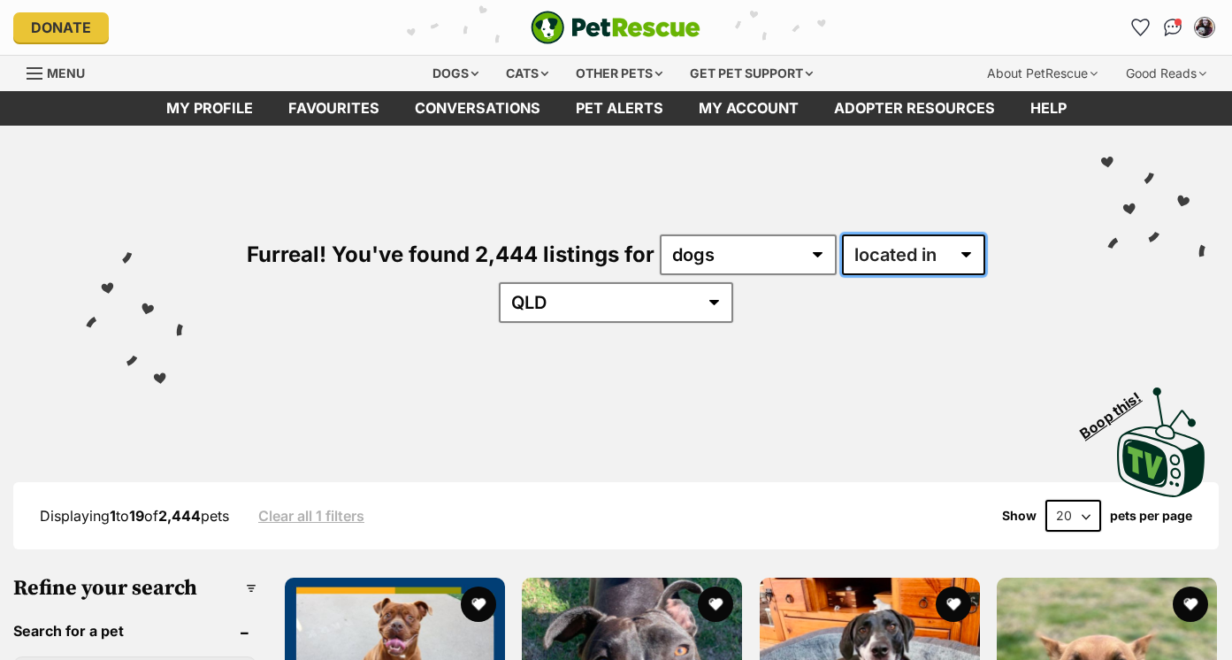
click at [867, 268] on select "available in located in" at bounding box center [913, 254] width 143 height 41
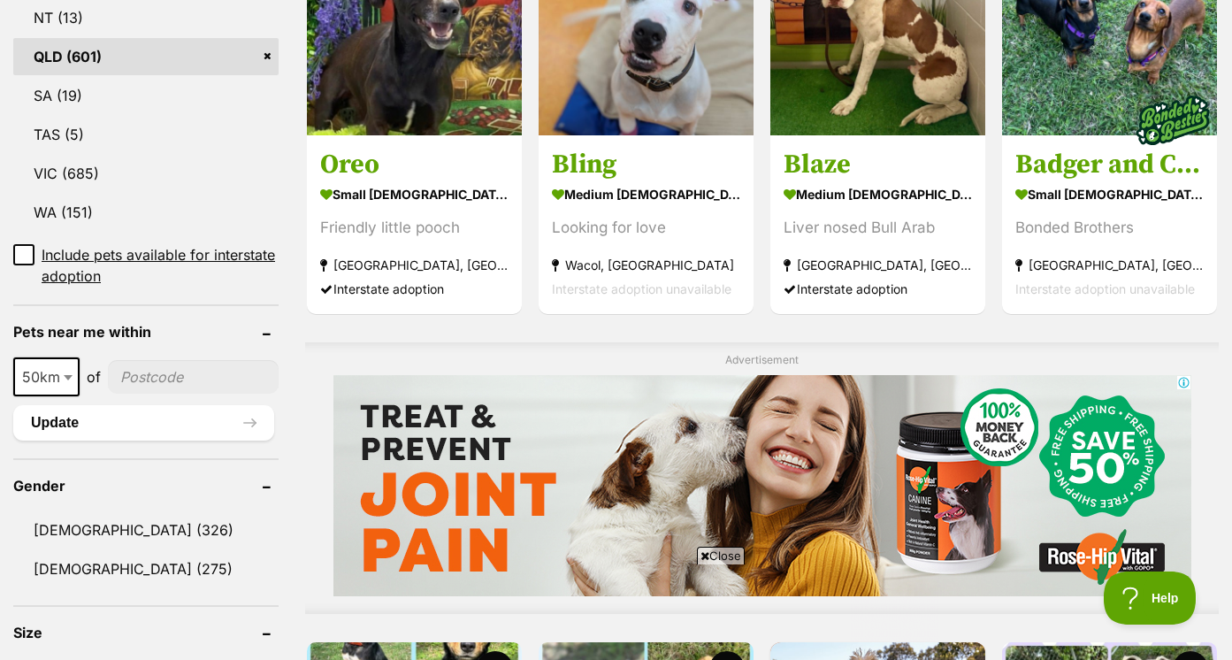
click at [61, 378] on span at bounding box center [70, 376] width 18 height 39
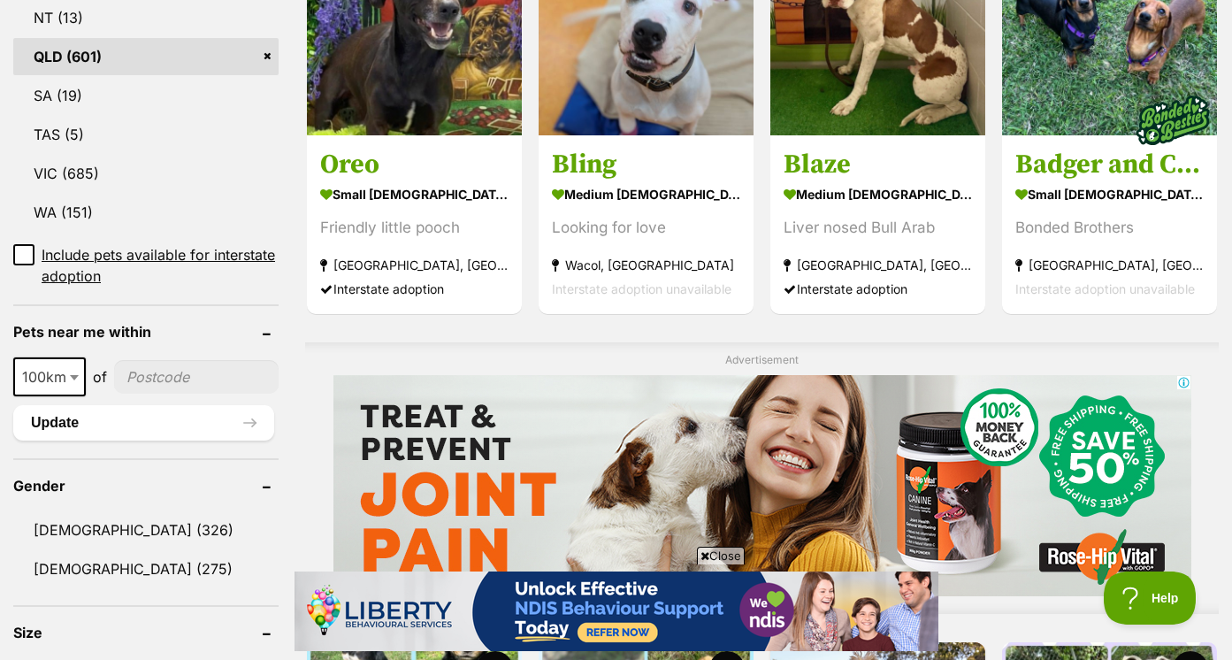
select select "100"
click at [177, 384] on input"] "postcode" at bounding box center [196, 377] width 164 height 34
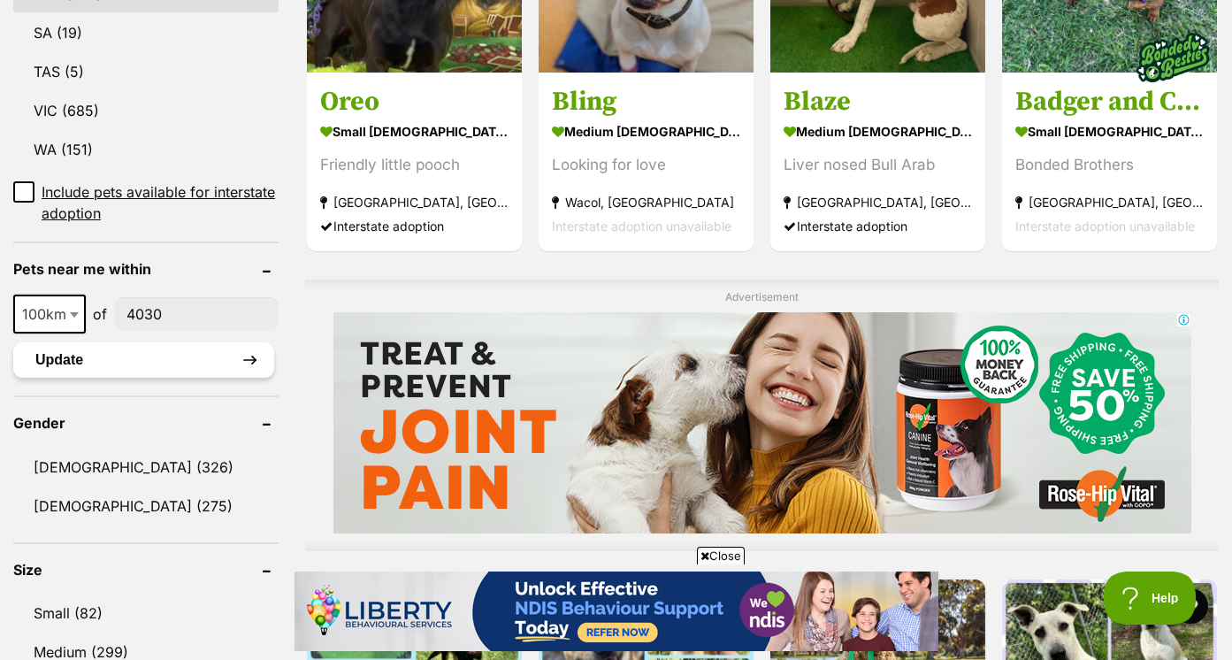
scroll to position [1145, 0]
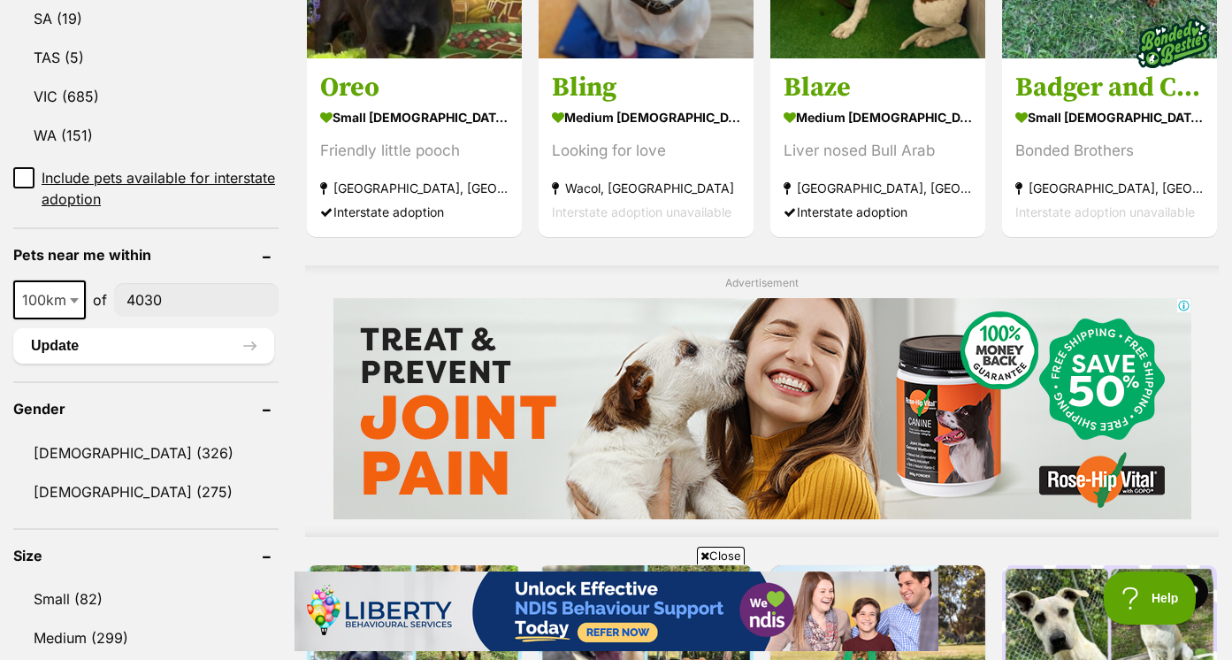
type input"] "4030"
click at [68, 299] on span at bounding box center [76, 299] width 18 height 39
click at [55, 307] on span "250km" at bounding box center [51, 299] width 72 height 25
select select "100"
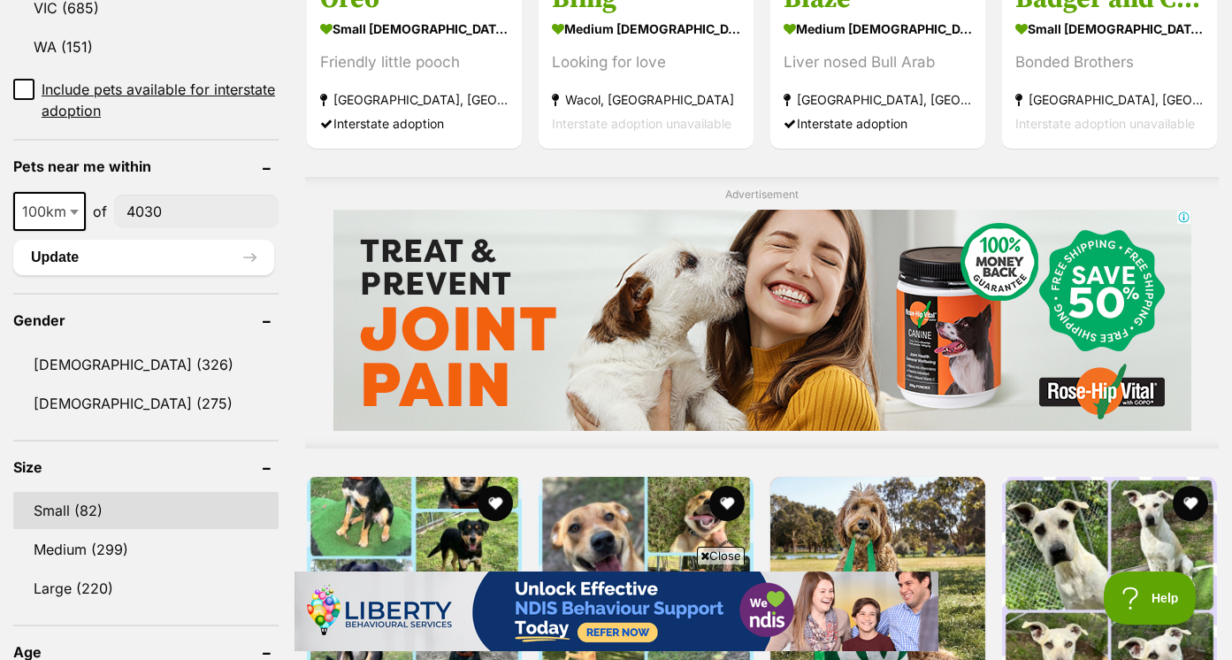
click at [73, 517] on link "Small (82)" at bounding box center [145, 510] width 265 height 37
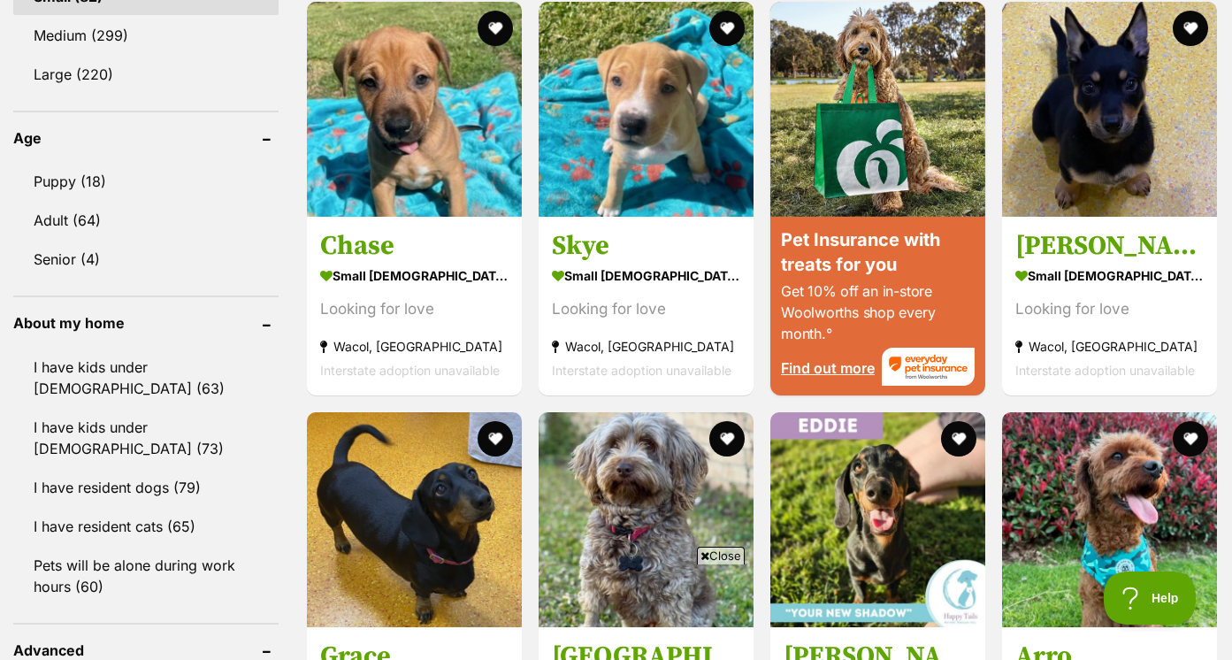
scroll to position [1669, 0]
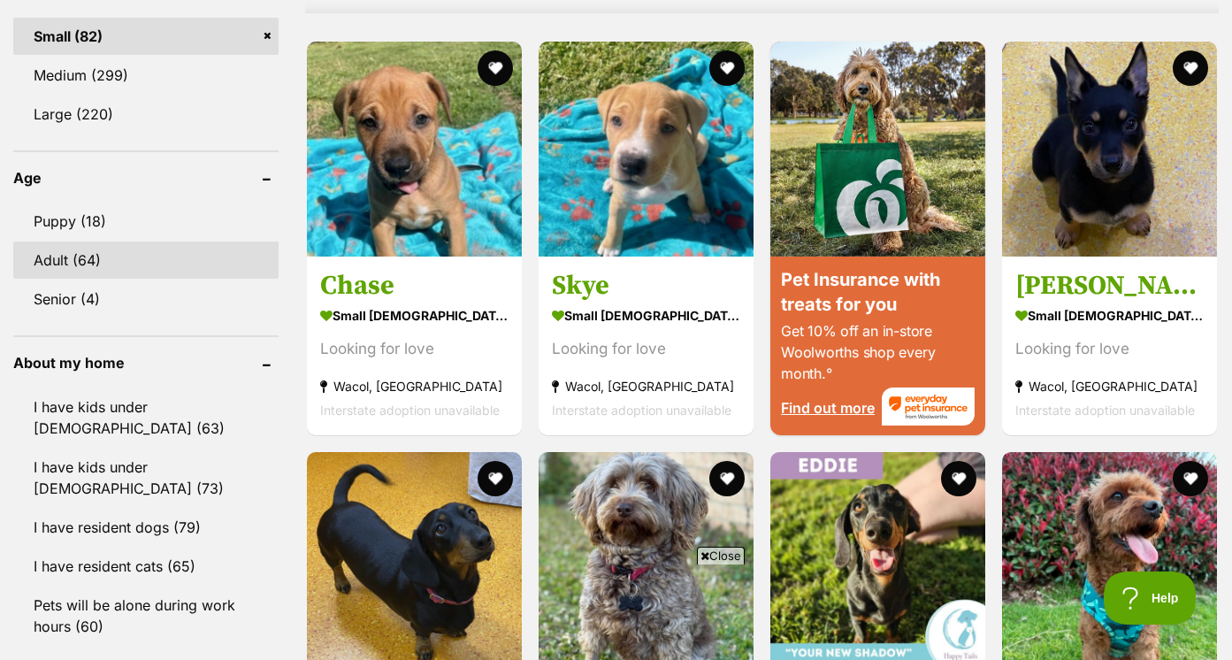
click at [133, 263] on link "Adult (64)" at bounding box center [145, 259] width 265 height 37
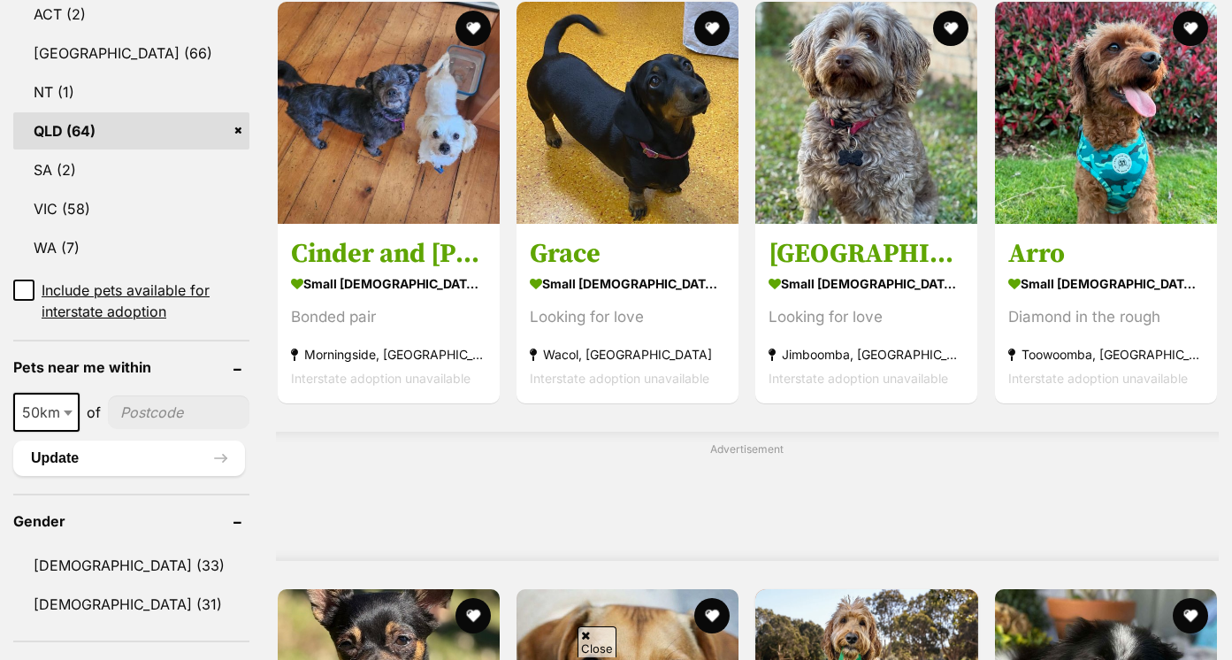
scroll to position [1401, 0]
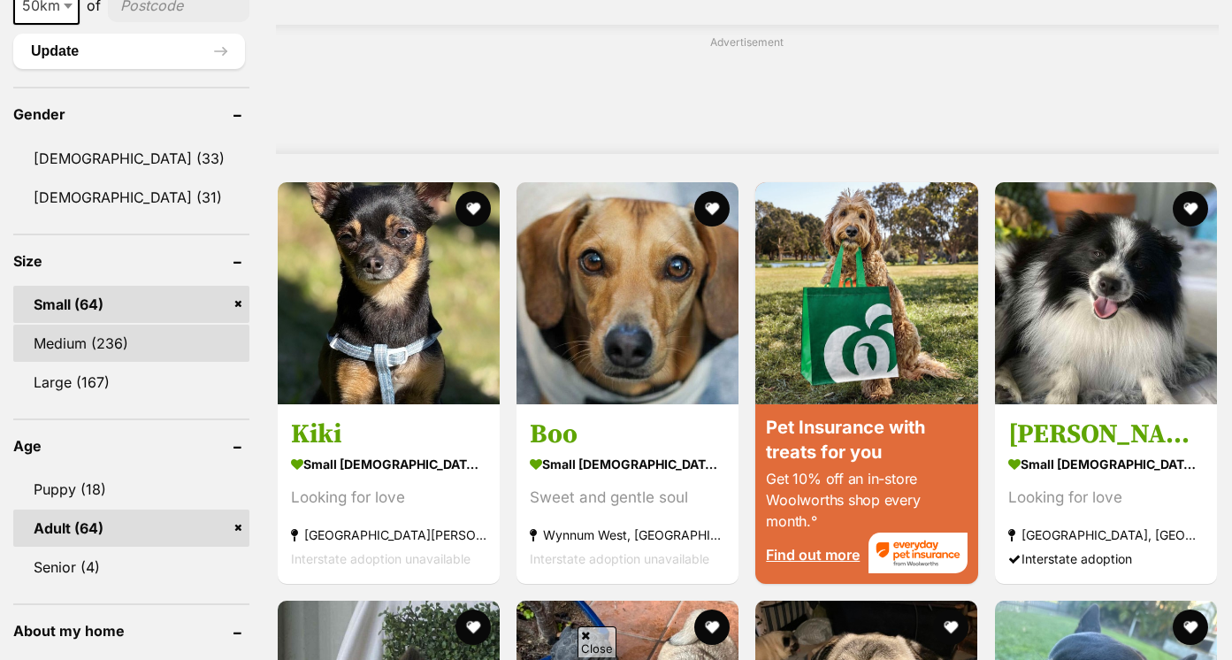
click at [109, 340] on link "Medium (236)" at bounding box center [131, 343] width 236 height 37
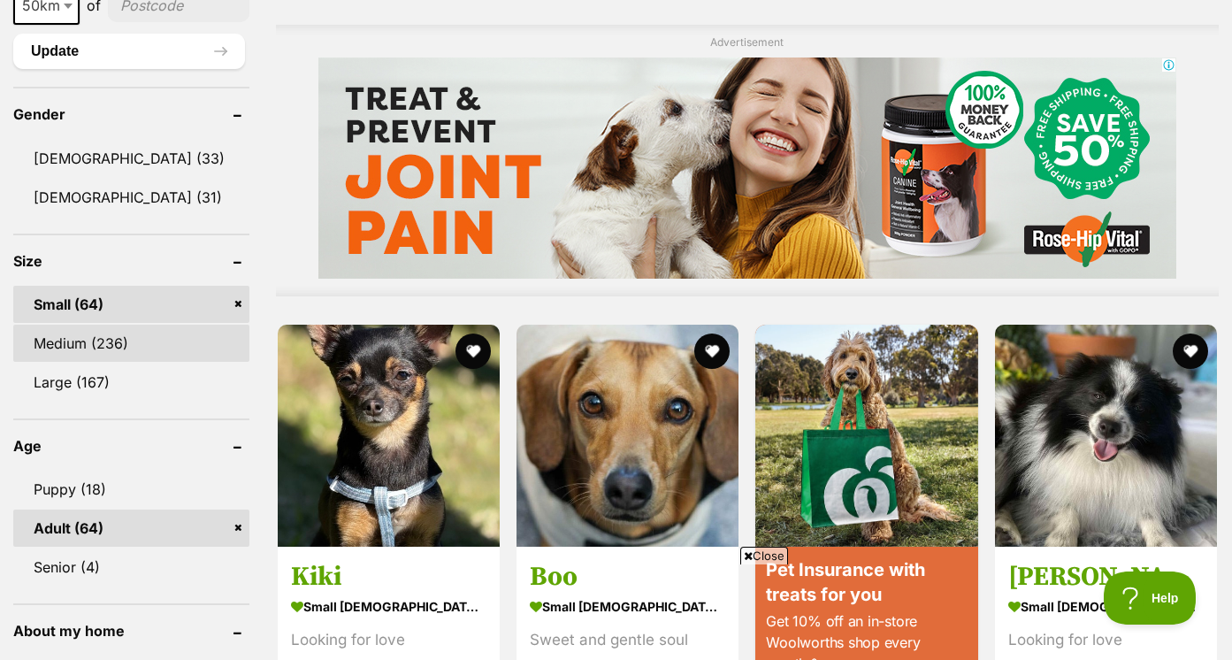
scroll to position [0, 0]
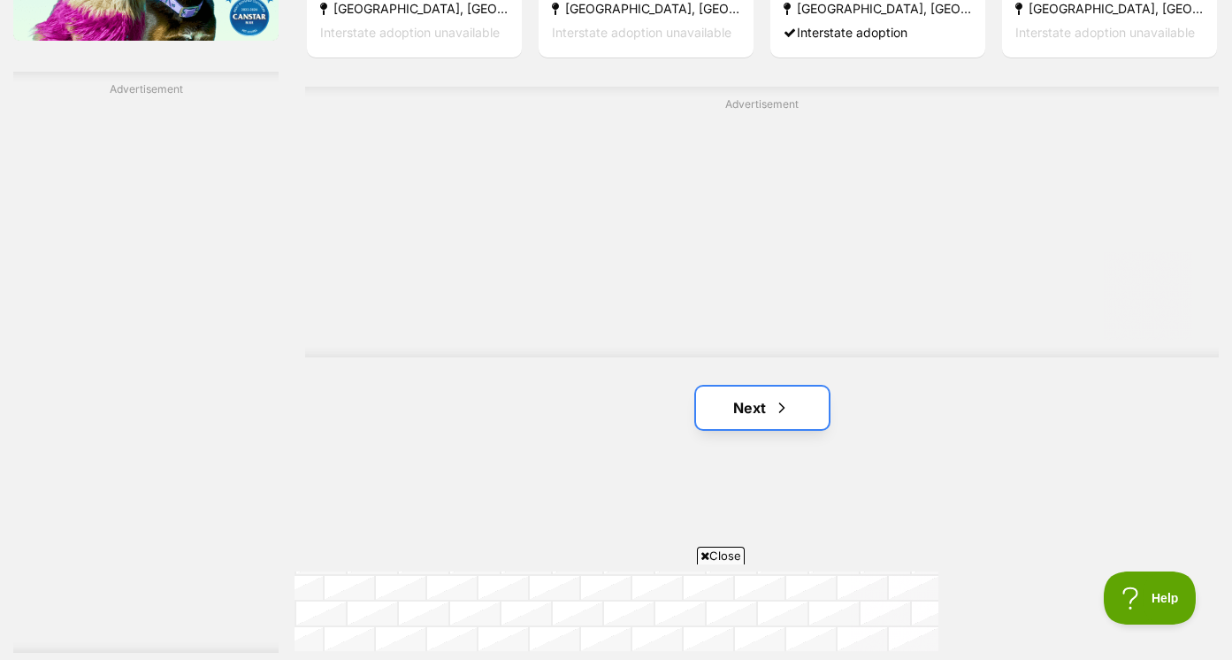
click at [790, 414] on span "Next page" at bounding box center [782, 407] width 18 height 21
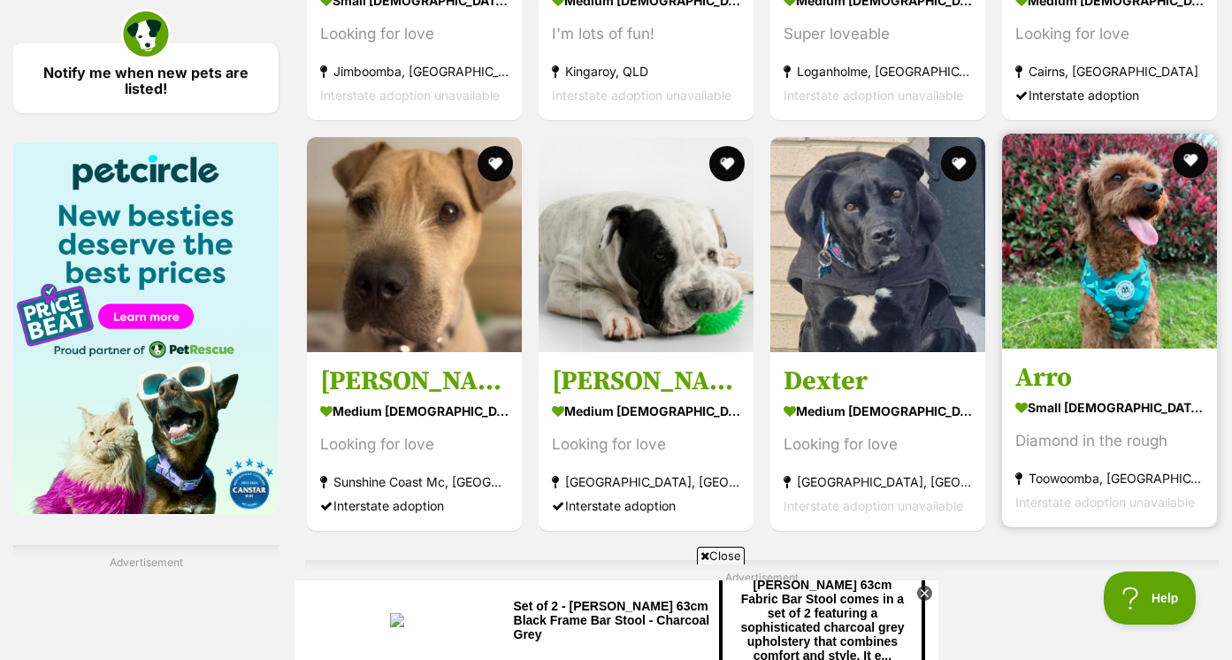
click at [1058, 385] on h3 "Arro" at bounding box center [1109, 379] width 188 height 34
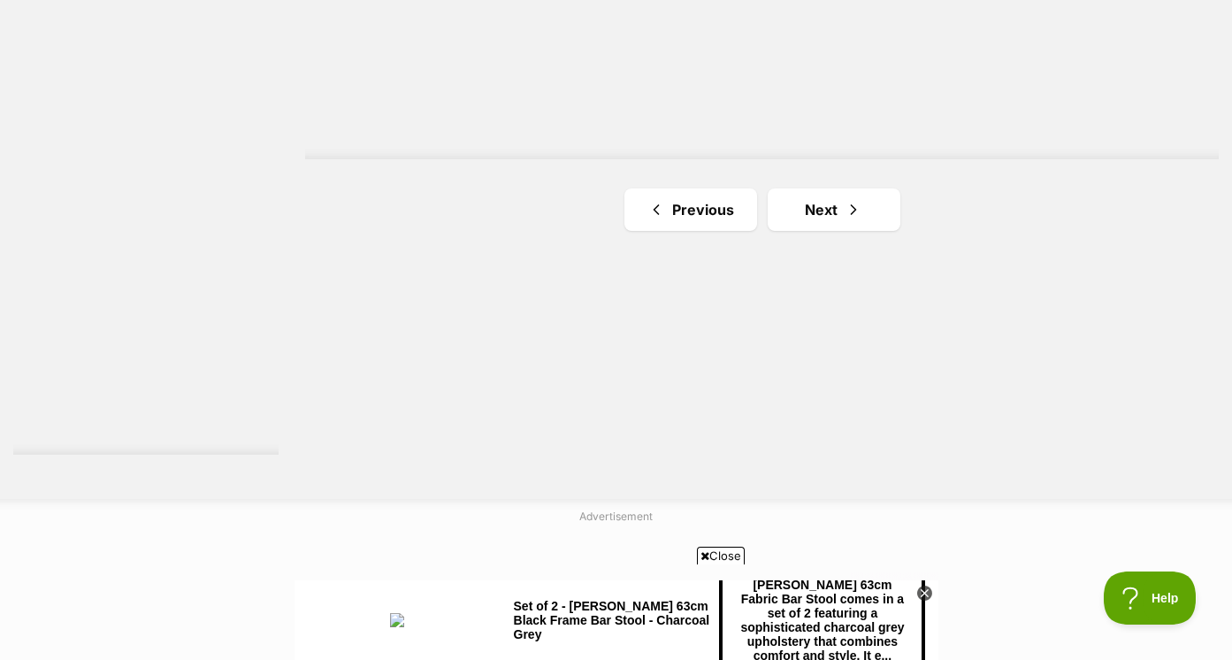
scroll to position [3295, 0]
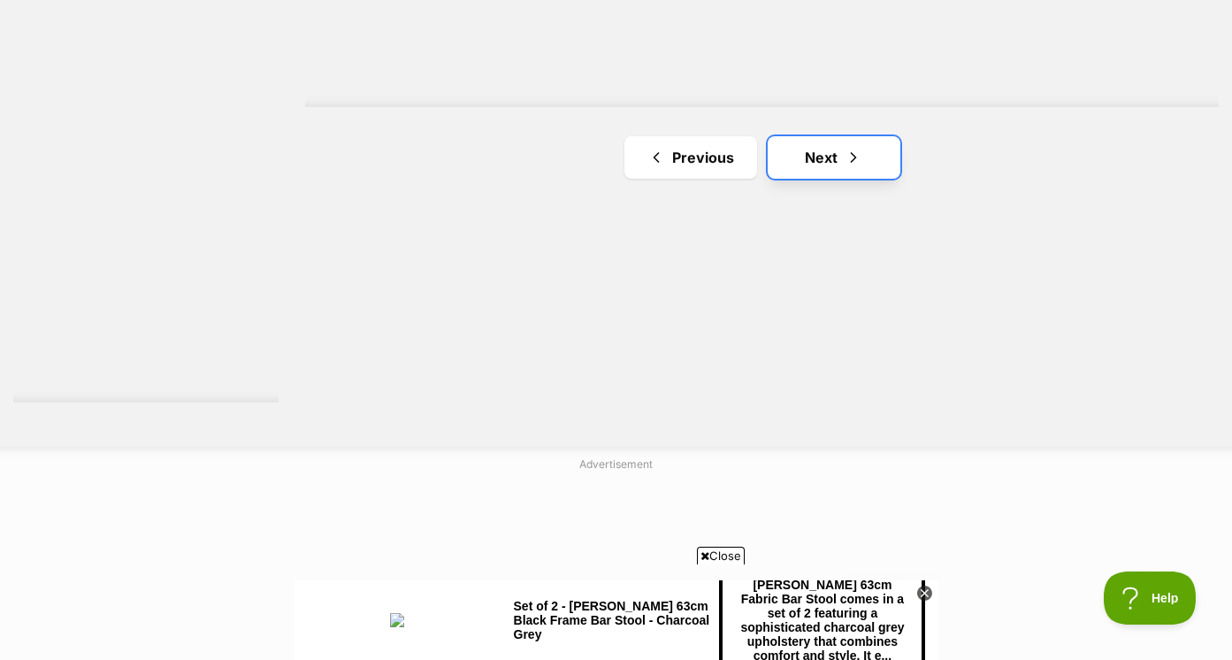
click at [839, 164] on link "Next" at bounding box center [834, 157] width 133 height 42
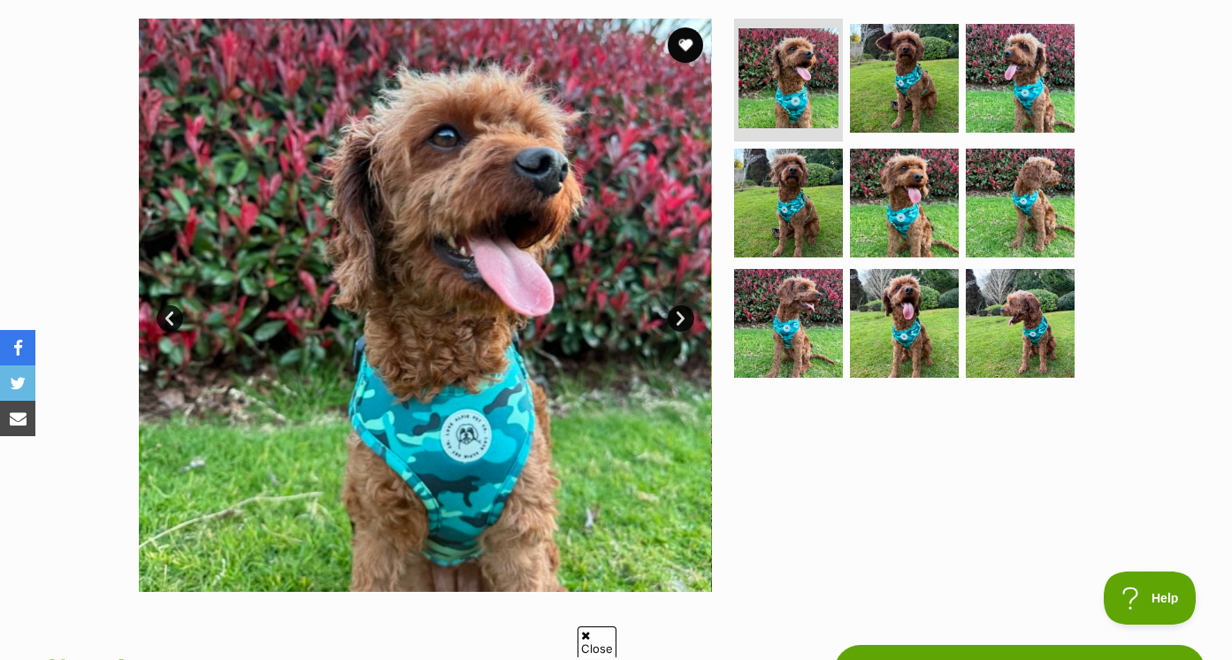
scroll to position [332, 0]
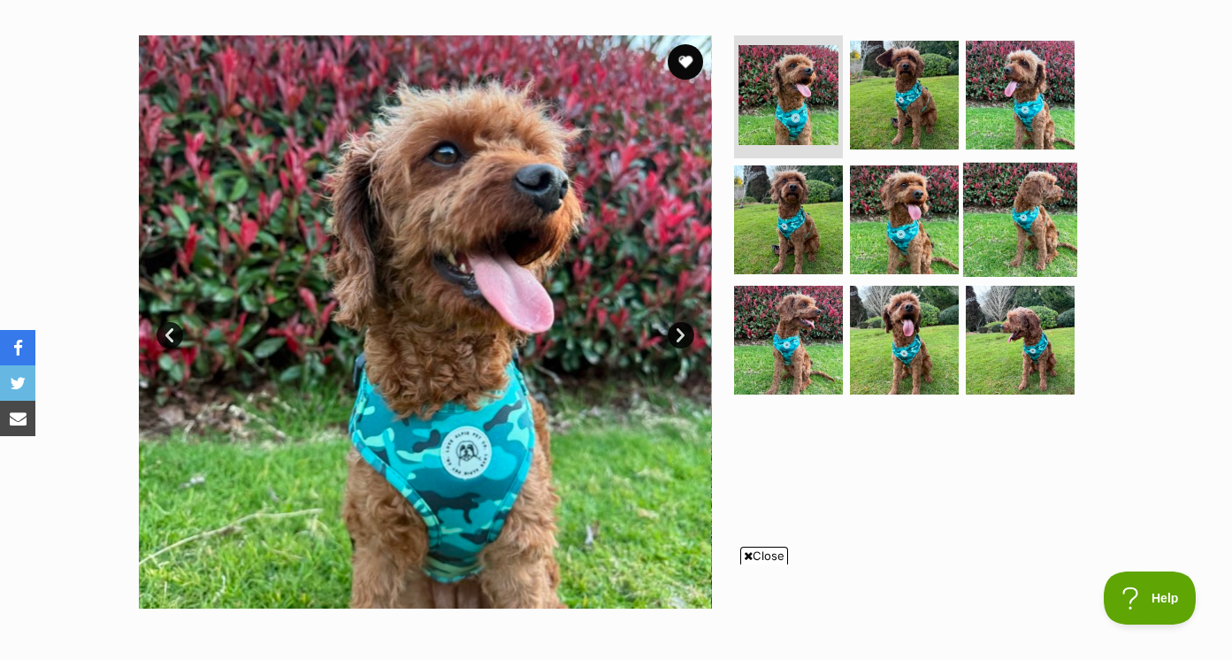
click at [1051, 215] on img at bounding box center [1020, 220] width 114 height 114
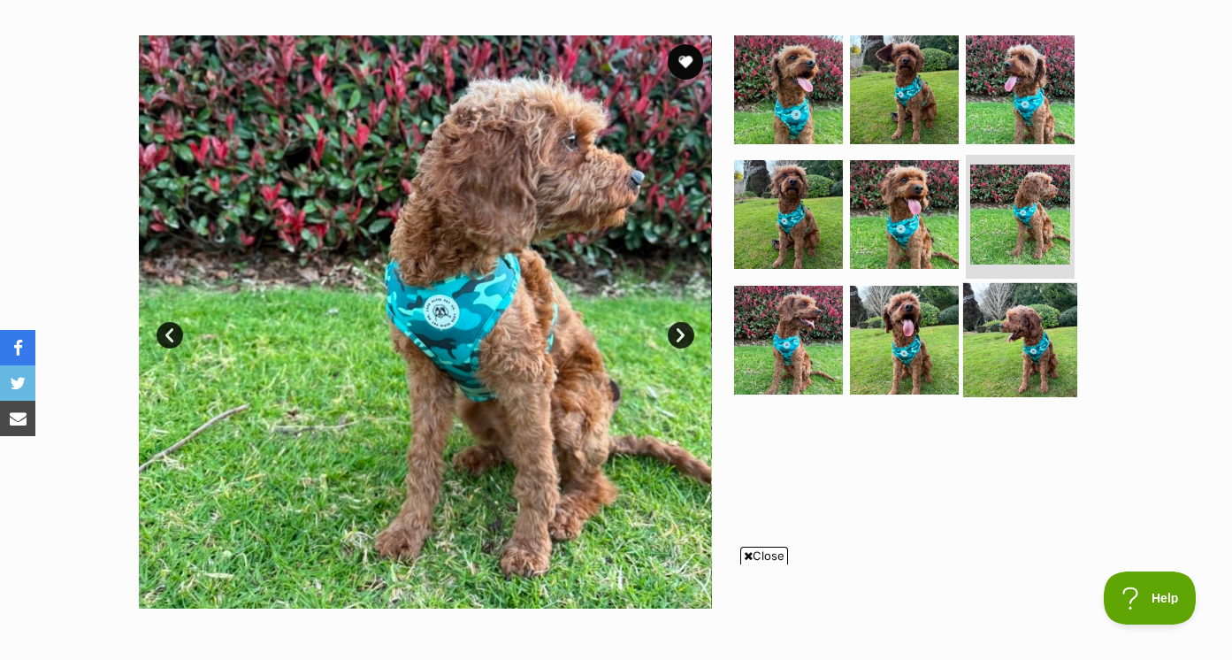
click at [1040, 308] on img at bounding box center [1020, 340] width 114 height 114
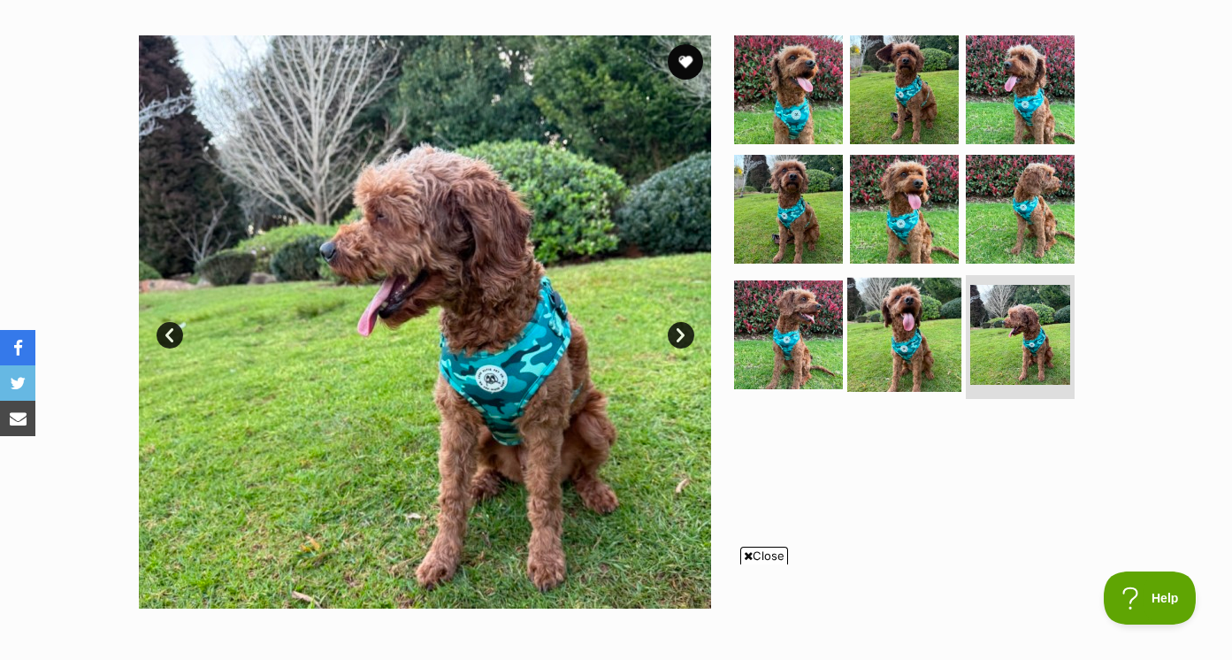
click at [921, 322] on img at bounding box center [904, 335] width 114 height 114
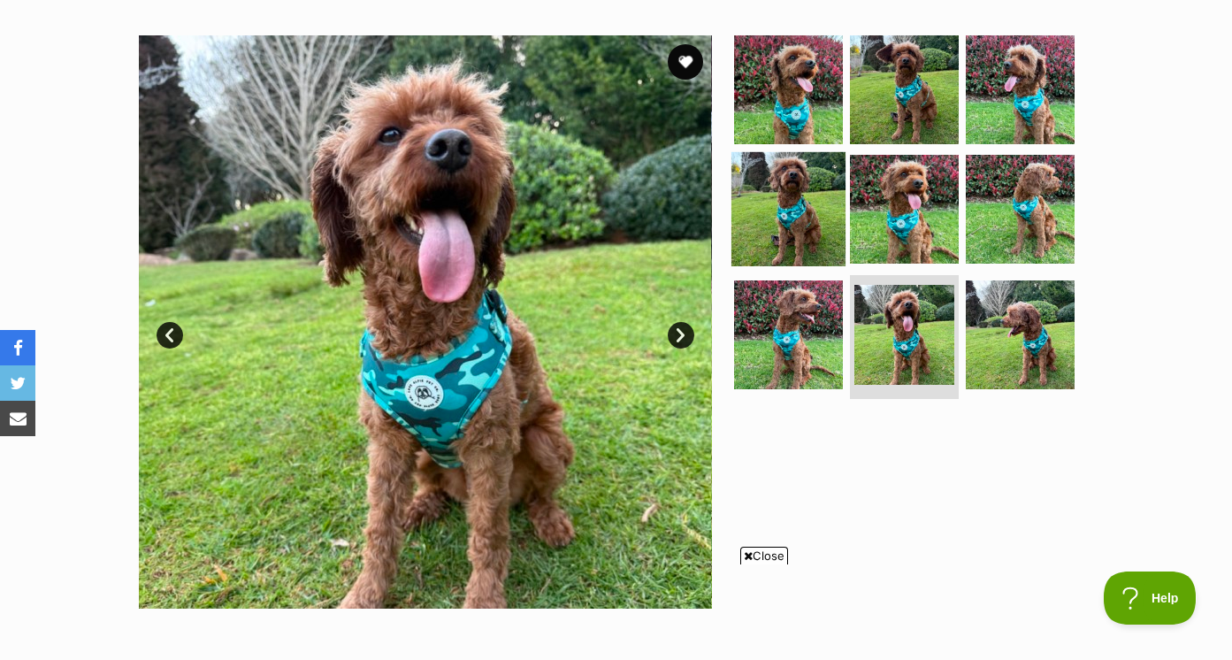
click at [794, 197] on img at bounding box center [788, 209] width 114 height 114
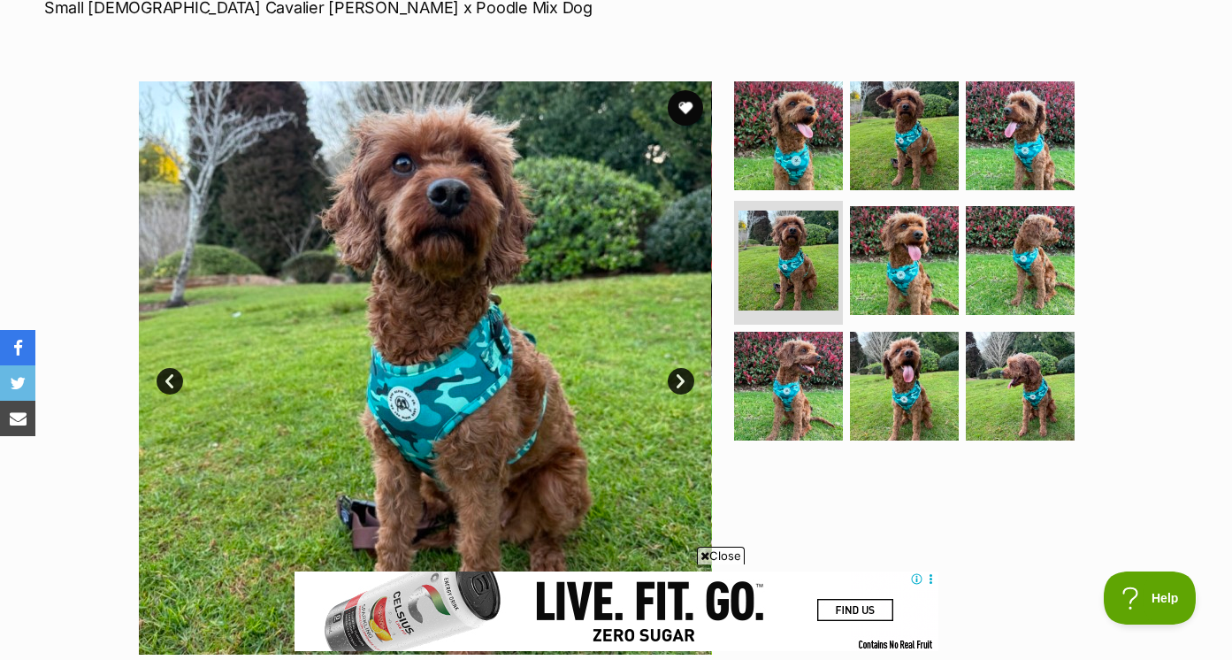
scroll to position [232, 0]
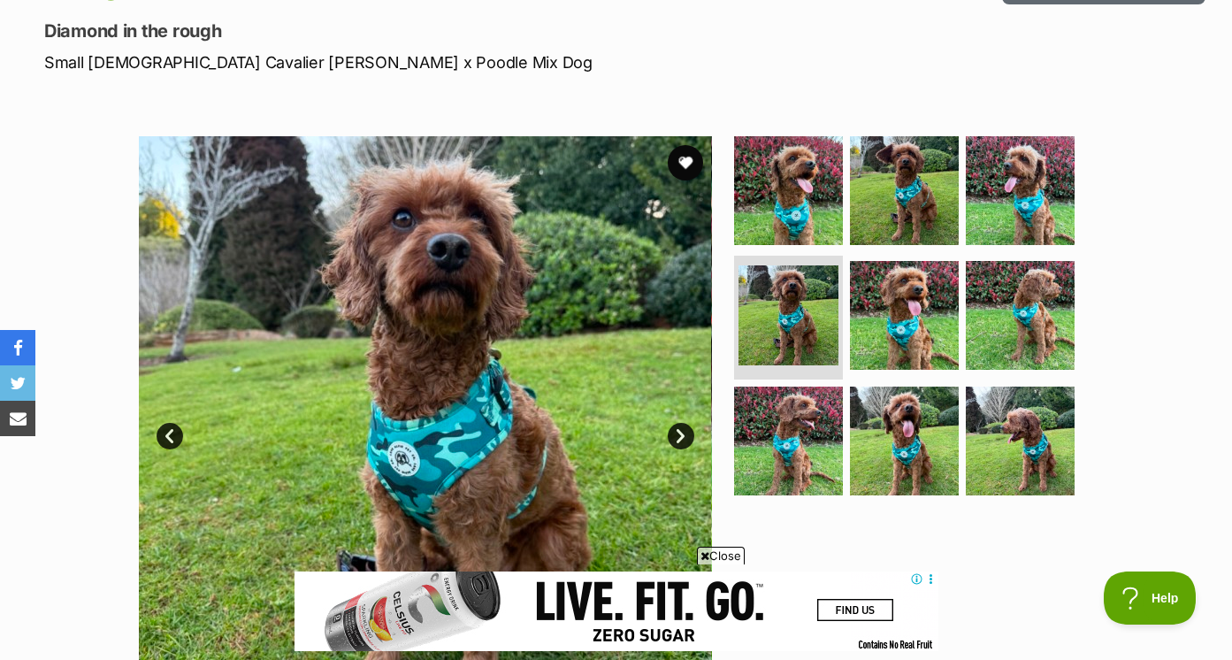
click at [684, 435] on link "Next" at bounding box center [681, 436] width 27 height 27
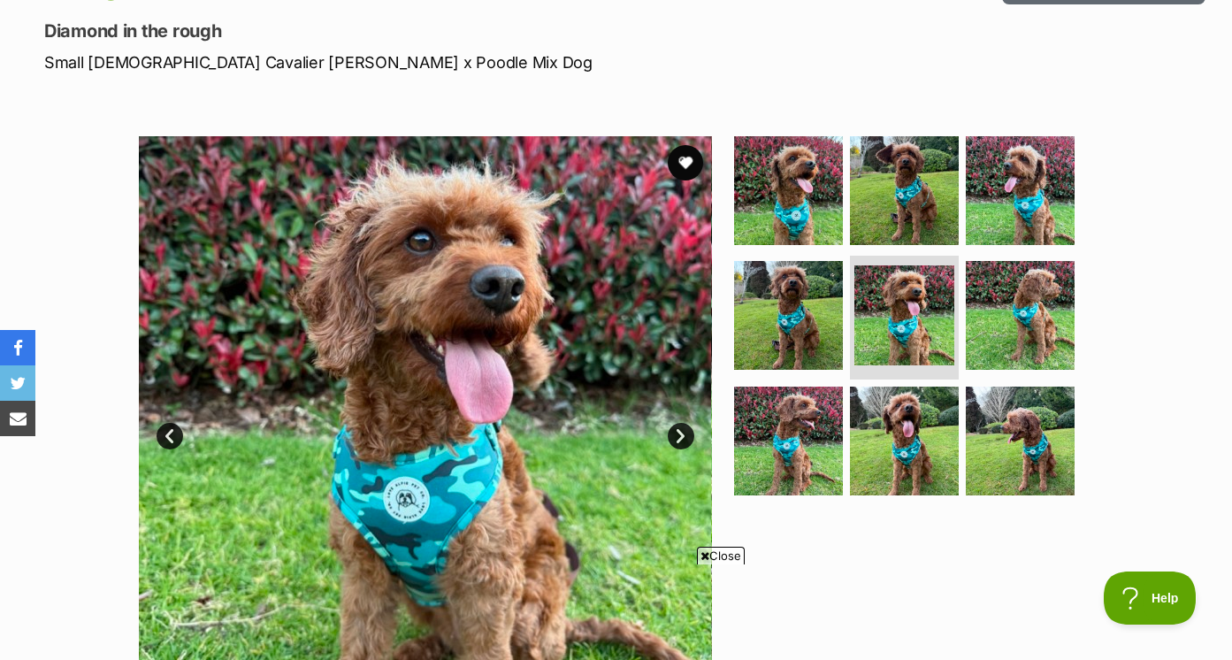
click at [684, 443] on link "Next" at bounding box center [681, 436] width 27 height 27
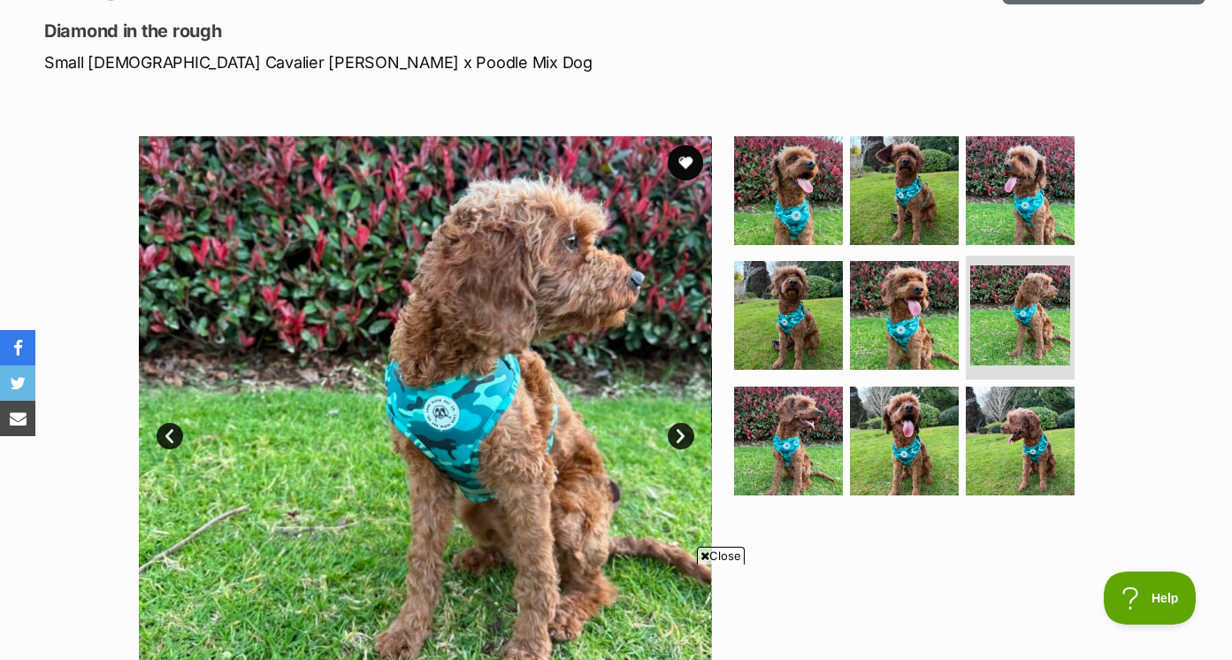
click at [684, 443] on link "Next" at bounding box center [681, 436] width 27 height 27
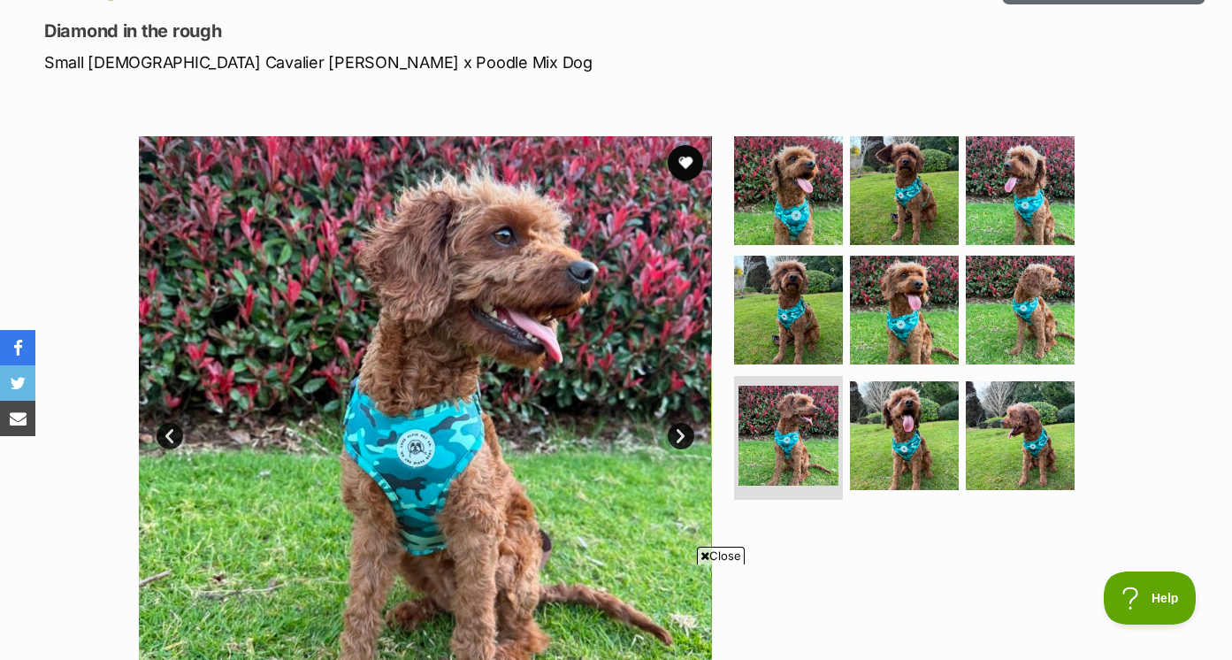
click at [684, 443] on link "Next" at bounding box center [681, 436] width 27 height 27
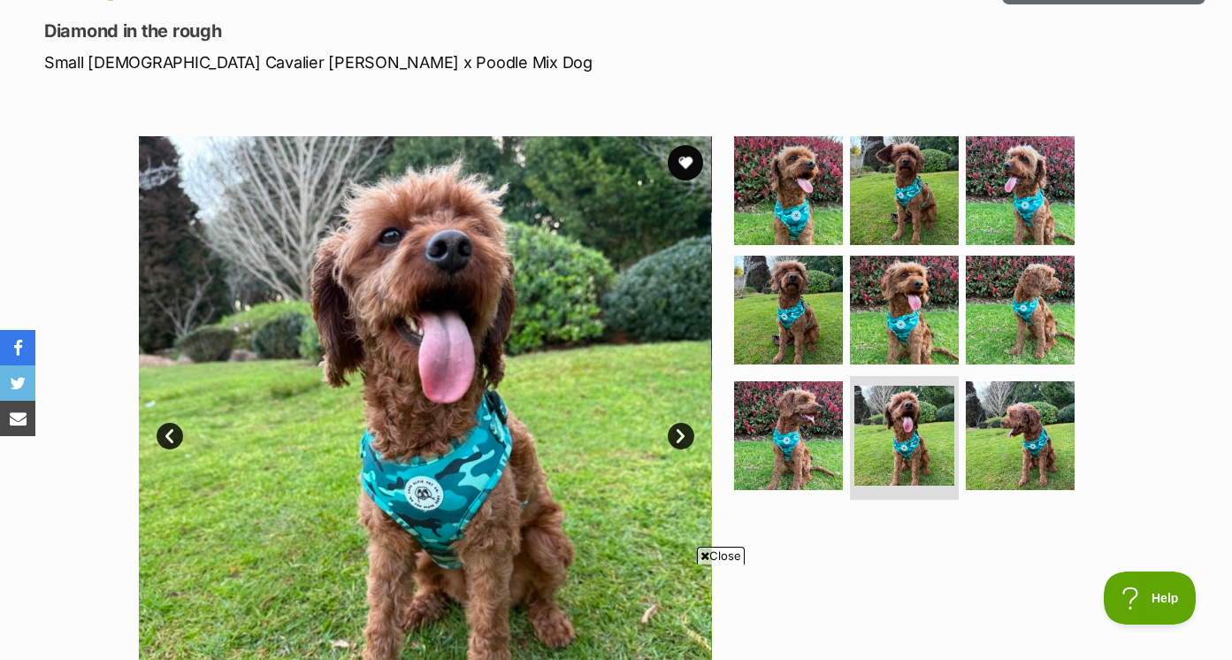
click at [684, 443] on link "Next" at bounding box center [681, 436] width 27 height 27
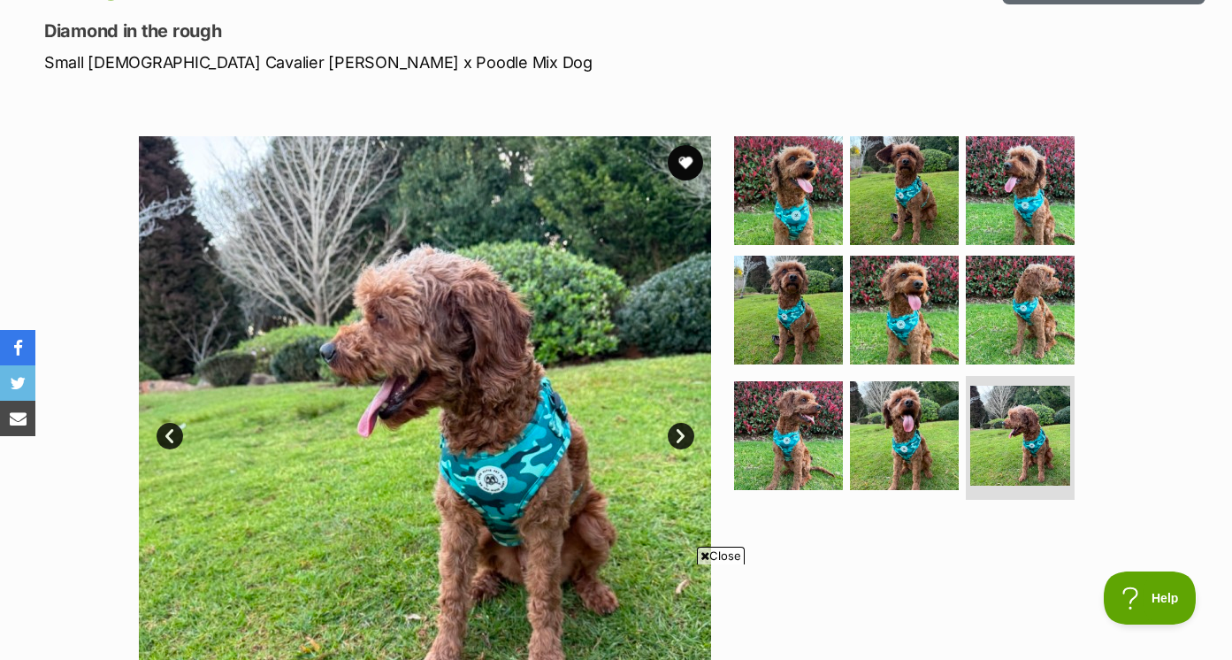
click at [684, 443] on link "Next" at bounding box center [681, 436] width 27 height 27
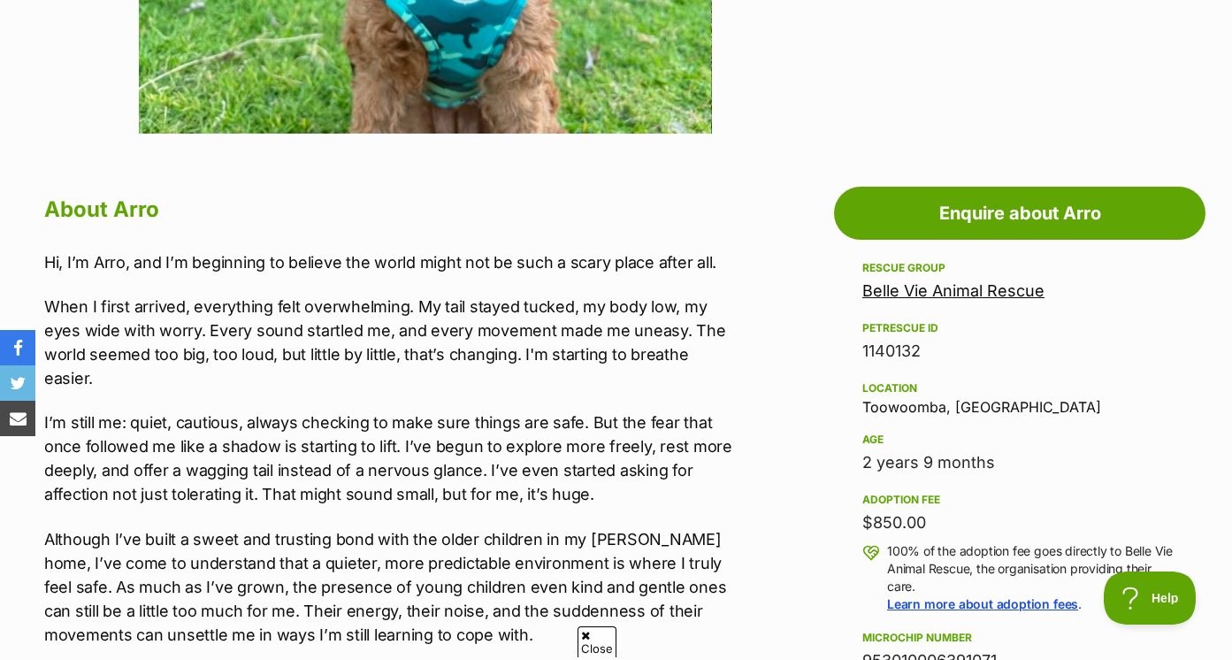
scroll to position [0, 0]
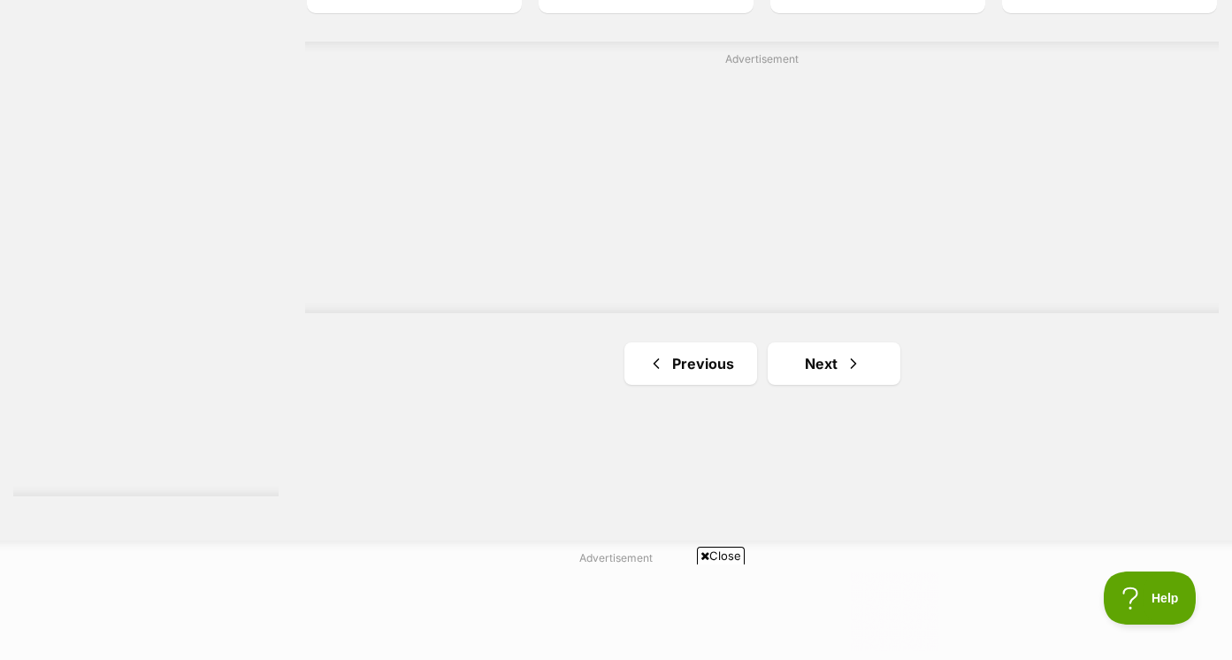
scroll to position [3198, 0]
click at [852, 379] on link "Next" at bounding box center [834, 366] width 133 height 42
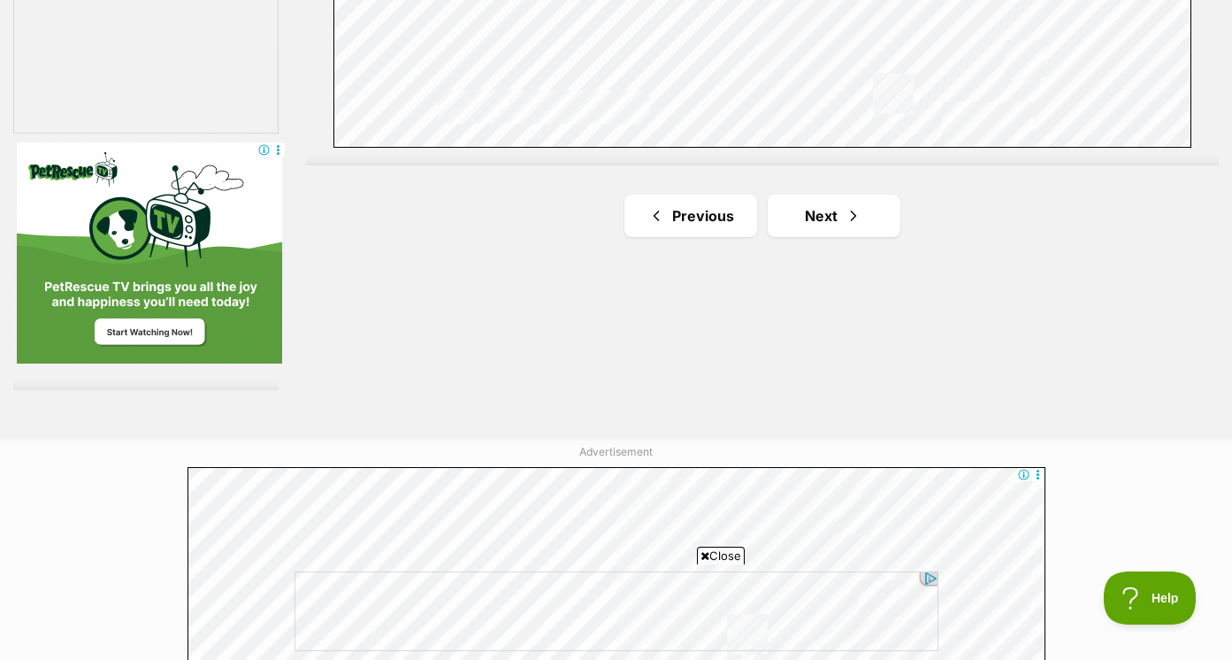
scroll to position [3129, 0]
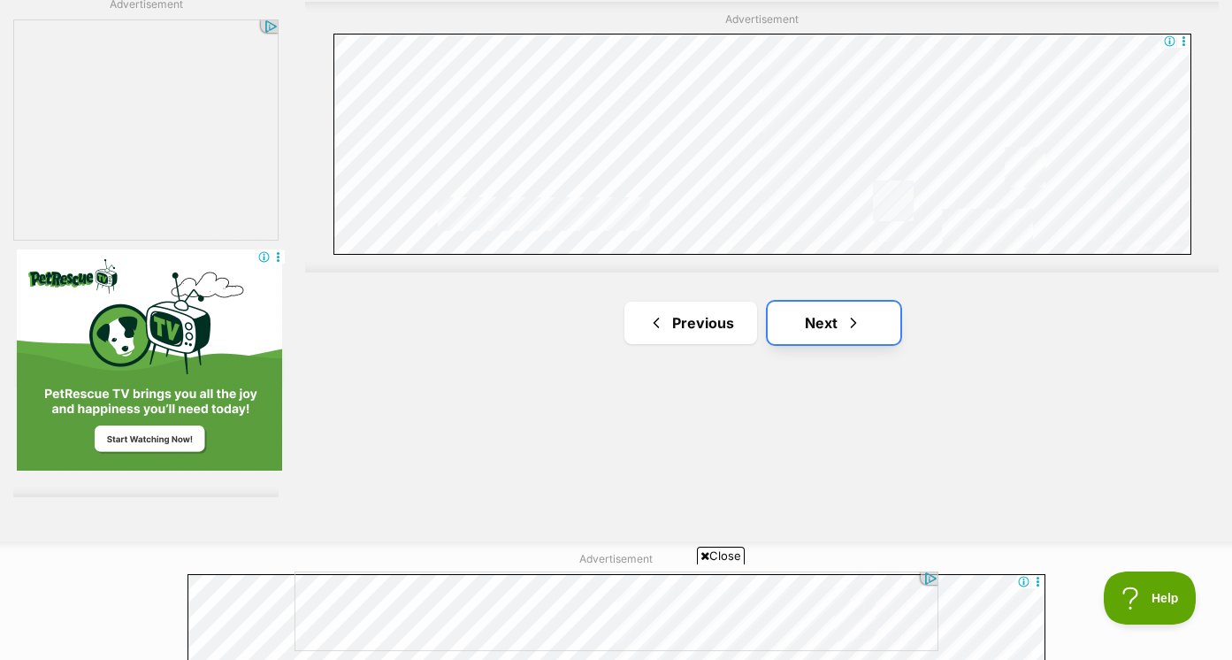
click at [864, 332] on link "Next" at bounding box center [834, 323] width 133 height 42
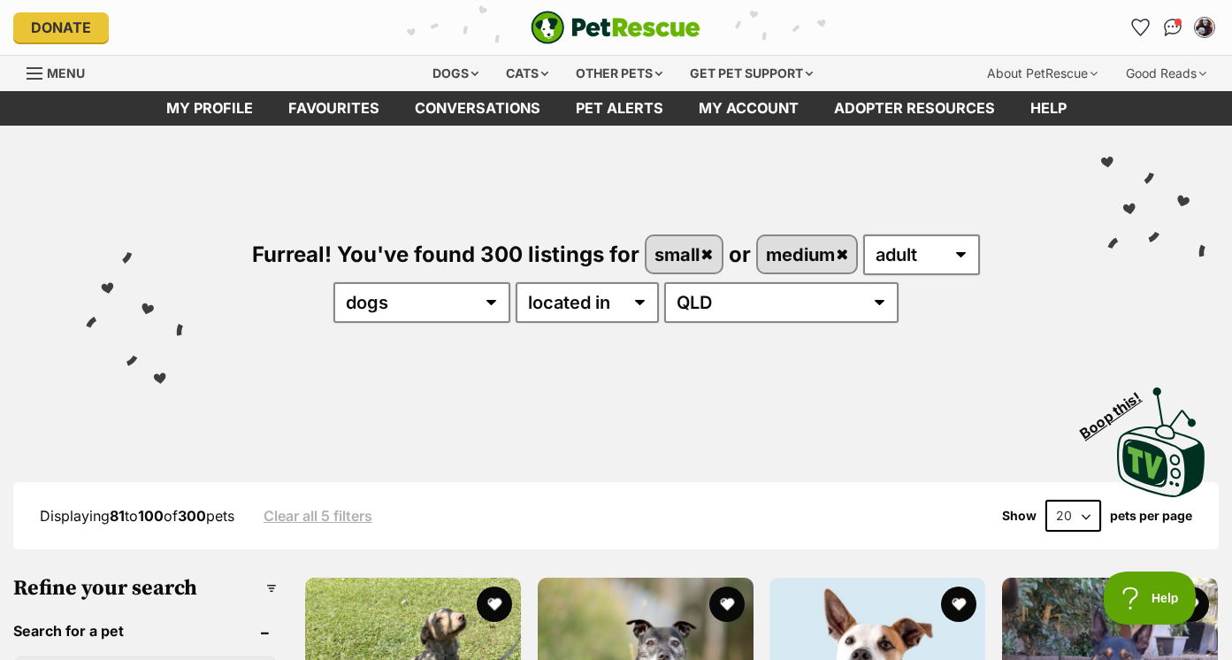
click at [80, 75] on span "Menu" at bounding box center [66, 72] width 38 height 15
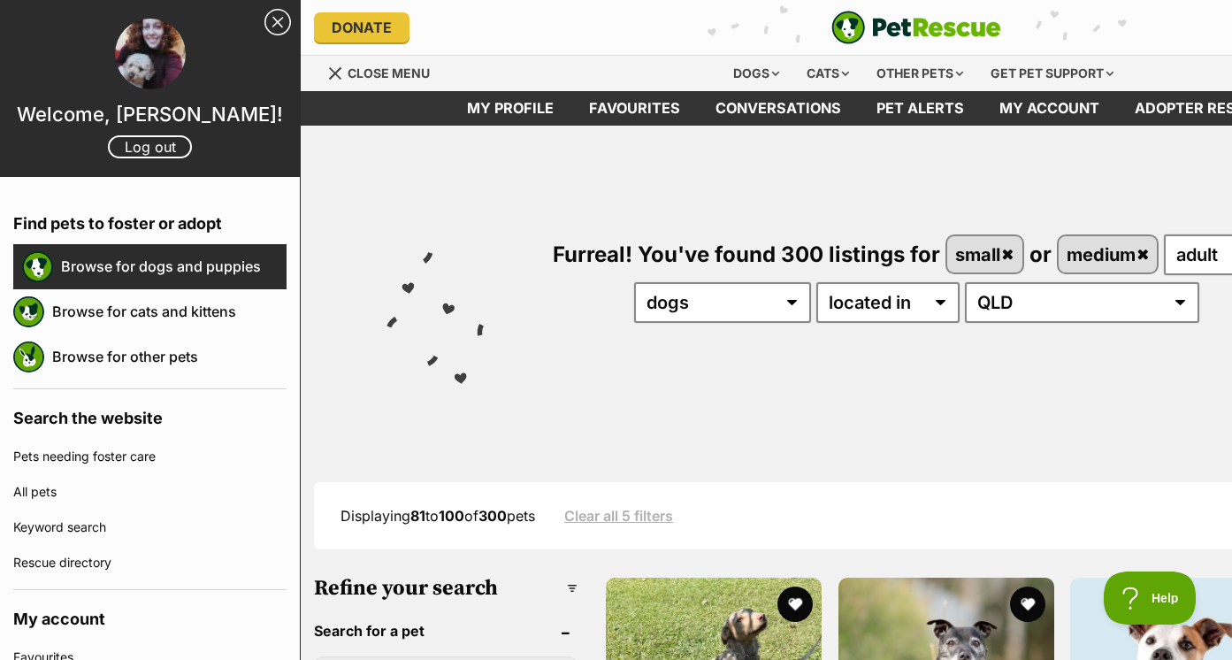
click at [126, 263] on link "Browse for dogs and puppies" at bounding box center [173, 266] width 225 height 37
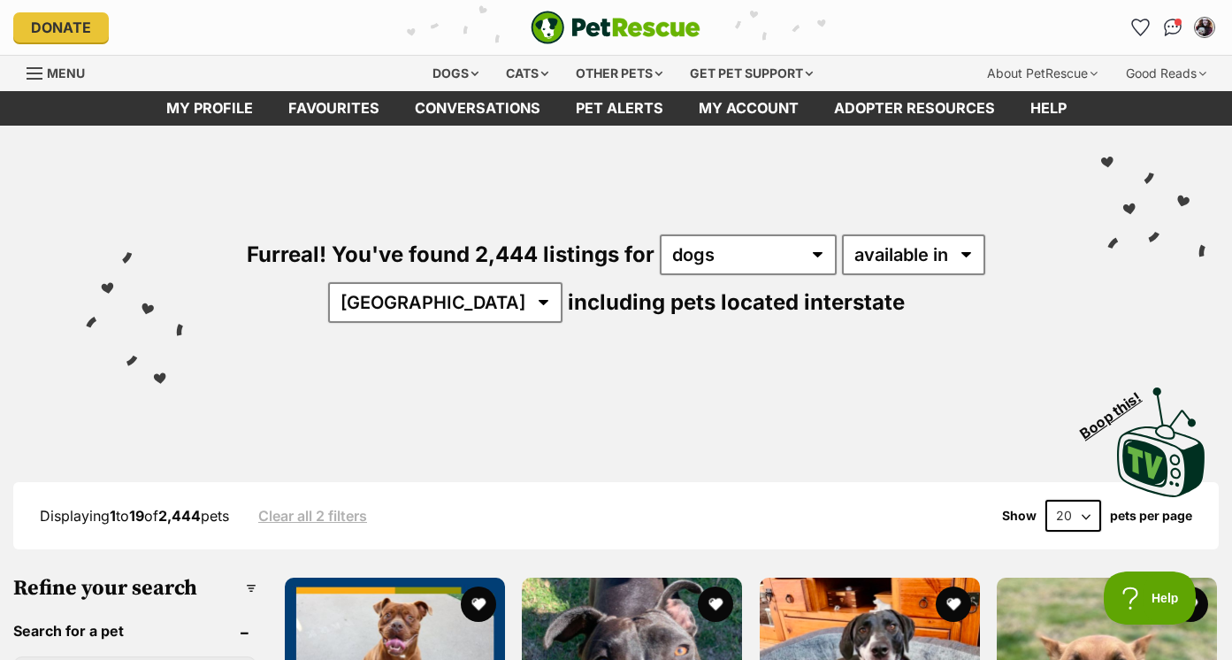
click at [69, 75] on span "Menu" at bounding box center [66, 72] width 38 height 15
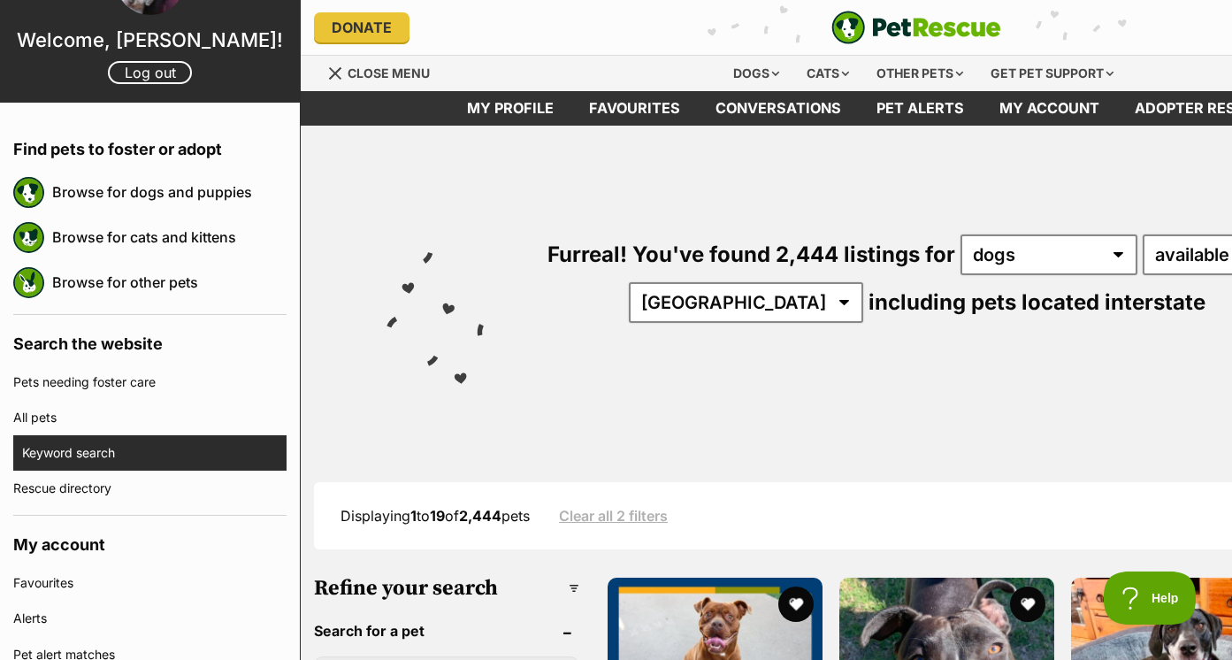
click at [85, 448] on link "Keyword search" at bounding box center [154, 452] width 264 height 35
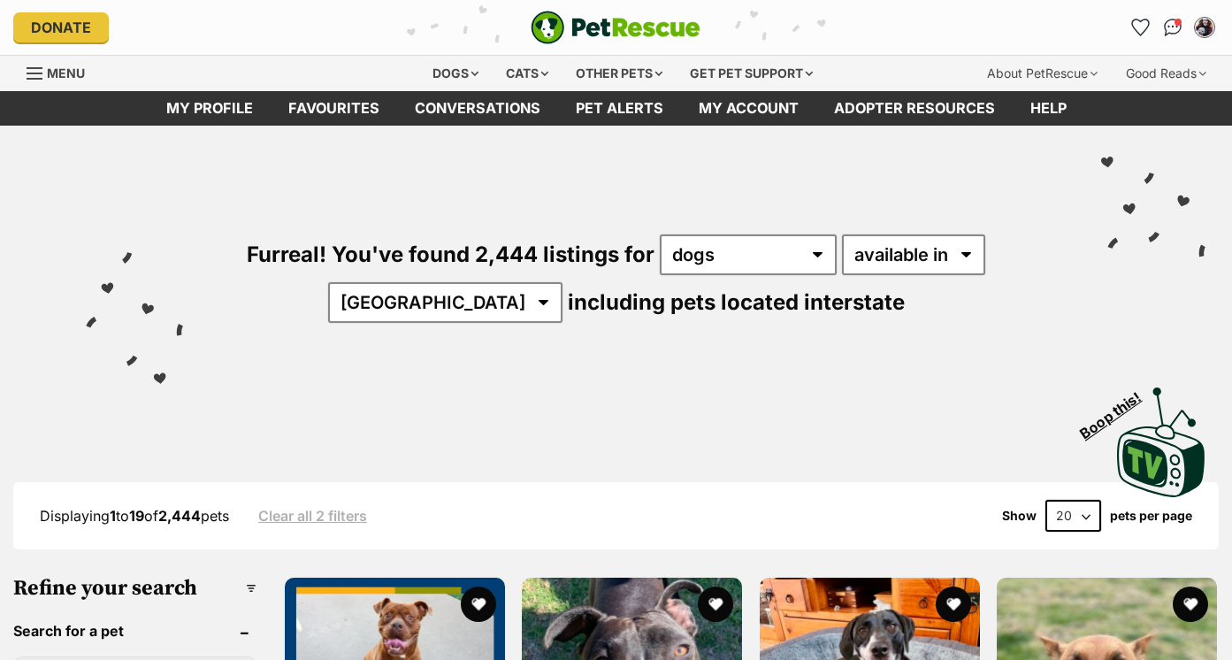
click at [40, 74] on span "Menu" at bounding box center [35, 74] width 16 height 2
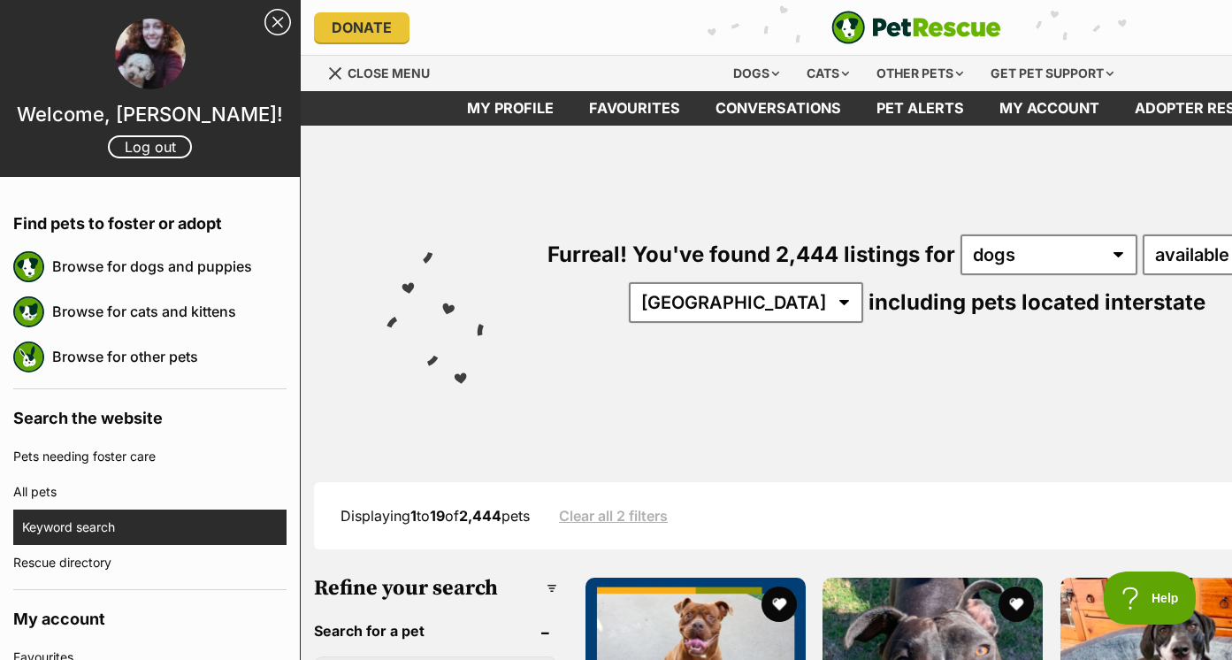
click at [111, 523] on link "Keyword search" at bounding box center [154, 526] width 264 height 35
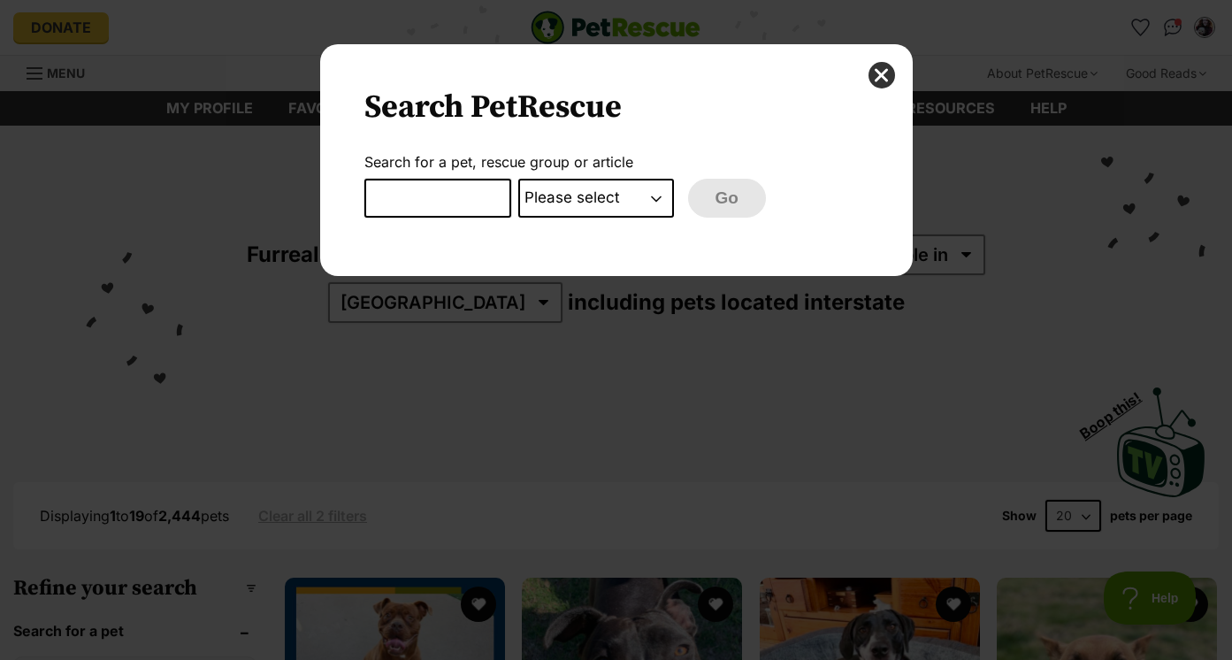
click at [453, 196] on input "Dialog Window - Close (Press escape to close)" at bounding box center [437, 198] width 147 height 39
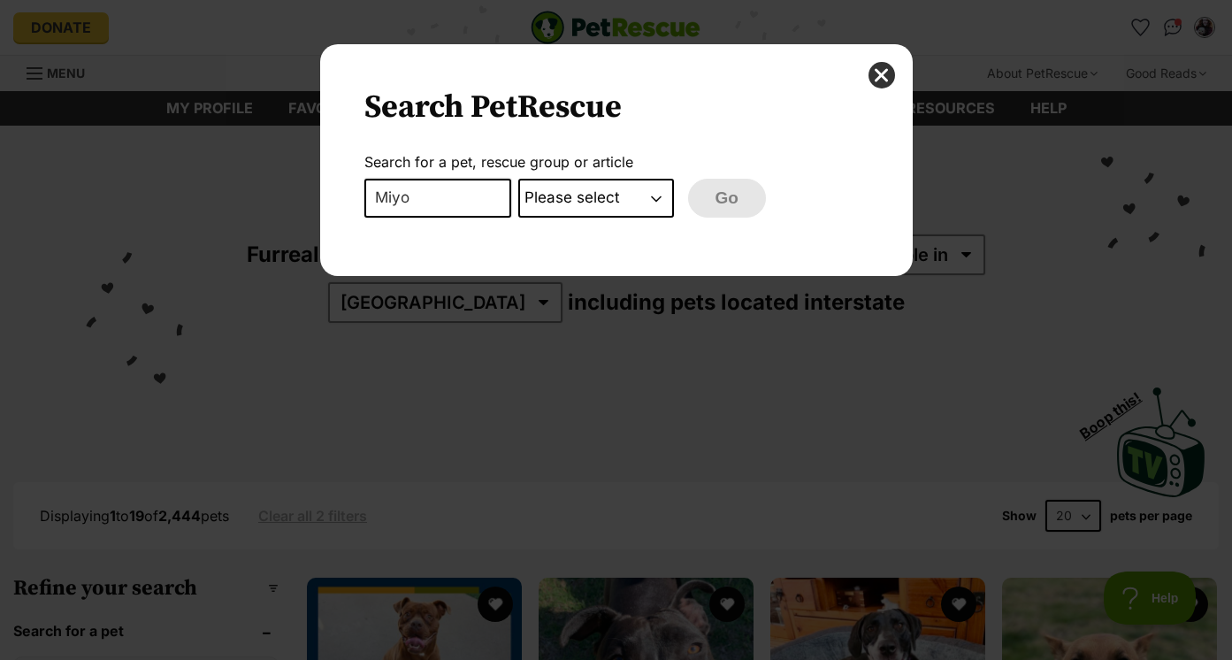
type input "Miyo"
click at [560, 196] on select "Please select PetRescue ID Pet name Group Article" at bounding box center [596, 198] width 156 height 39
select select "pet_name"
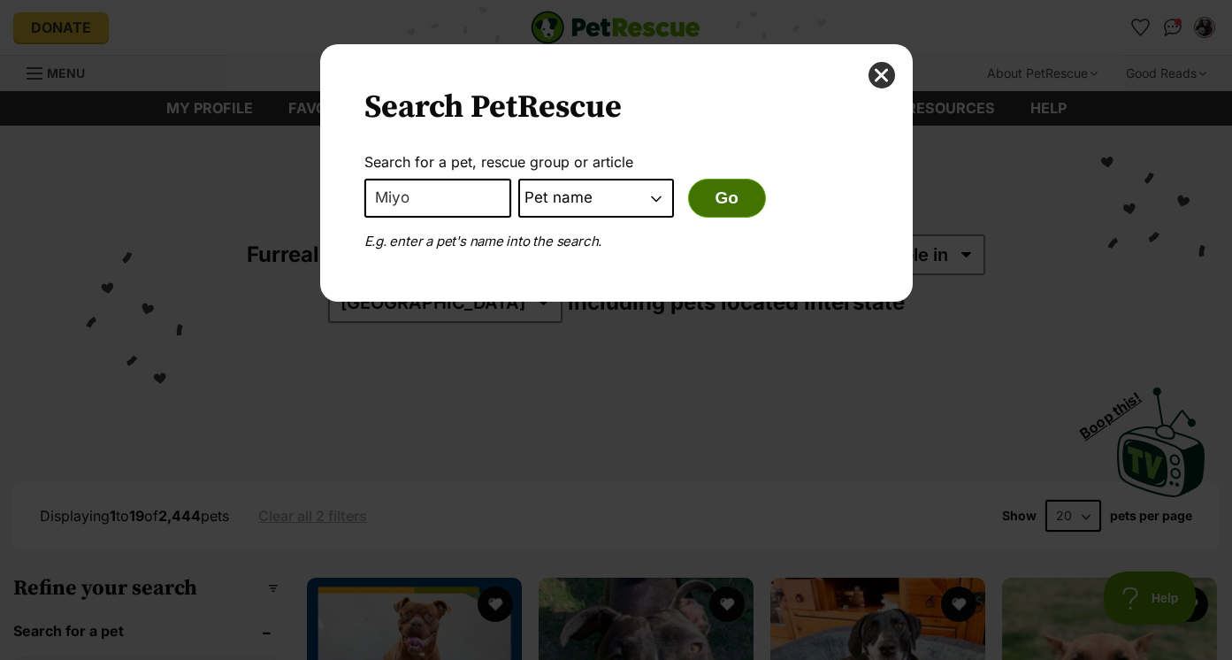
click at [707, 197] on button "Go" at bounding box center [727, 198] width 78 height 39
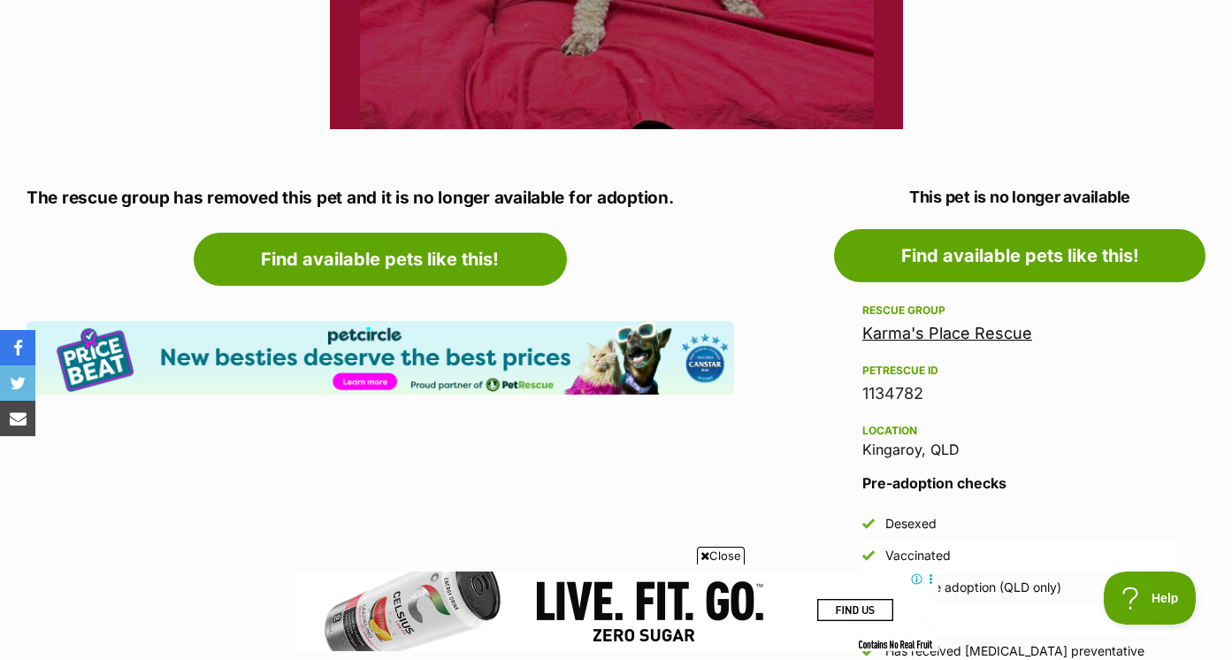
scroll to position [817, 0]
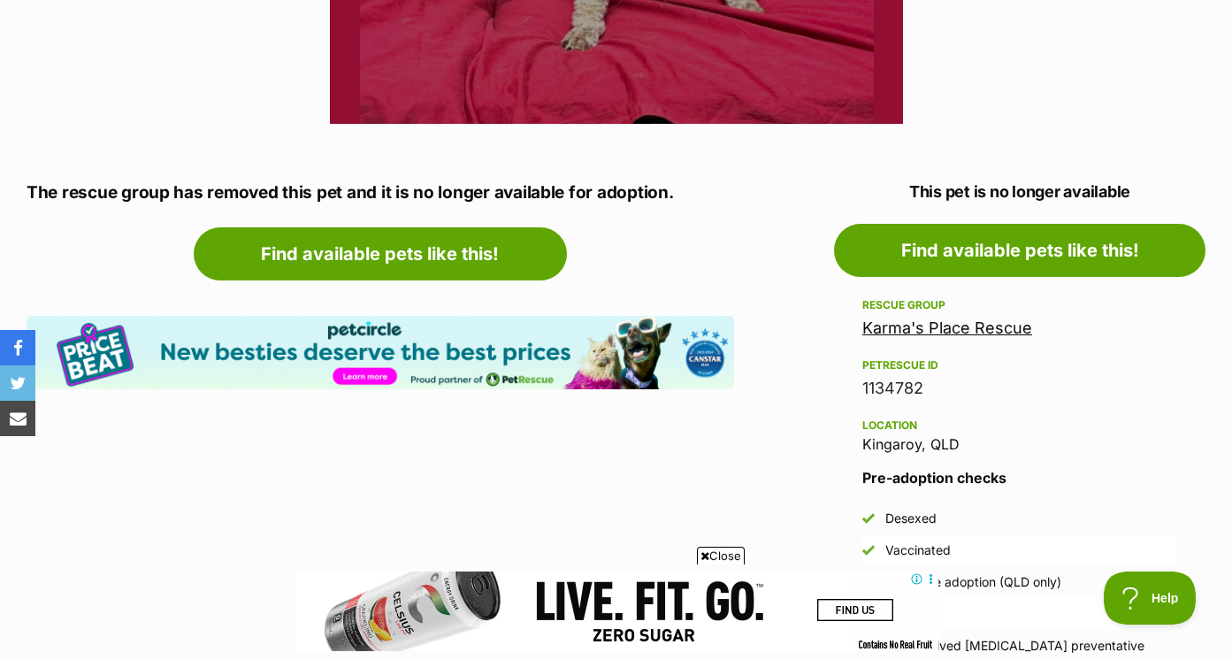
click at [974, 335] on link "Karma's Place Rescue" at bounding box center [947, 327] width 170 height 19
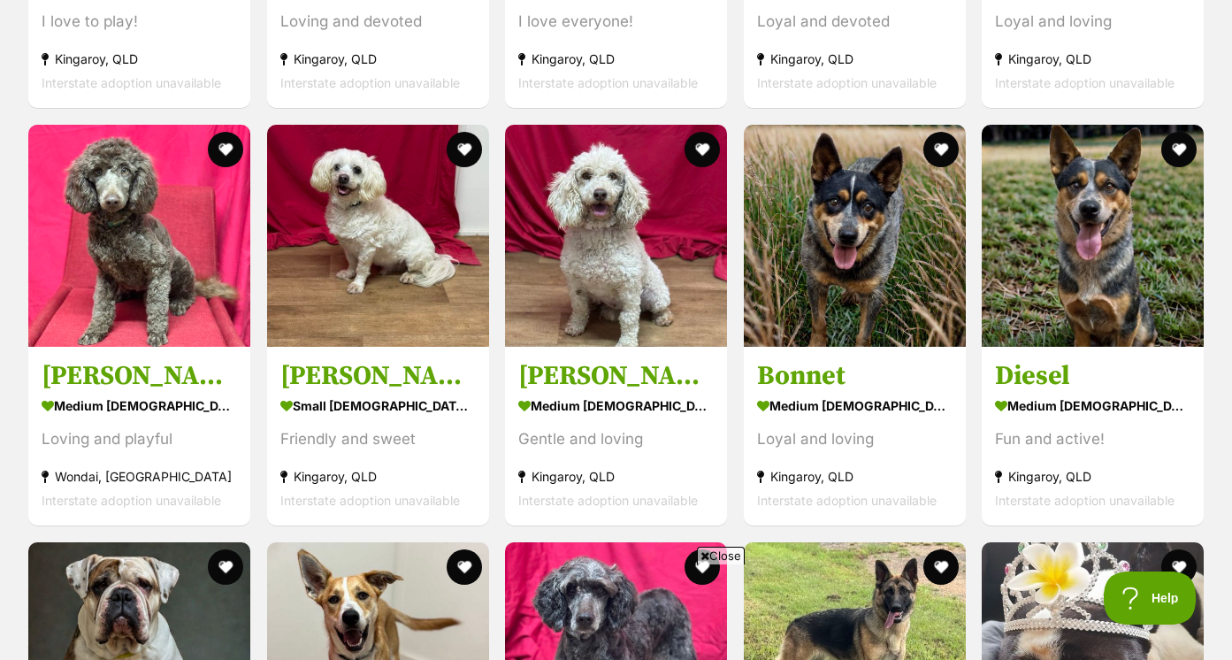
scroll to position [2387, 0]
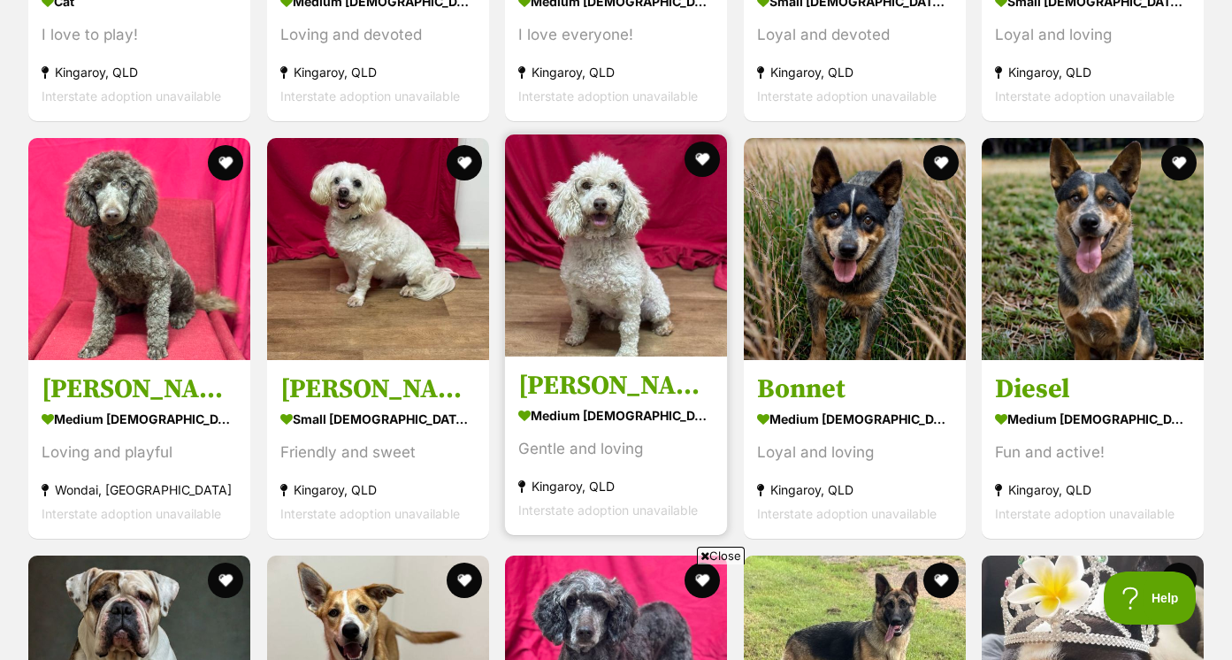
click at [632, 369] on h3 "[PERSON_NAME]" at bounding box center [615, 386] width 195 height 34
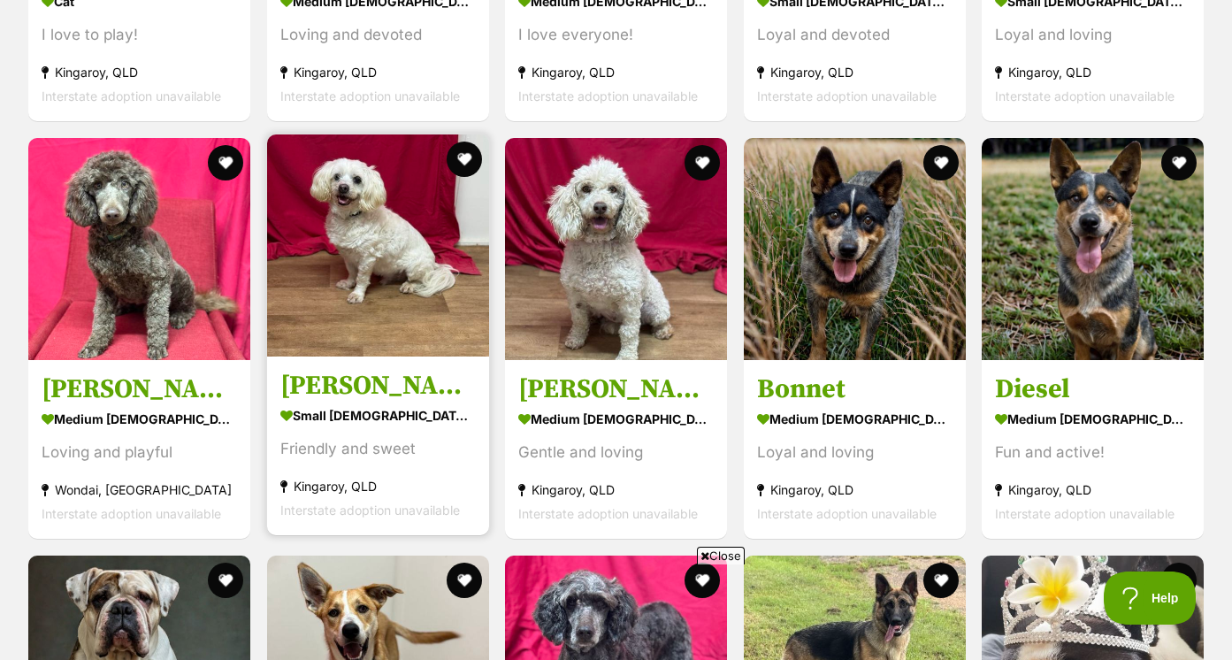
scroll to position [2358, 0]
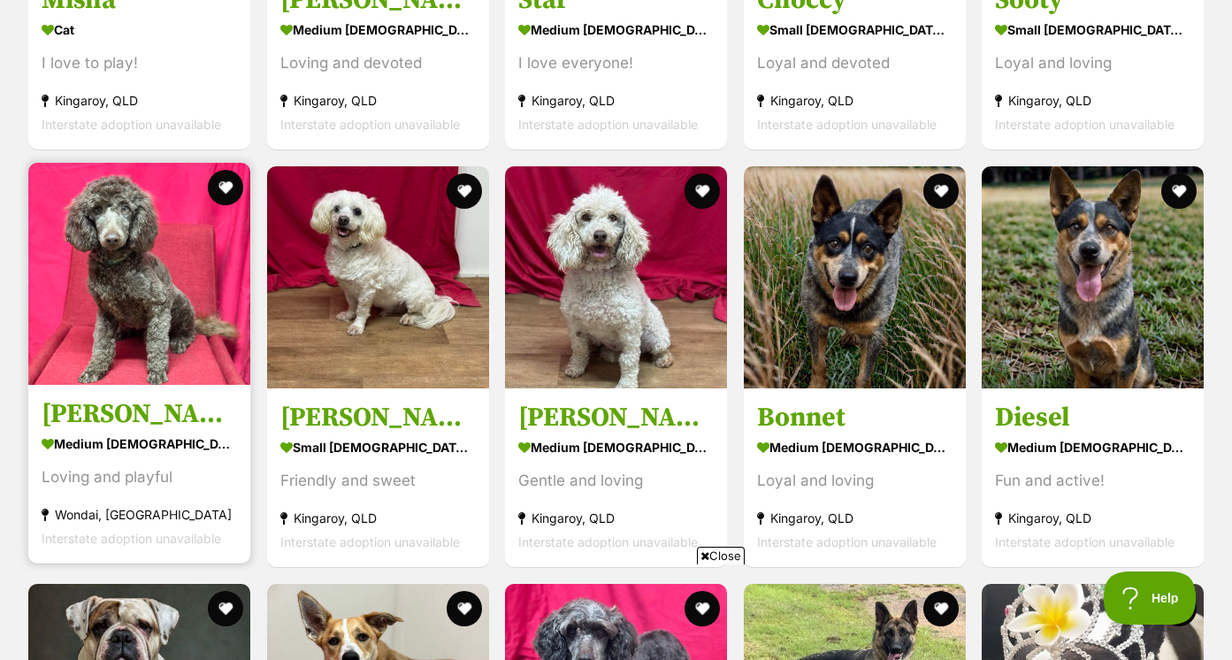
click at [109, 399] on link "[PERSON_NAME] medium [DEMOGRAPHIC_DATA] Dog Loving and playful [GEOGRAPHIC_DATA…" at bounding box center [139, 474] width 222 height 180
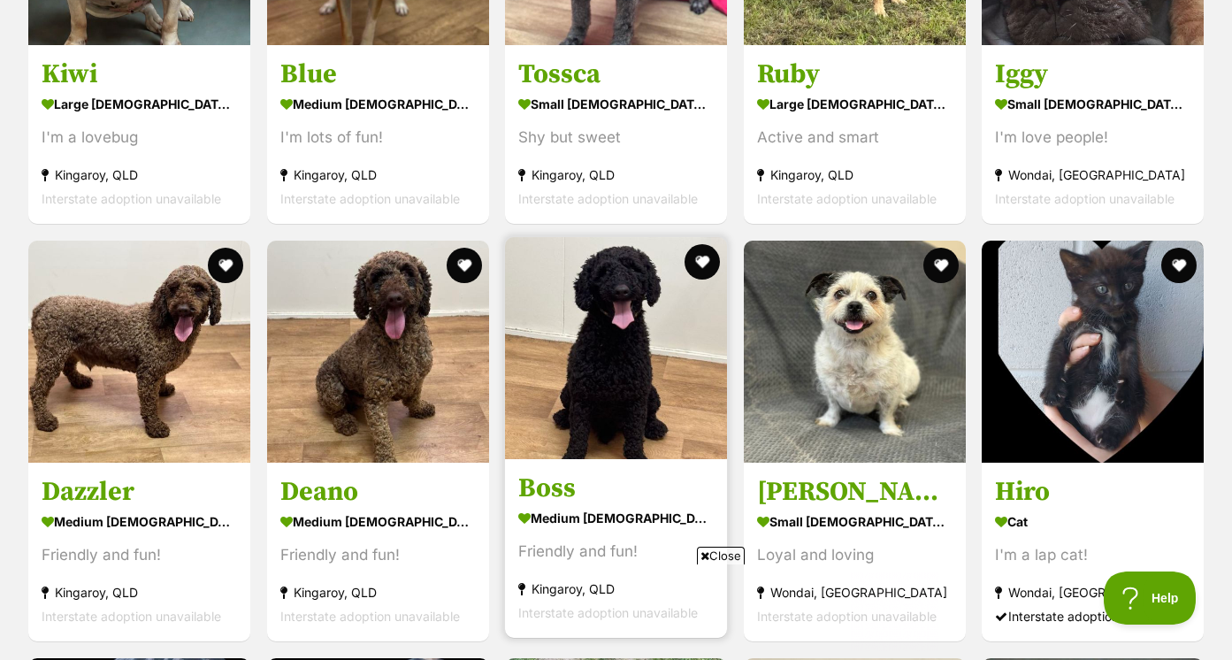
scroll to position [0, 0]
click at [548, 471] on h3 "Boss" at bounding box center [615, 488] width 195 height 34
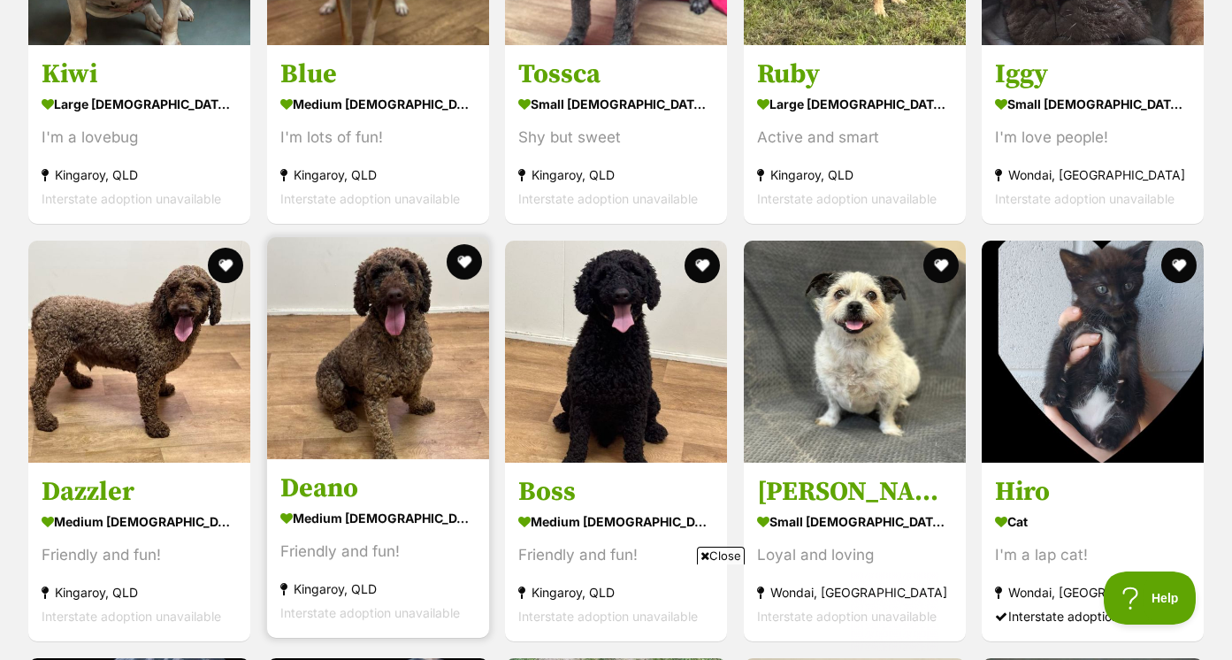
click at [325, 471] on h3 "Deano" at bounding box center [377, 488] width 195 height 34
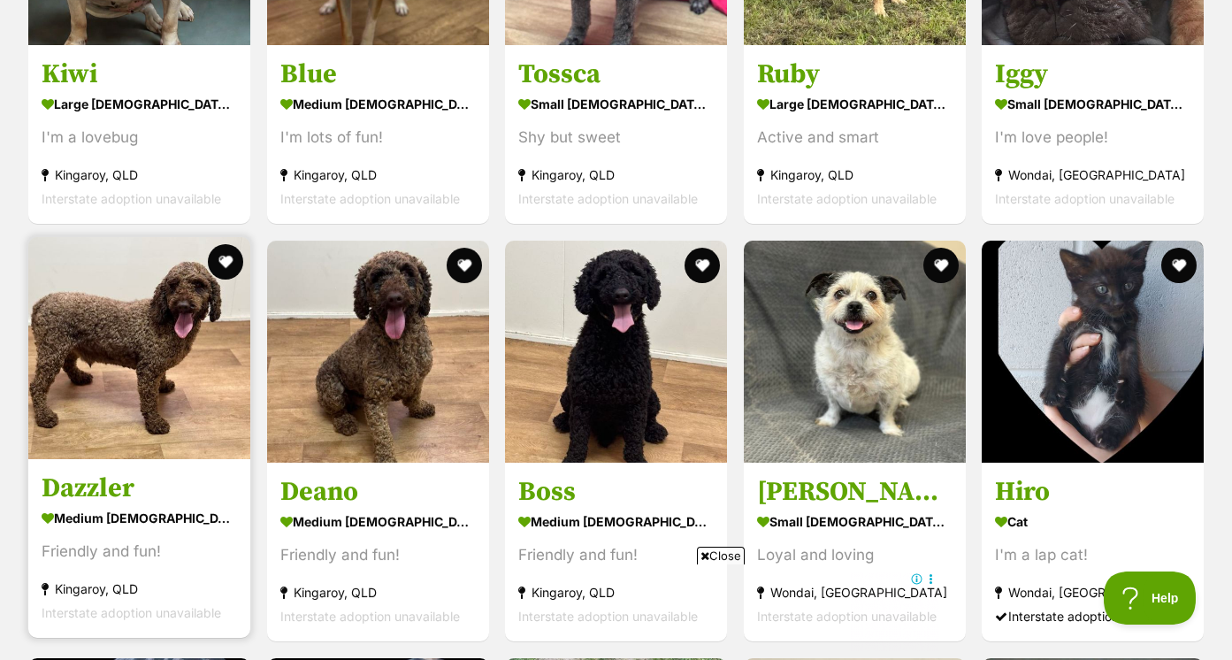
click at [126, 471] on h3 "Dazzler" at bounding box center [139, 488] width 195 height 34
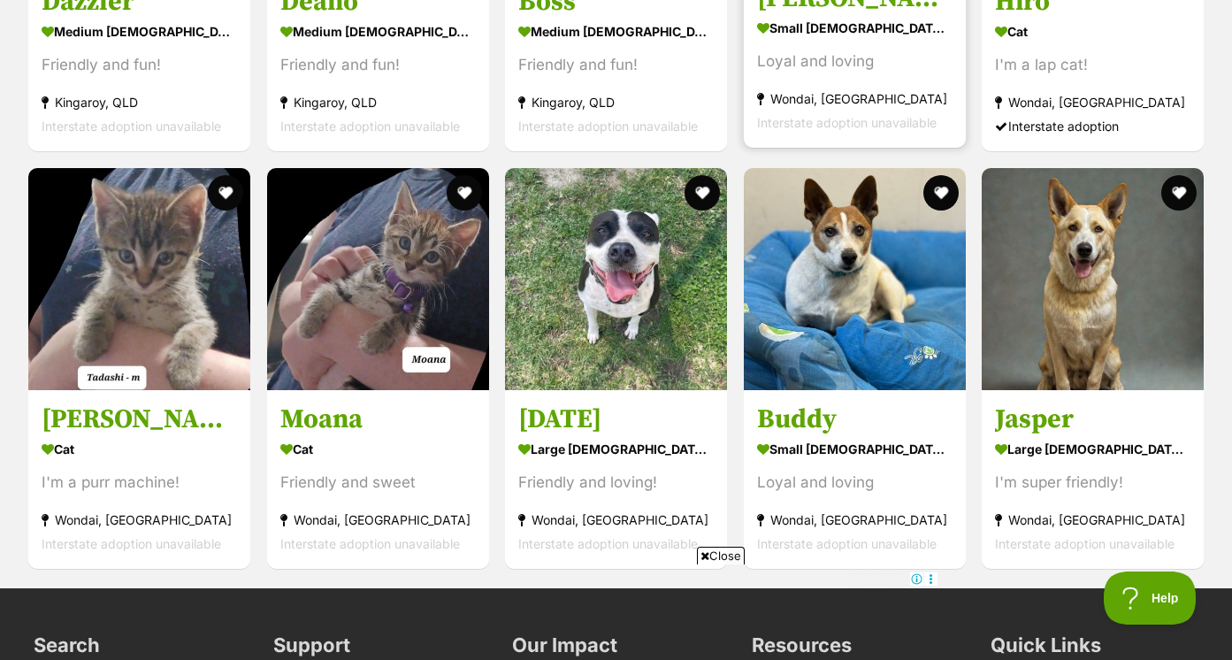
scroll to position [3649, 0]
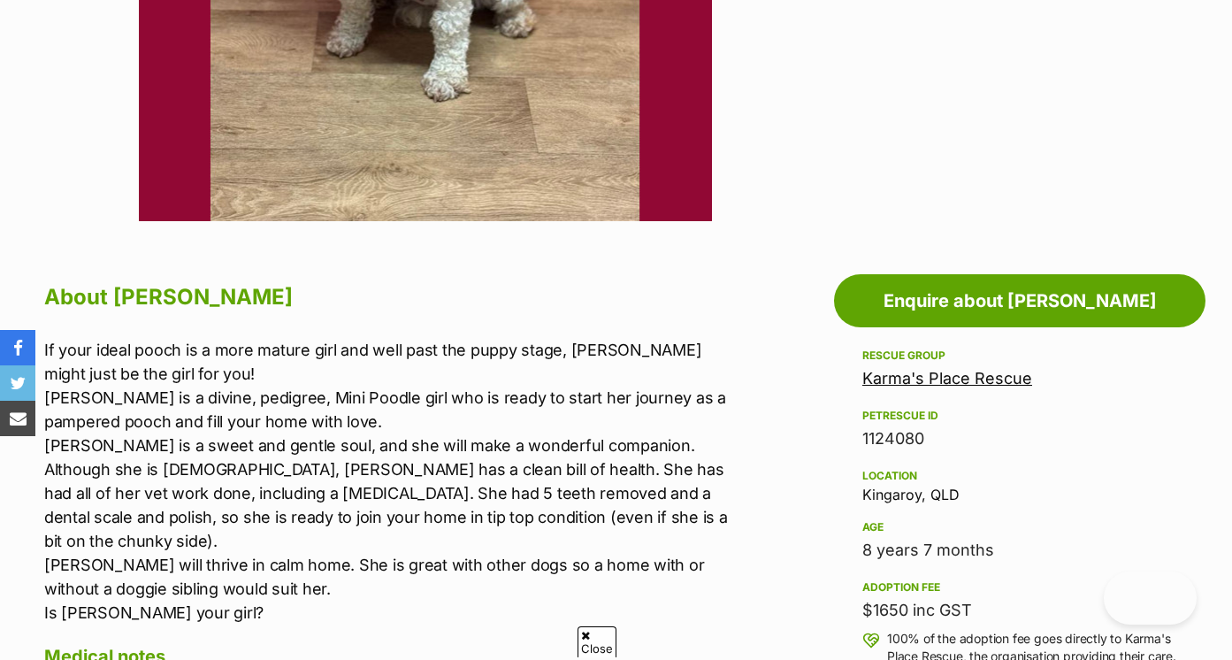
scroll to position [714, 0]
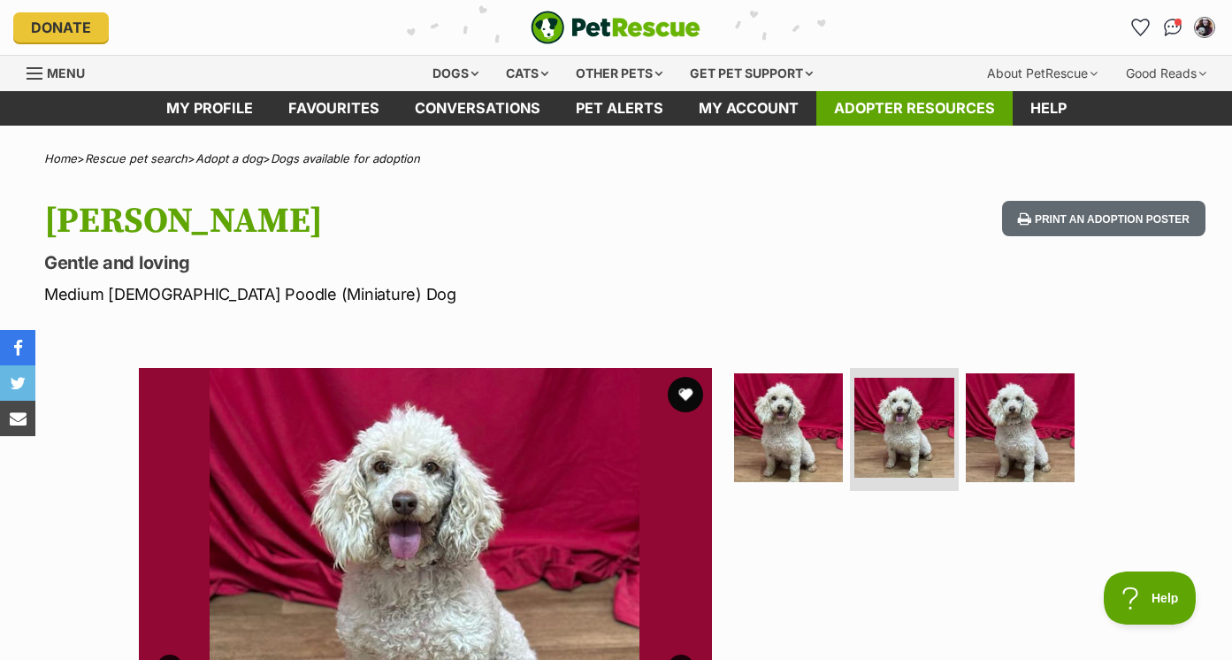
scroll to position [0, 0]
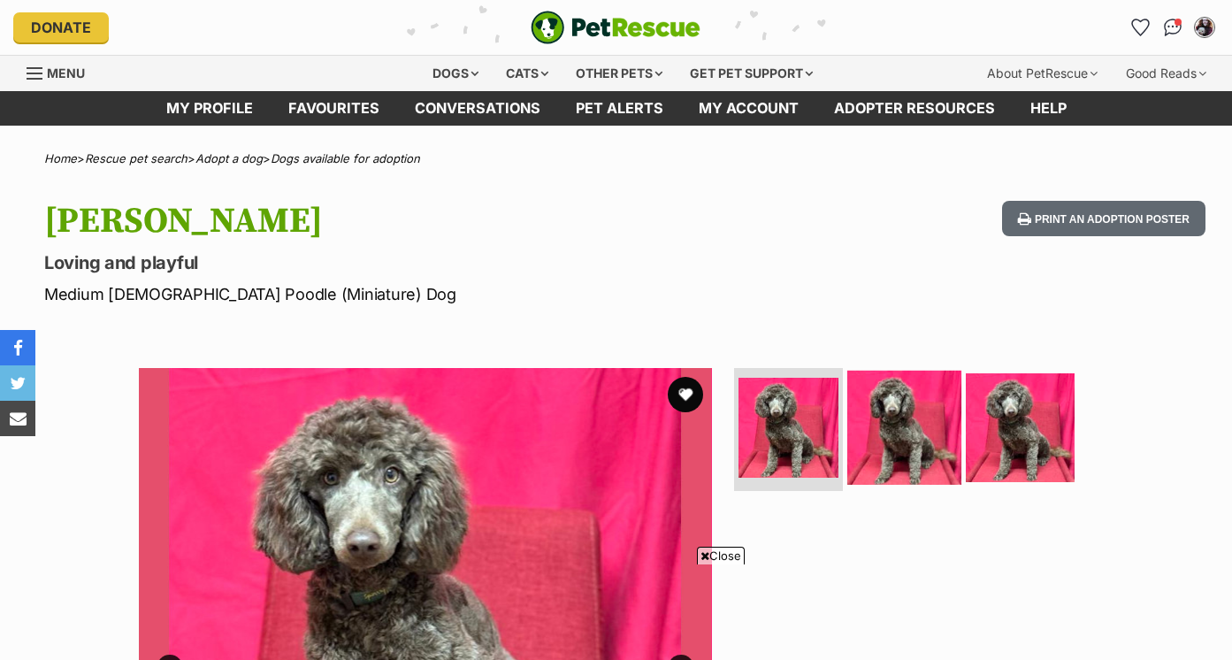
click at [928, 370] on img at bounding box center [904, 427] width 114 height 114
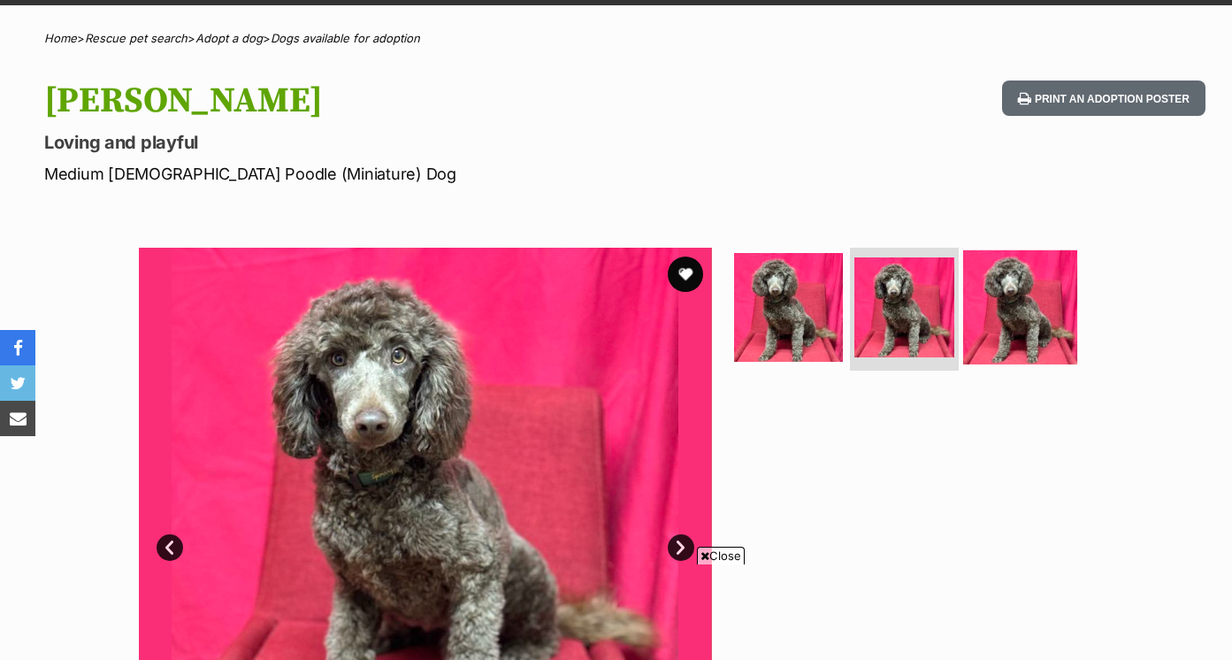
click at [977, 322] on img at bounding box center [1020, 306] width 114 height 114
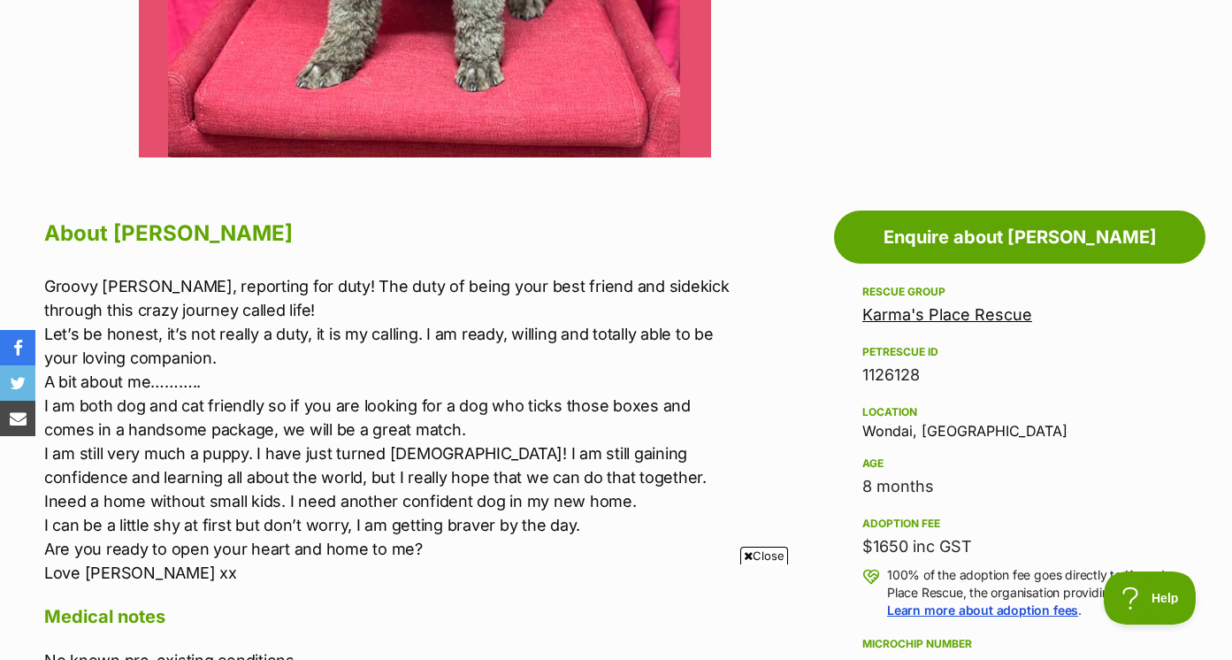
scroll to position [0, 0]
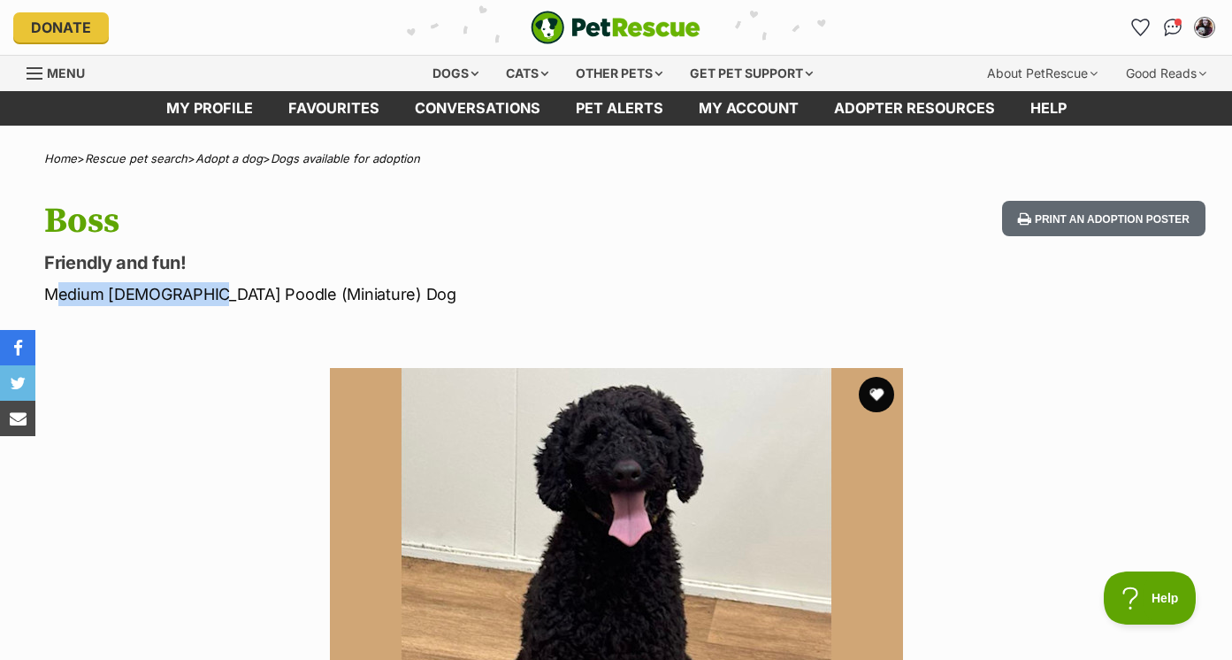
drag, startPoint x: 48, startPoint y: 294, endPoint x: 195, endPoint y: 296, distance: 147.7
click at [195, 296] on p "Medium [DEMOGRAPHIC_DATA] Poodle (Miniature) Dog" at bounding box center [397, 294] width 707 height 24
copy p "Medium Male Poodle"
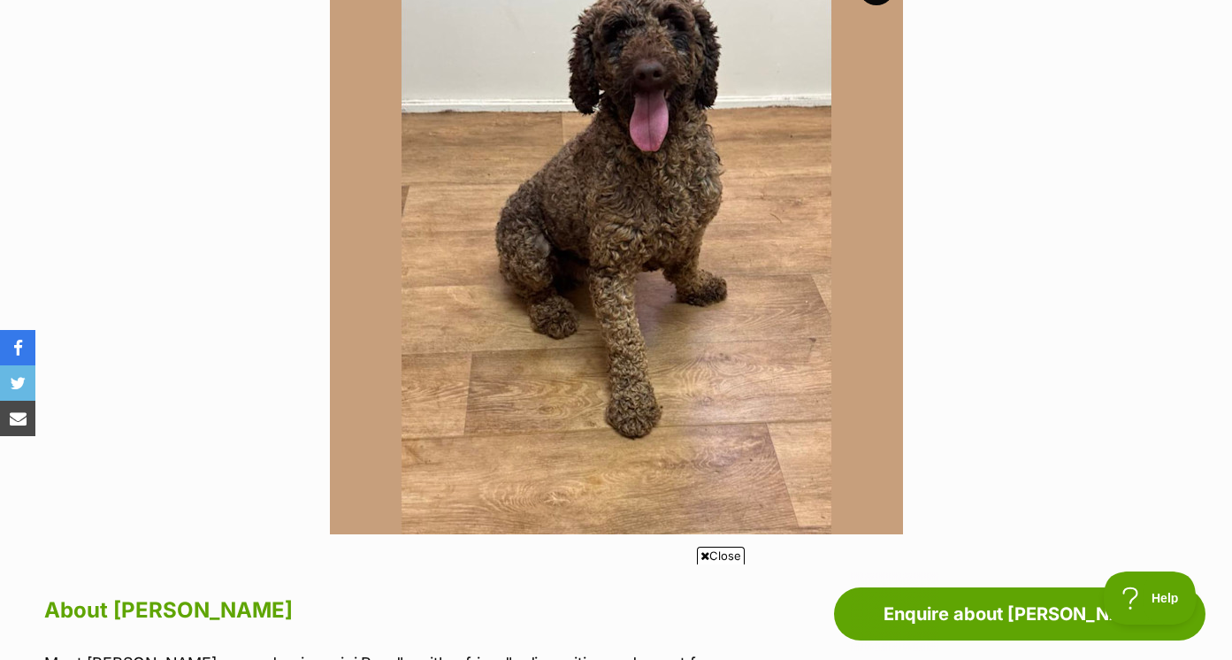
scroll to position [229, 0]
